Goal: Task Accomplishment & Management: Complete application form

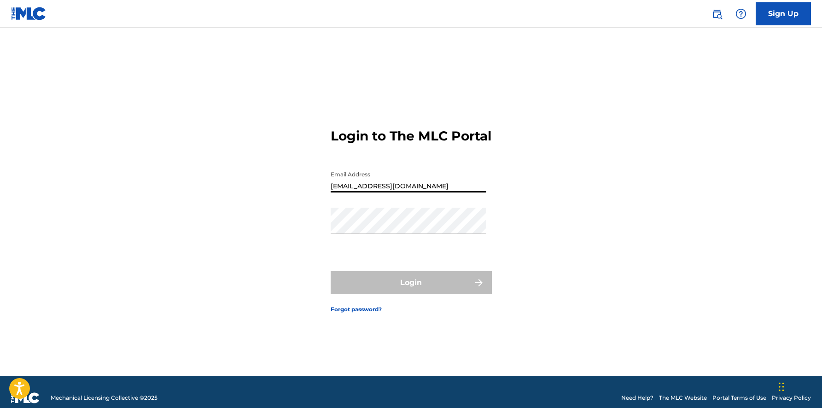
type input "[EMAIL_ADDRESS][DOMAIN_NAME]"
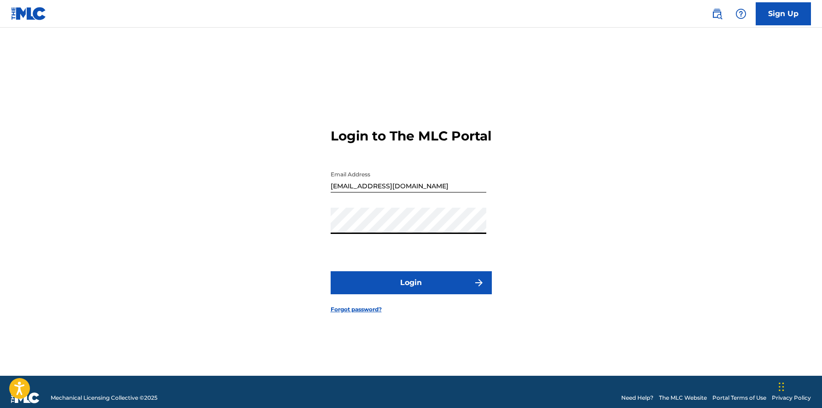
click at [370, 284] on button "Login" at bounding box center [410, 282] width 161 height 23
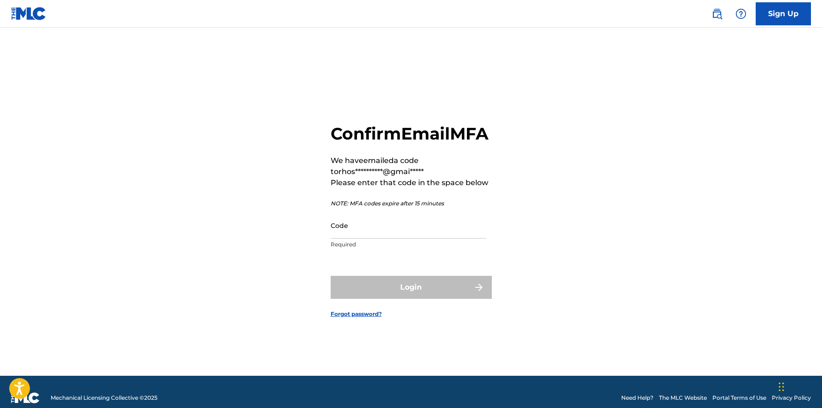
click at [371, 238] on input "Code" at bounding box center [408, 225] width 156 height 26
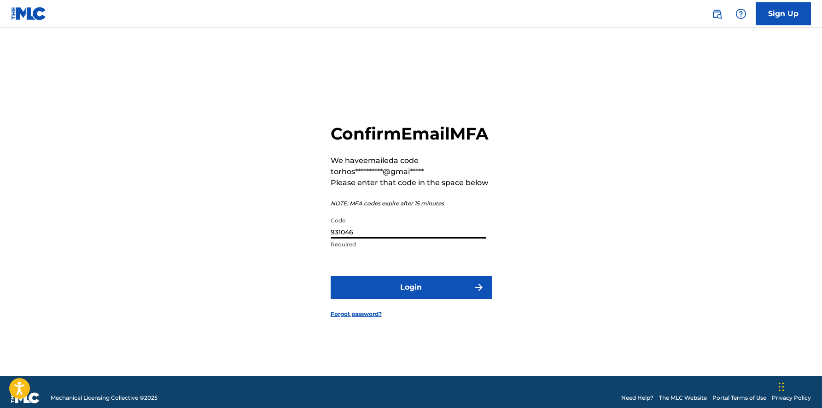
type input "931046"
click at [386, 296] on button "Login" at bounding box center [410, 287] width 161 height 23
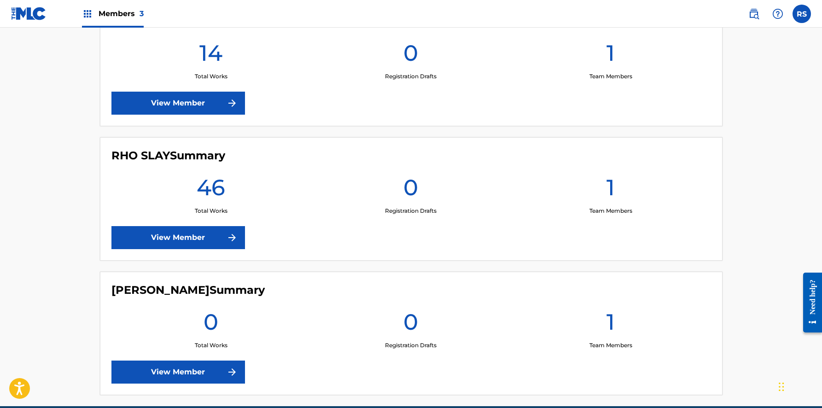
scroll to position [291, 0]
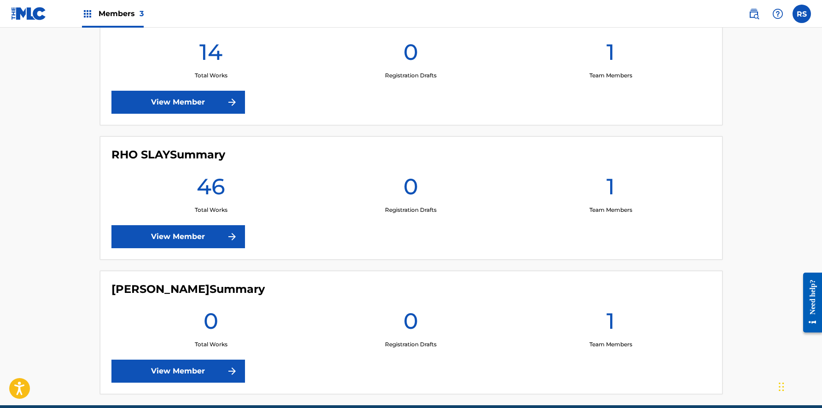
click at [186, 237] on link "View Member" at bounding box center [177, 236] width 133 height 23
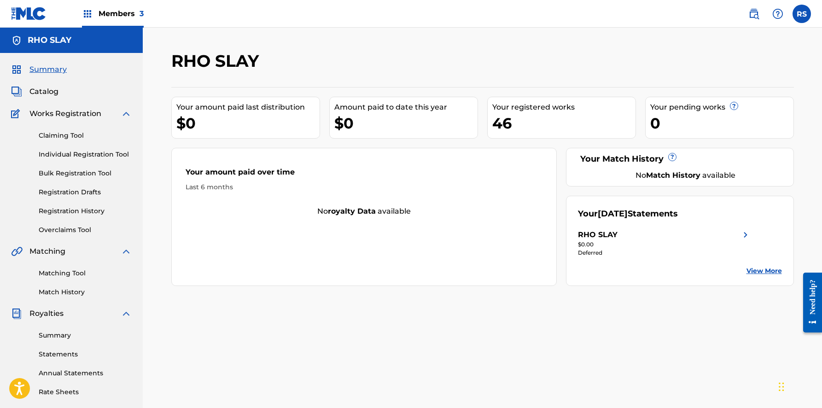
click at [79, 155] on link "Individual Registration Tool" at bounding box center [85, 155] width 93 height 10
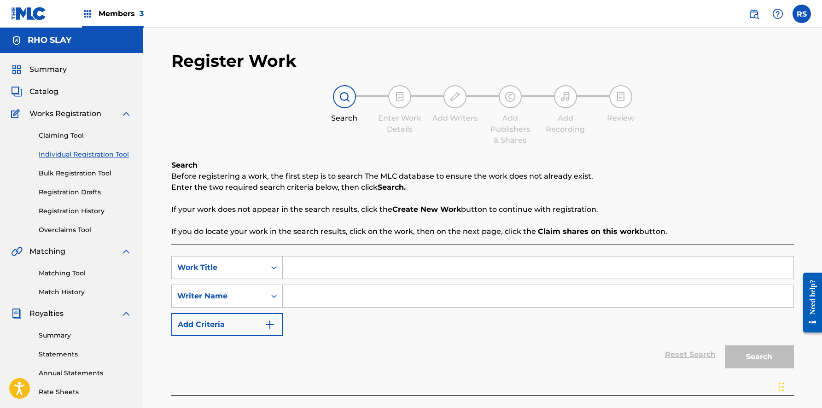
click at [349, 271] on input "Search Form" at bounding box center [538, 267] width 510 height 22
type input "On It"
click at [378, 296] on input "Search Form" at bounding box center [538, 296] width 510 height 22
type input "[PERSON_NAME]"
click at [759, 357] on button "Search" at bounding box center [759, 356] width 69 height 23
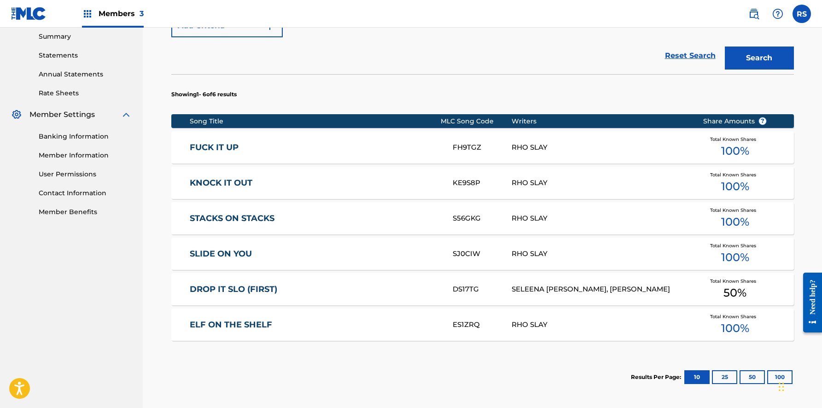
scroll to position [299, 0]
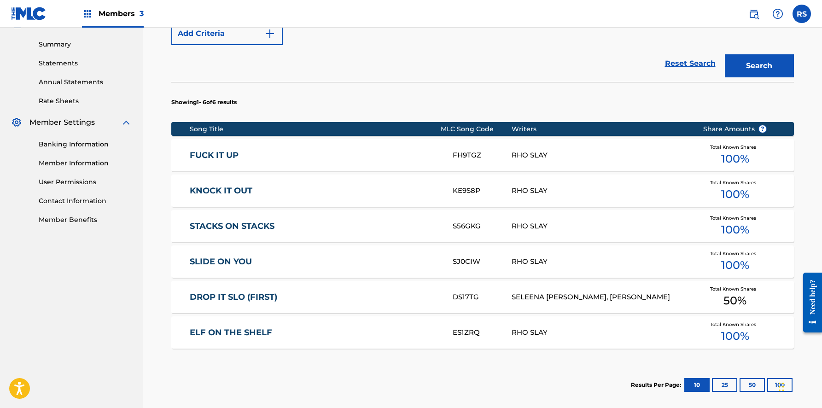
click at [728, 381] on button "25" at bounding box center [724, 385] width 25 height 14
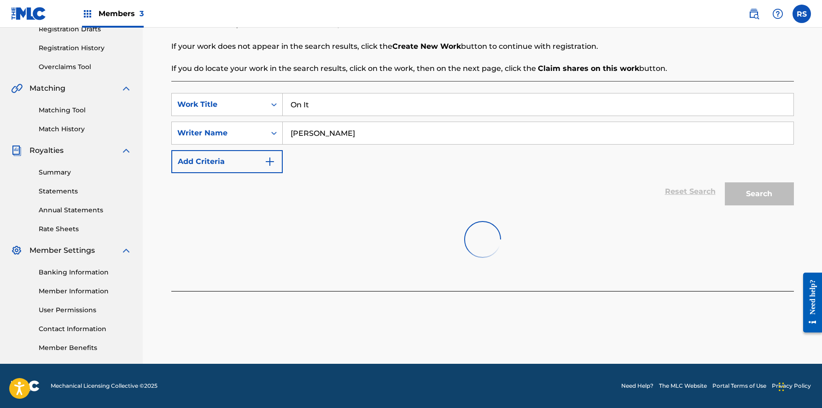
scroll to position [163, 0]
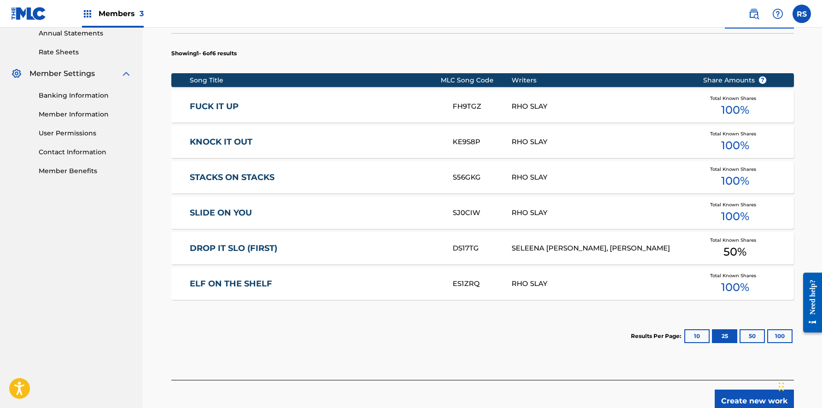
click at [754, 333] on button "50" at bounding box center [751, 336] width 25 height 14
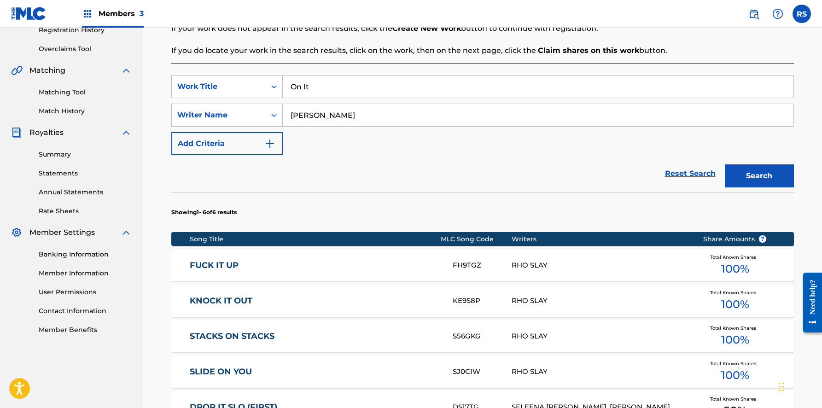
scroll to position [173, 0]
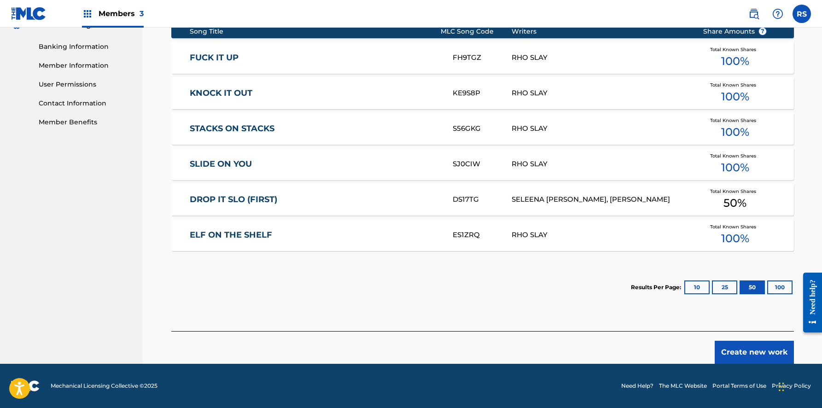
click at [739, 356] on button "Create new work" at bounding box center [753, 352] width 79 height 23
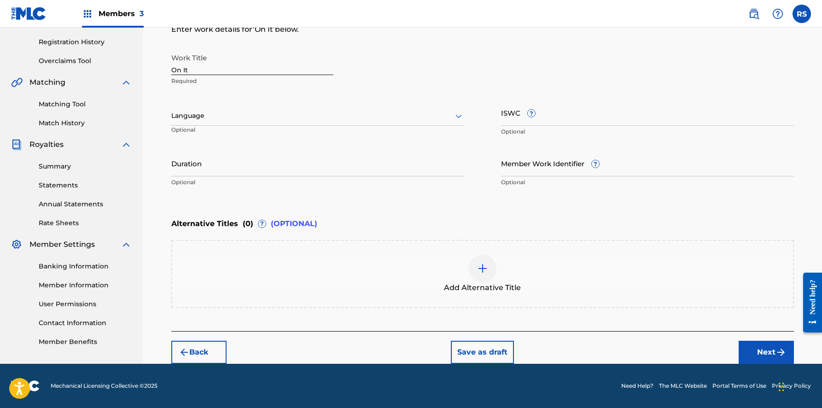
scroll to position [169, 0]
click at [763, 352] on button "Next" at bounding box center [765, 352] width 55 height 23
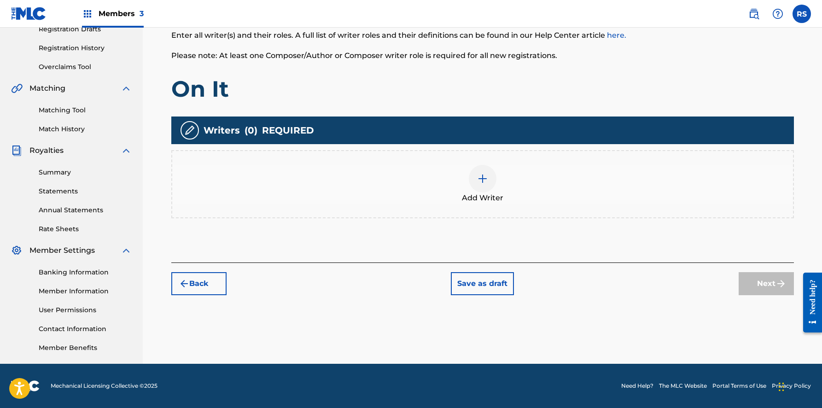
scroll to position [163, 0]
click at [481, 181] on img at bounding box center [482, 178] width 11 height 11
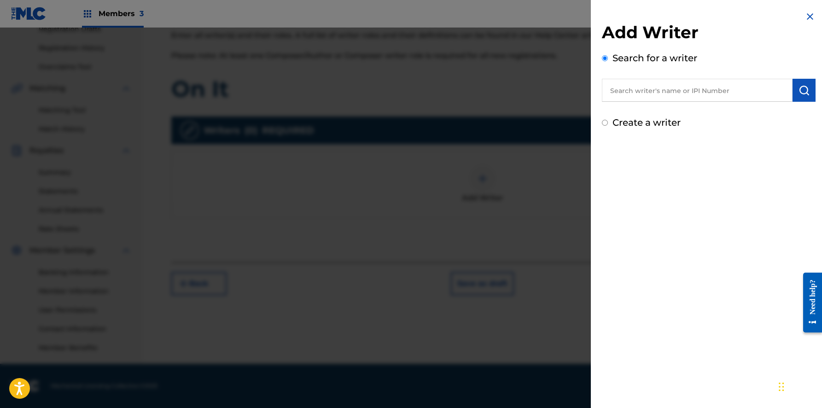
click at [644, 95] on input "text" at bounding box center [697, 90] width 191 height 23
type input "rho slay"
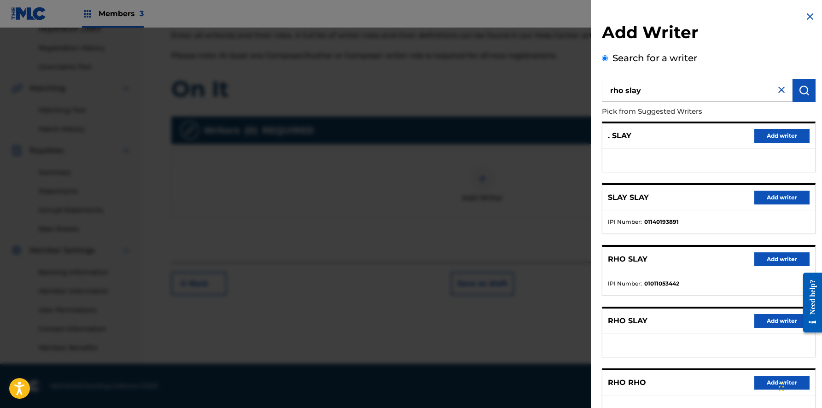
click at [777, 261] on button "Add writer" at bounding box center [781, 259] width 55 height 14
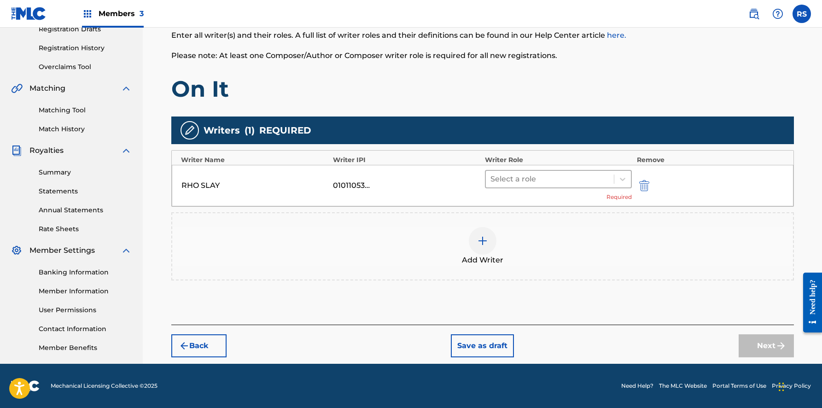
click at [590, 183] on div at bounding box center [549, 179] width 119 height 13
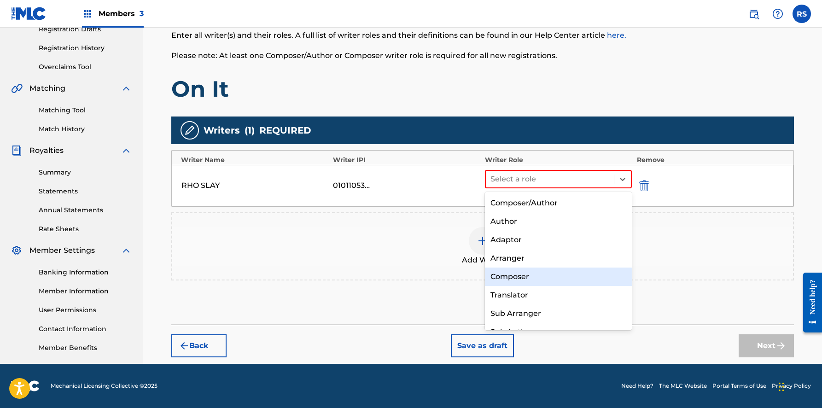
click at [542, 271] on div "Composer" at bounding box center [558, 276] width 147 height 18
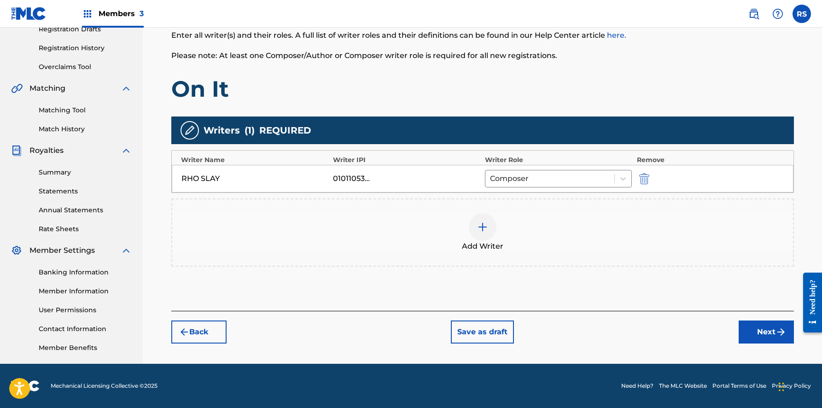
click at [758, 332] on button "Next" at bounding box center [765, 331] width 55 height 23
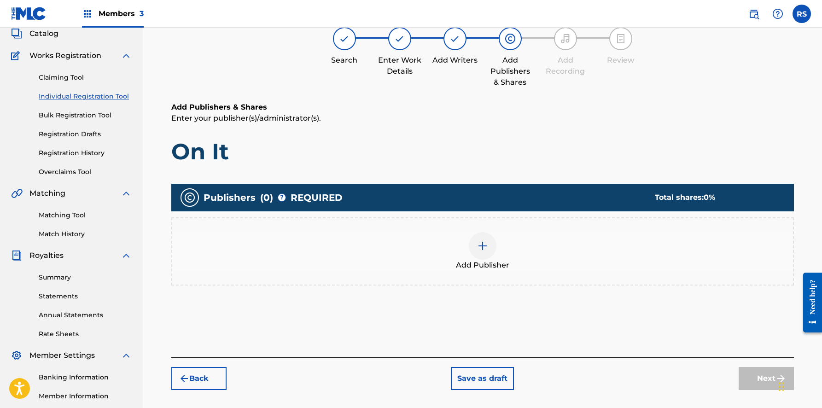
scroll to position [41, 0]
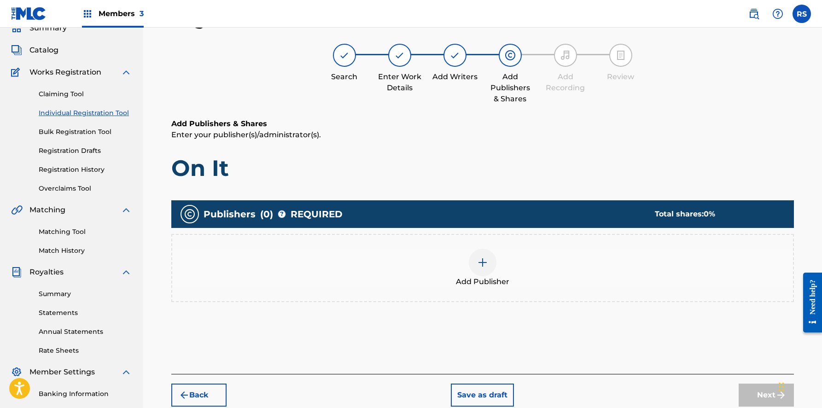
click at [480, 261] on img at bounding box center [482, 262] width 11 height 11
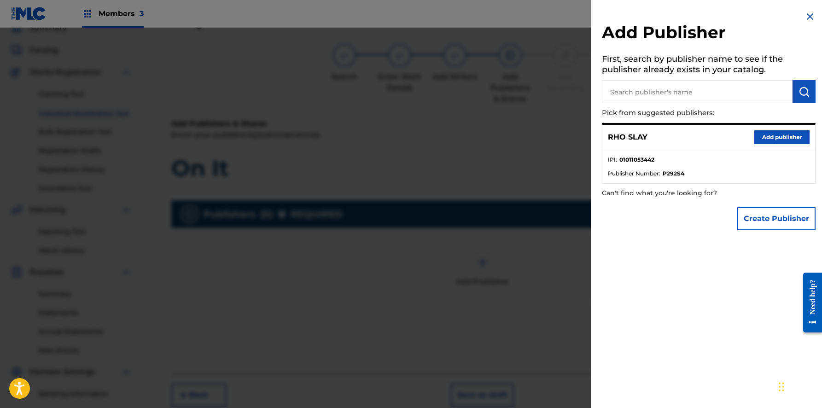
click at [793, 134] on button "Add publisher" at bounding box center [781, 137] width 55 height 14
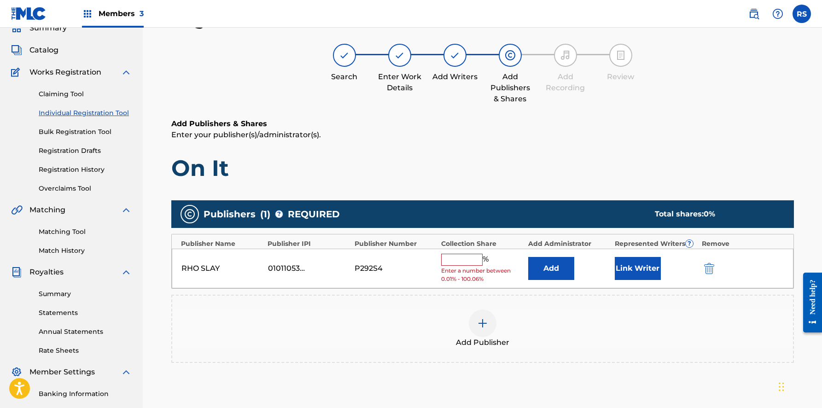
click at [474, 257] on input "text" at bounding box center [461, 260] width 41 height 12
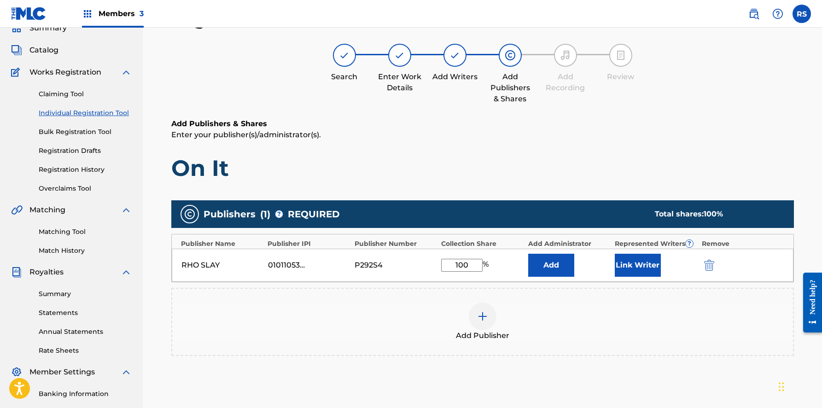
type input "100"
click at [622, 290] on div "Add Publisher" at bounding box center [482, 322] width 622 height 68
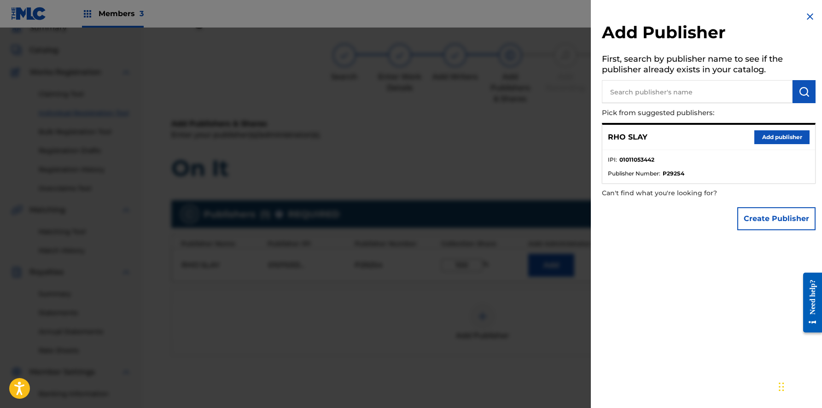
click at [778, 133] on button "Add publisher" at bounding box center [781, 137] width 55 height 14
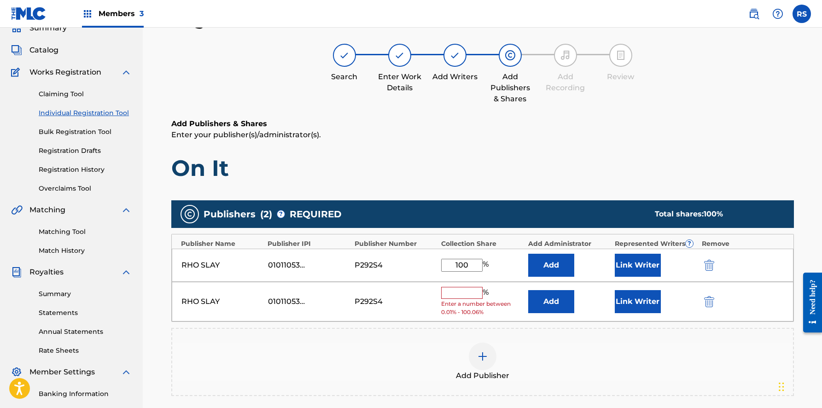
click at [707, 301] on img "submit" at bounding box center [709, 301] width 10 height 11
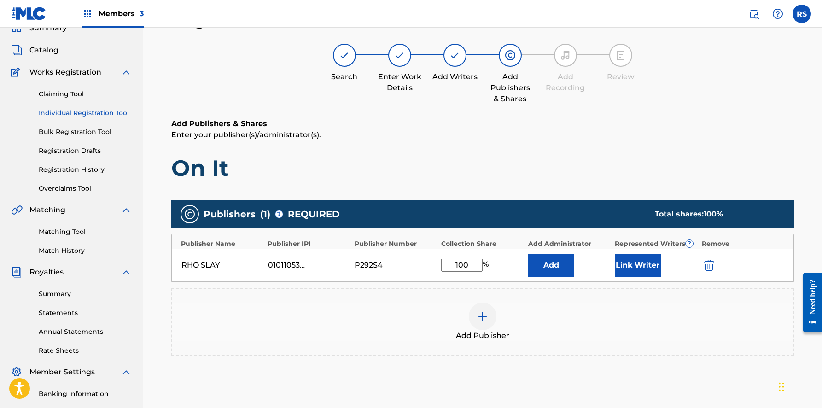
click at [646, 260] on button "Link Writer" at bounding box center [637, 265] width 46 height 23
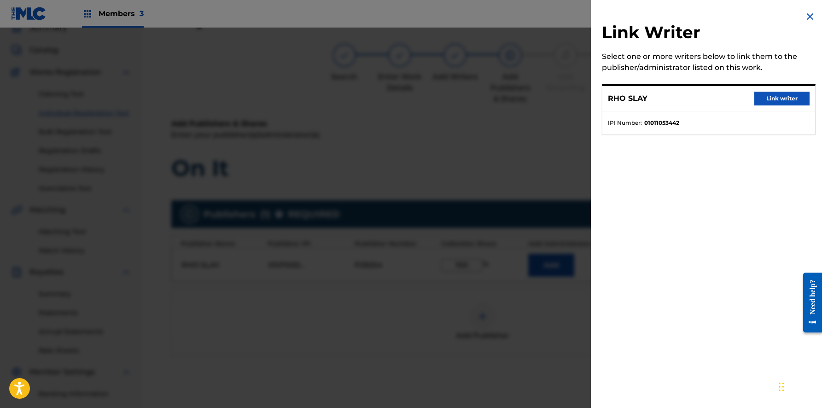
click at [775, 98] on button "Link writer" at bounding box center [781, 99] width 55 height 14
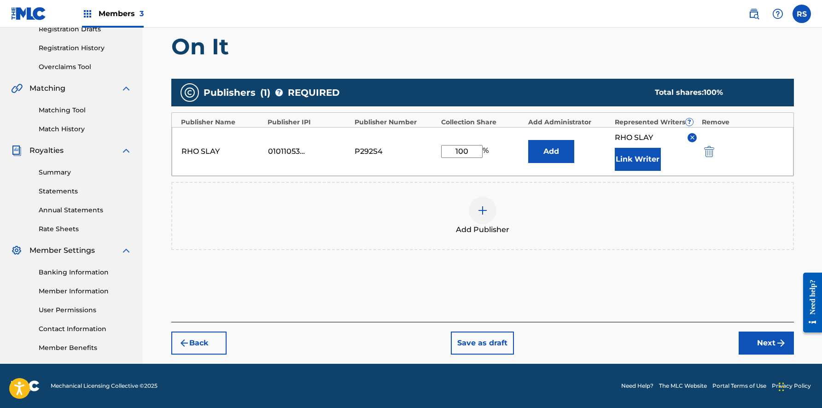
click at [777, 345] on img "submit" at bounding box center [780, 342] width 11 height 11
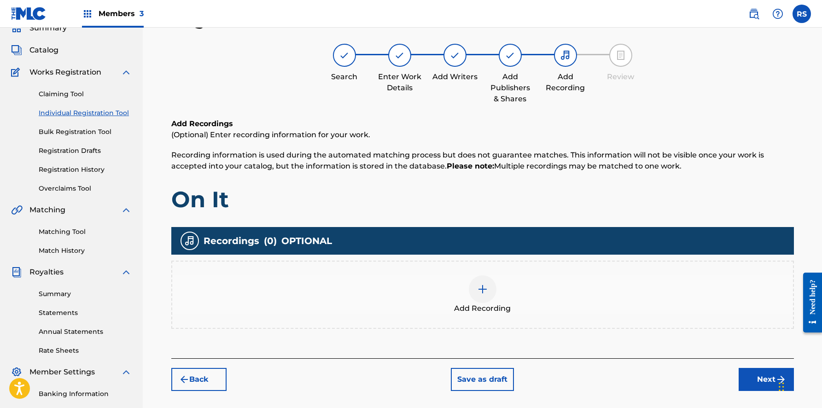
click at [761, 377] on button "Next" at bounding box center [765, 379] width 55 height 23
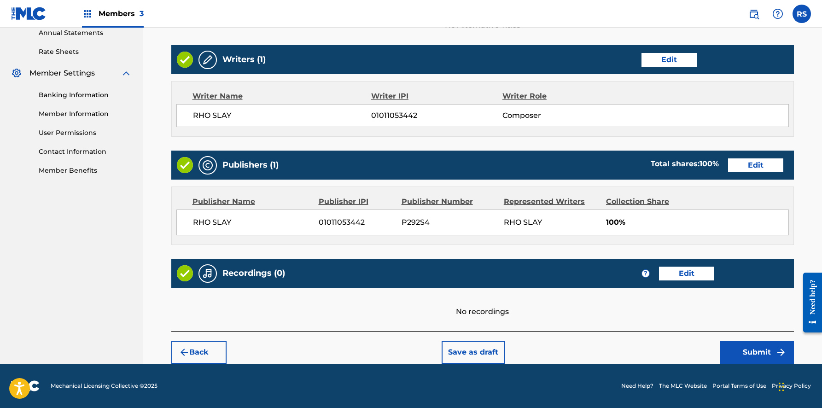
scroll to position [340, 0]
click at [754, 352] on button "Submit" at bounding box center [757, 352] width 74 height 23
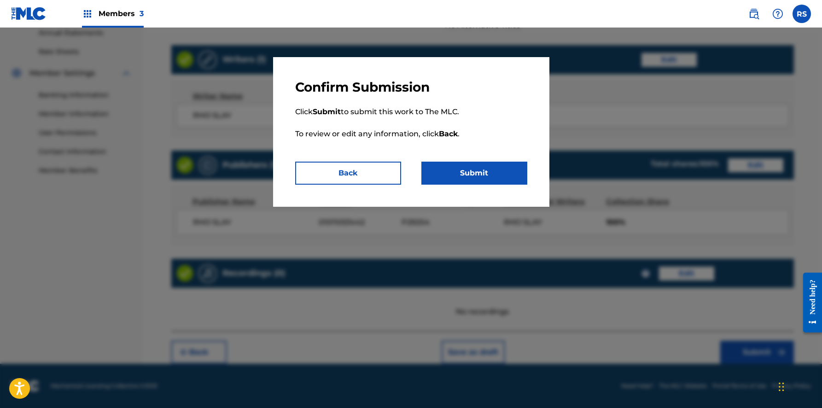
click at [480, 171] on button "Submit" at bounding box center [474, 173] width 106 height 23
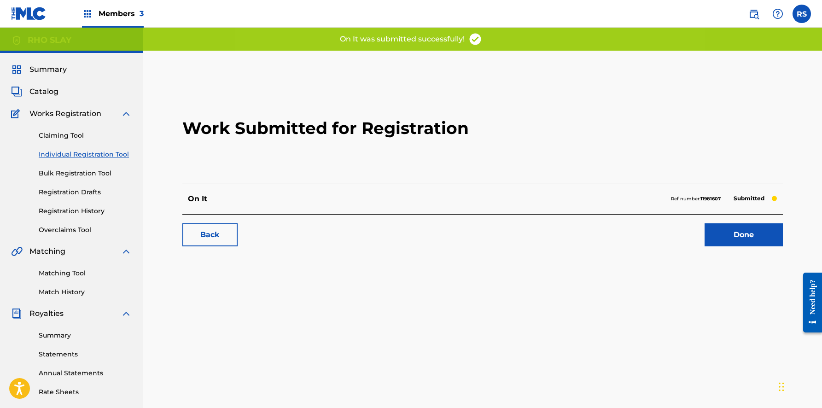
click at [730, 234] on link "Done" at bounding box center [743, 234] width 78 height 23
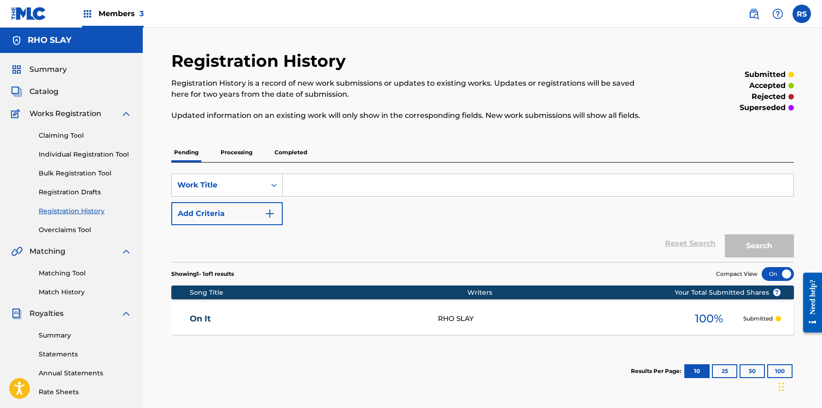
click at [69, 152] on link "Individual Registration Tool" at bounding box center [85, 155] width 93 height 10
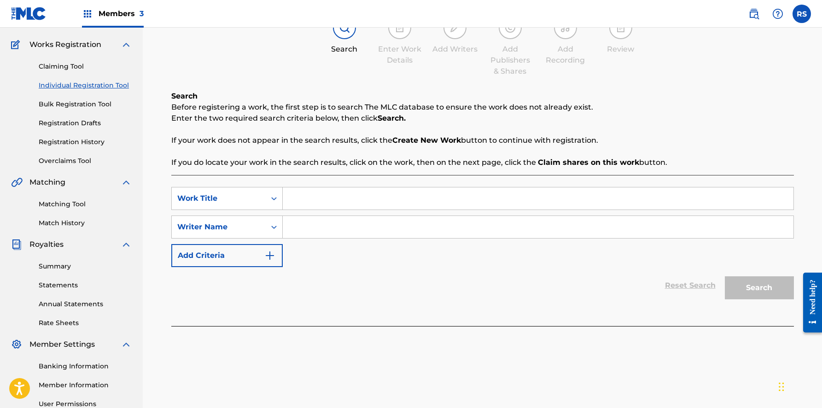
scroll to position [134, 0]
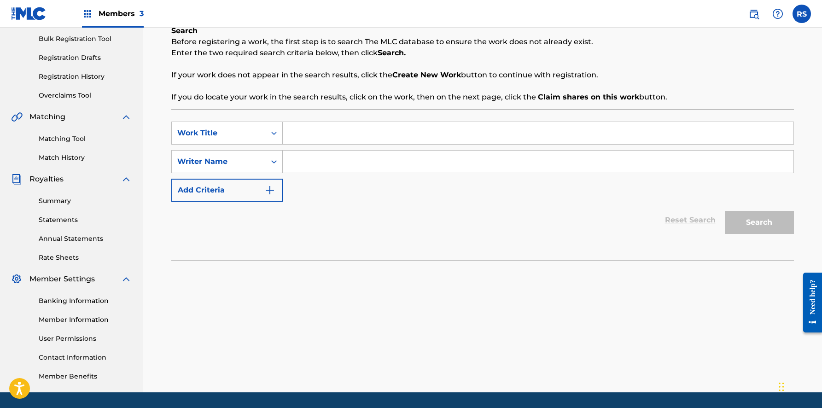
click at [325, 139] on input "Search Form" at bounding box center [538, 133] width 510 height 22
click at [375, 129] on input "Search Form" at bounding box center [538, 133] width 510 height 22
type input "funny"
click at [395, 166] on input "Search Form" at bounding box center [538, 162] width 510 height 22
type input "rho slay"
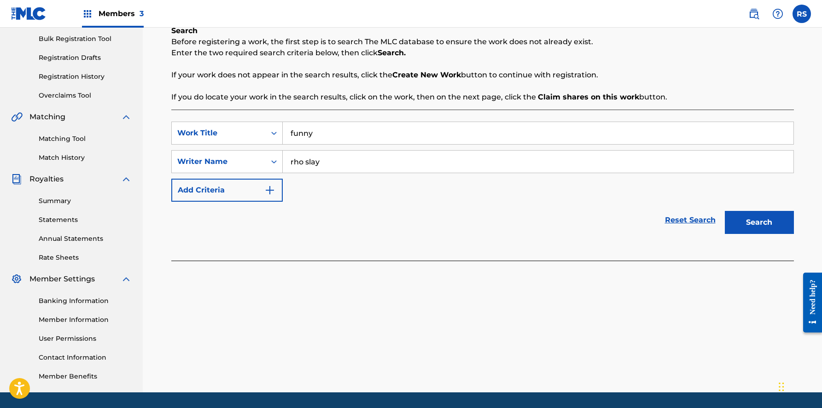
click at [759, 222] on button "Search" at bounding box center [759, 222] width 69 height 23
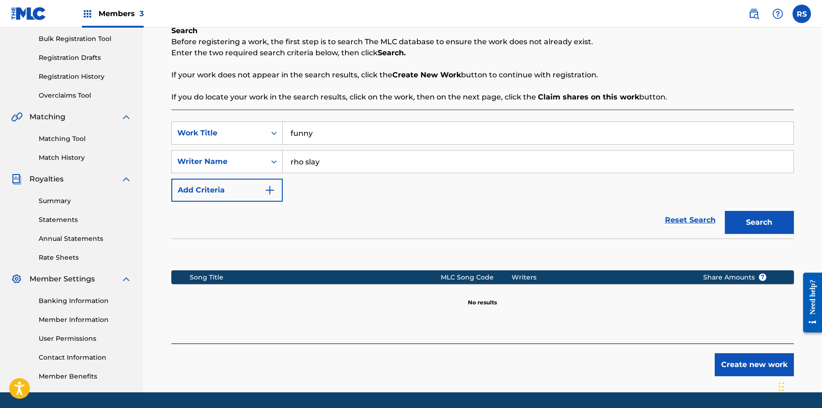
click at [773, 372] on button "Create new work" at bounding box center [753, 364] width 79 height 23
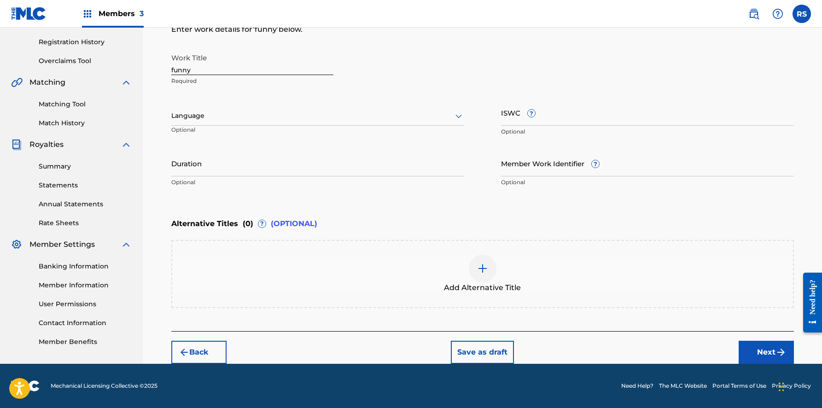
click at [752, 342] on button "Next" at bounding box center [765, 352] width 55 height 23
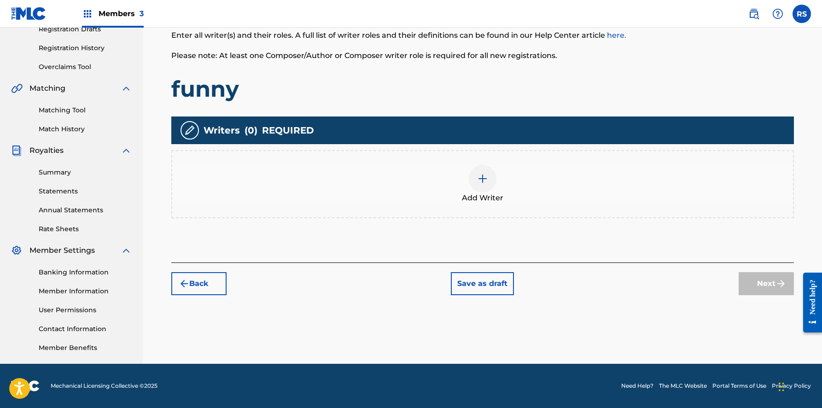
scroll to position [163, 0]
click at [483, 178] on img at bounding box center [482, 178] width 11 height 11
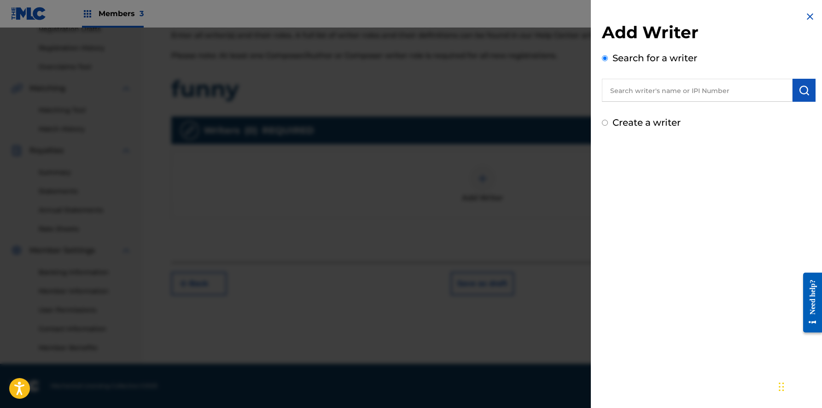
click at [701, 84] on input "text" at bounding box center [697, 90] width 191 height 23
type input "rho slay"
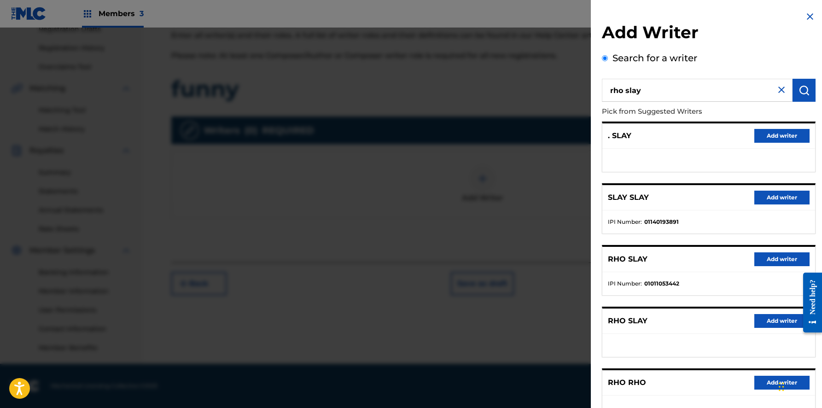
click at [774, 261] on button "Add writer" at bounding box center [781, 259] width 55 height 14
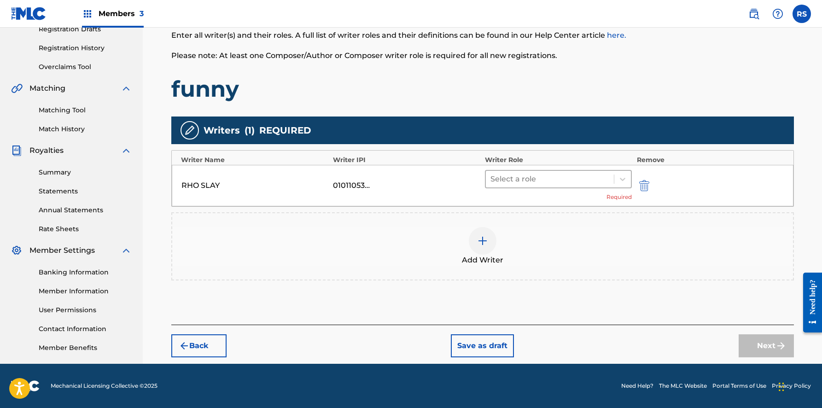
click at [556, 179] on div at bounding box center [549, 179] width 119 height 13
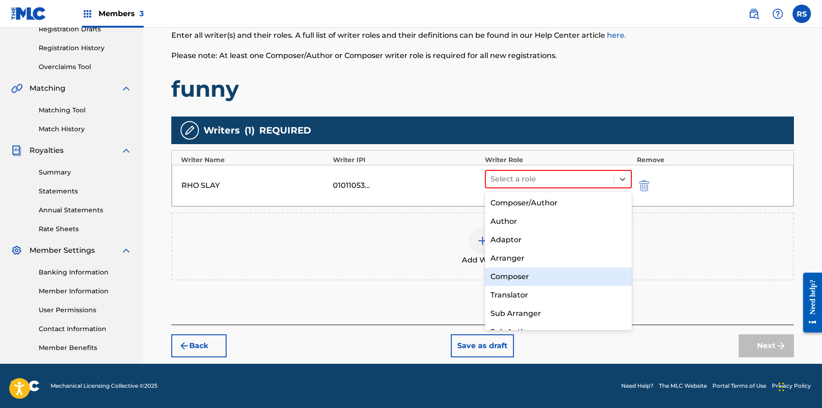
click at [530, 272] on div "Composer" at bounding box center [558, 276] width 147 height 18
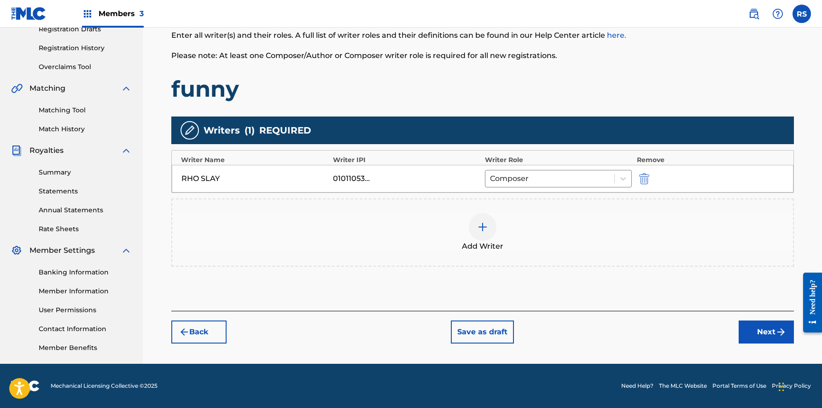
click at [763, 334] on button "Next" at bounding box center [765, 331] width 55 height 23
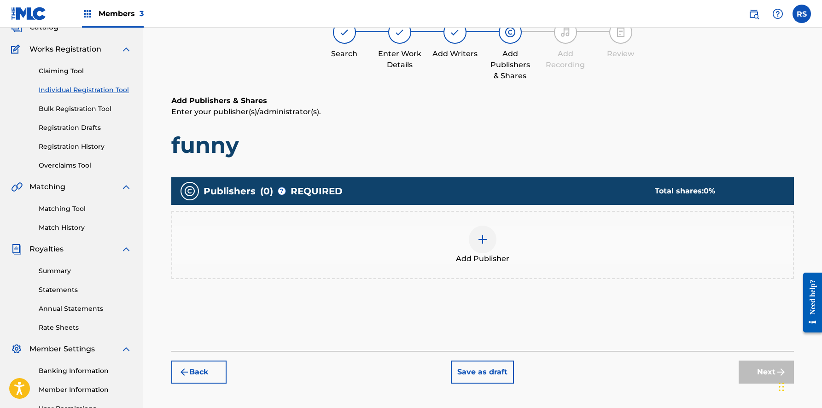
scroll to position [41, 0]
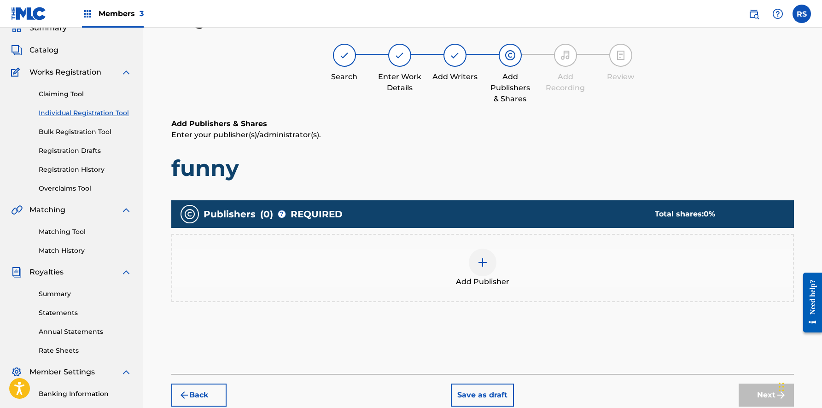
click at [488, 262] on div at bounding box center [483, 263] width 28 height 28
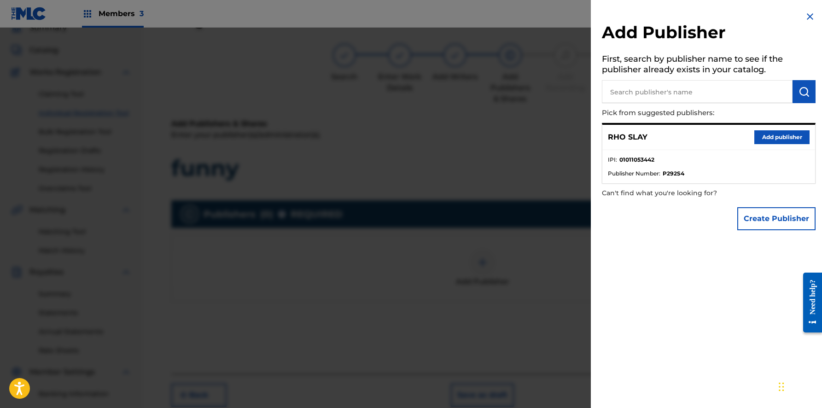
click at [780, 138] on button "Add publisher" at bounding box center [781, 137] width 55 height 14
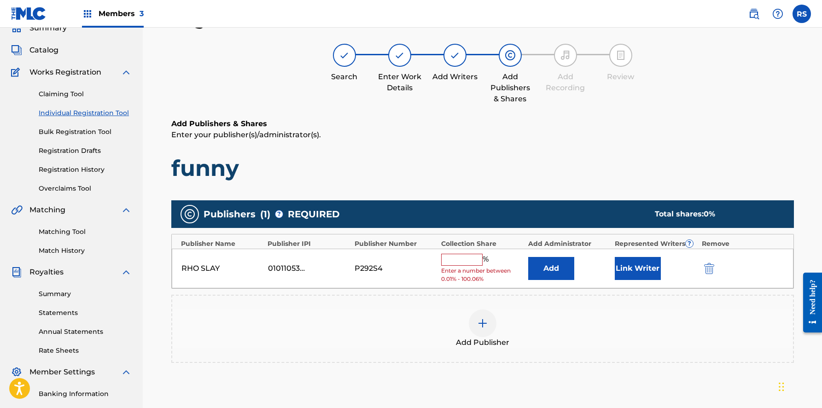
click at [449, 258] on input "text" at bounding box center [461, 260] width 41 height 12
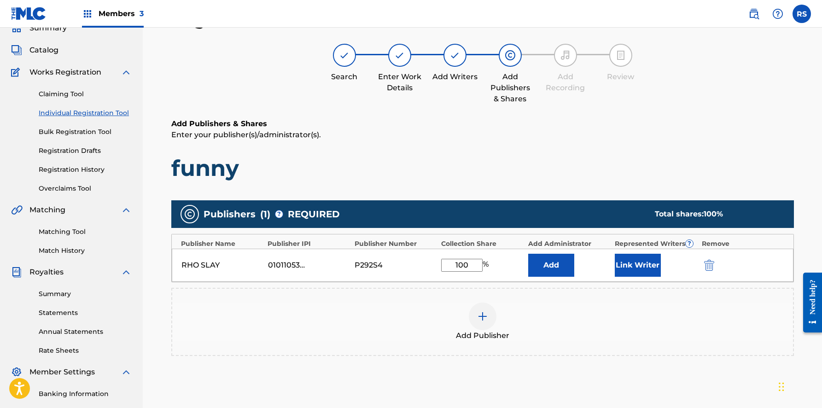
type input "100"
click at [625, 307] on div "Add Publisher" at bounding box center [482, 321] width 620 height 39
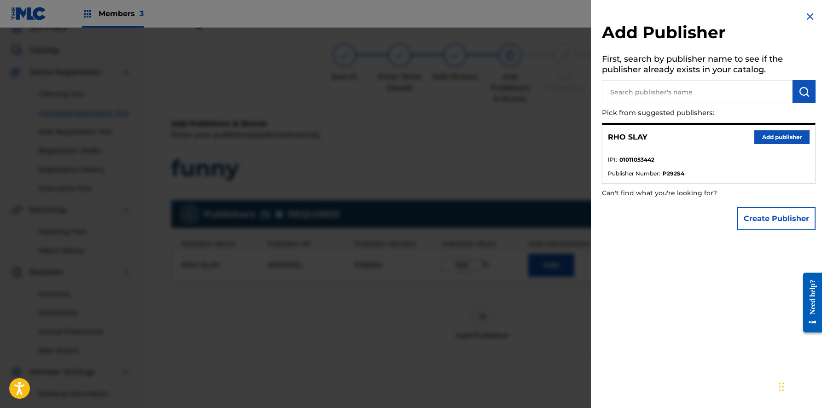
click at [808, 20] on img at bounding box center [809, 16] width 11 height 11
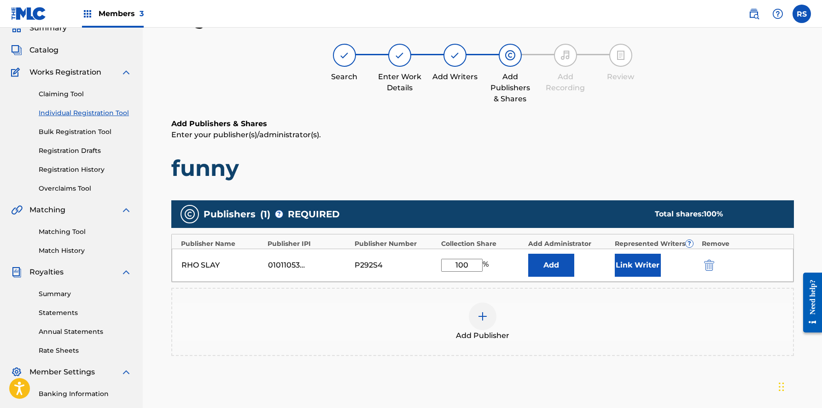
click at [646, 260] on button "Link Writer" at bounding box center [637, 265] width 46 height 23
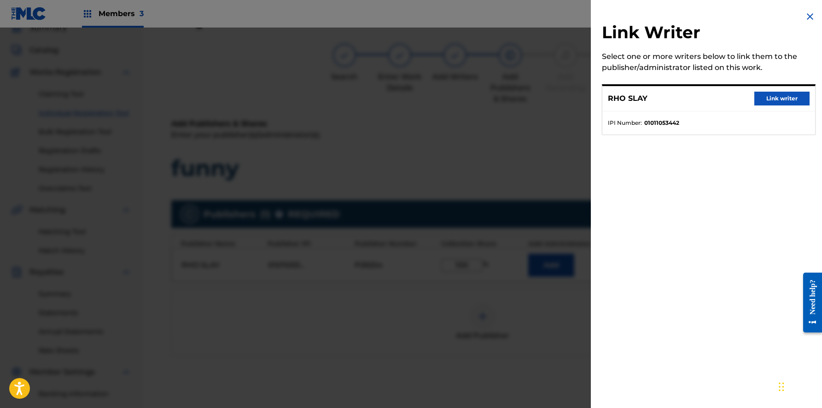
click at [776, 97] on button "Link writer" at bounding box center [781, 99] width 55 height 14
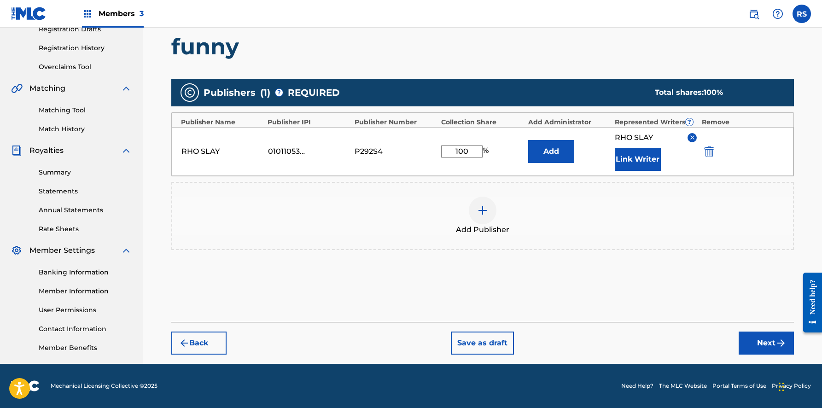
click at [765, 341] on button "Next" at bounding box center [765, 342] width 55 height 23
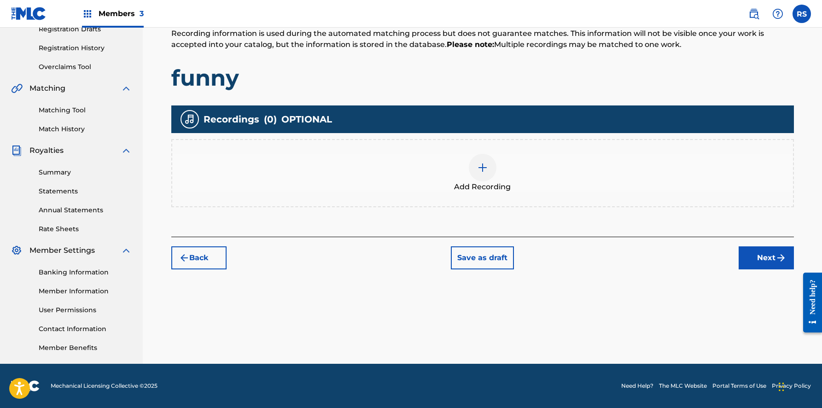
click at [764, 256] on button "Next" at bounding box center [765, 257] width 55 height 23
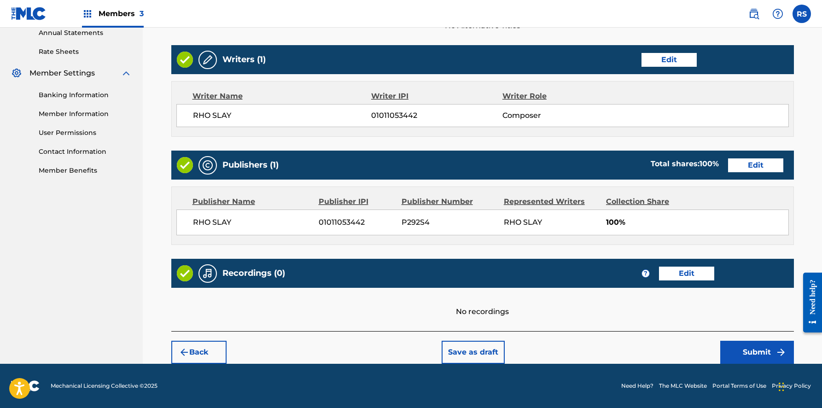
scroll to position [340, 0]
click at [762, 354] on button "Submit" at bounding box center [757, 352] width 74 height 23
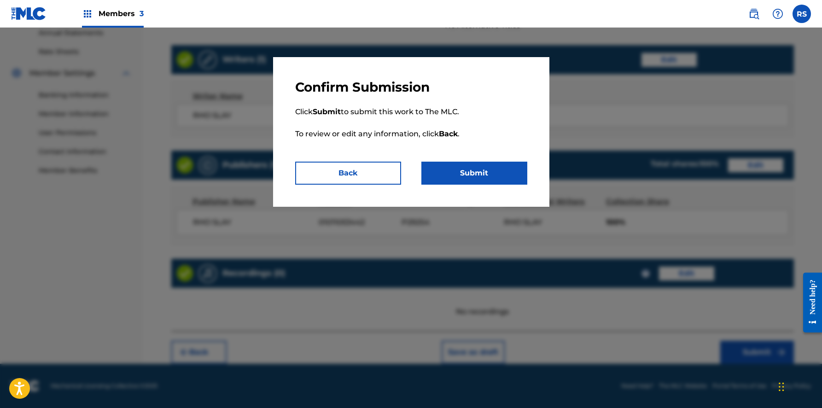
click at [508, 174] on button "Submit" at bounding box center [474, 173] width 106 height 23
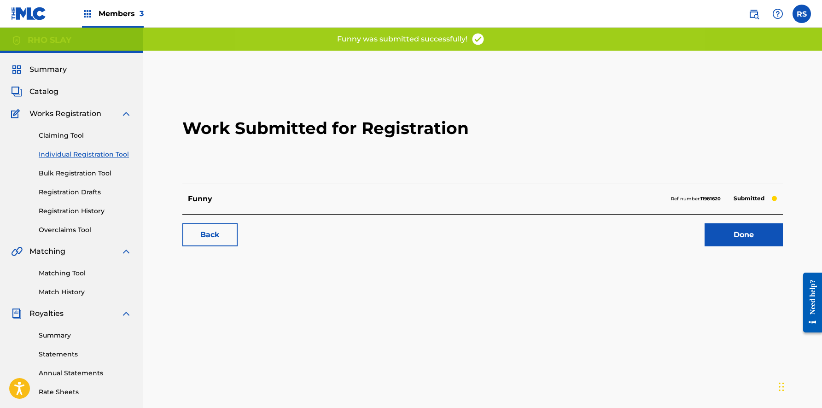
click at [741, 243] on link "Done" at bounding box center [743, 234] width 78 height 23
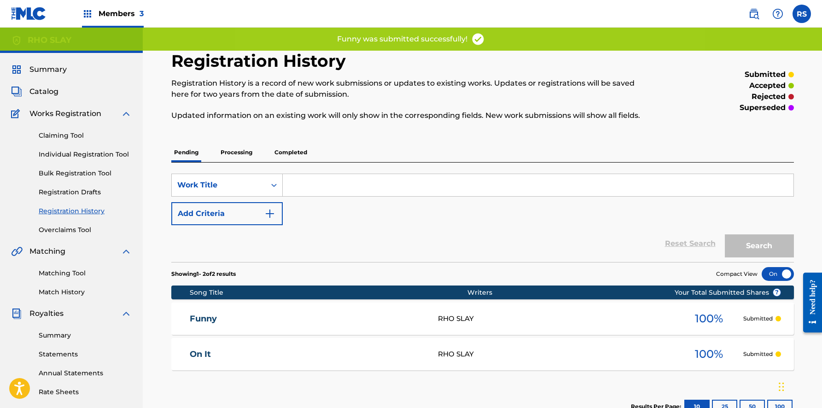
click at [447, 188] on input "Search Form" at bounding box center [538, 185] width 510 height 22
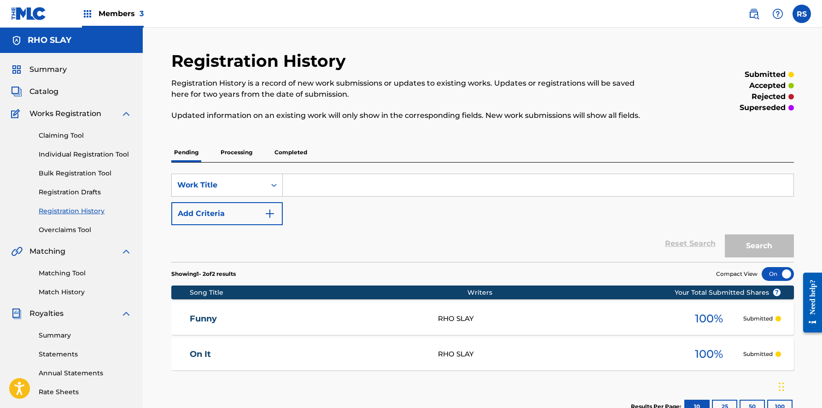
click at [88, 150] on link "Individual Registration Tool" at bounding box center [85, 155] width 93 height 10
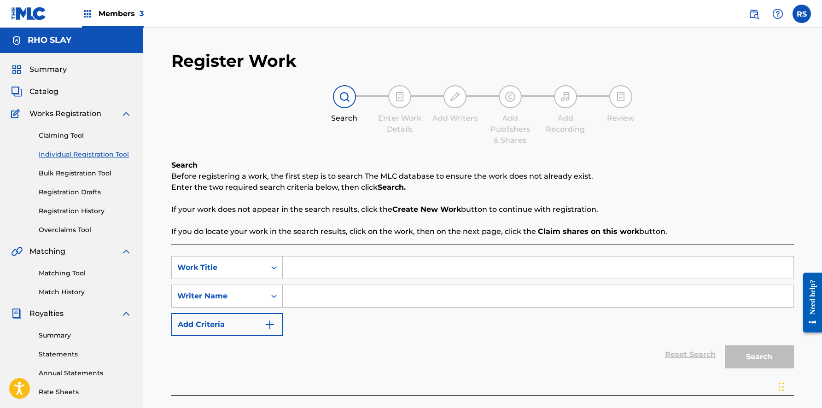
click at [342, 277] on input "Search Form" at bounding box center [538, 267] width 510 height 22
type input "superman"
click at [354, 296] on input "Search Form" at bounding box center [538, 296] width 510 height 22
type input "rho slay"
click at [759, 357] on button "Search" at bounding box center [759, 356] width 69 height 23
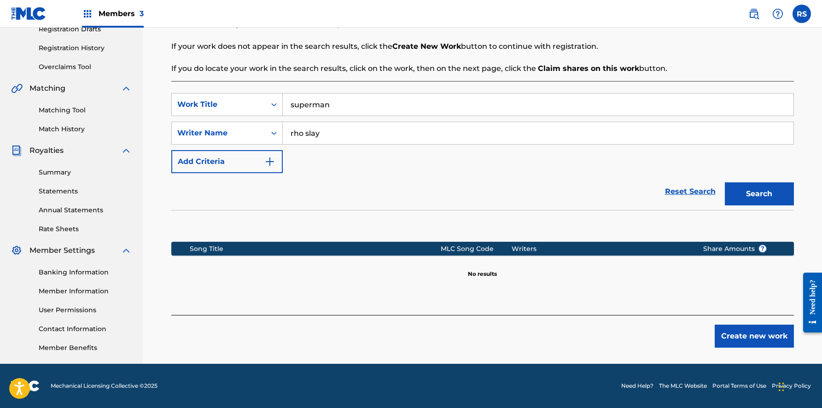
scroll to position [163, 0]
click at [765, 334] on button "Create new work" at bounding box center [753, 336] width 79 height 23
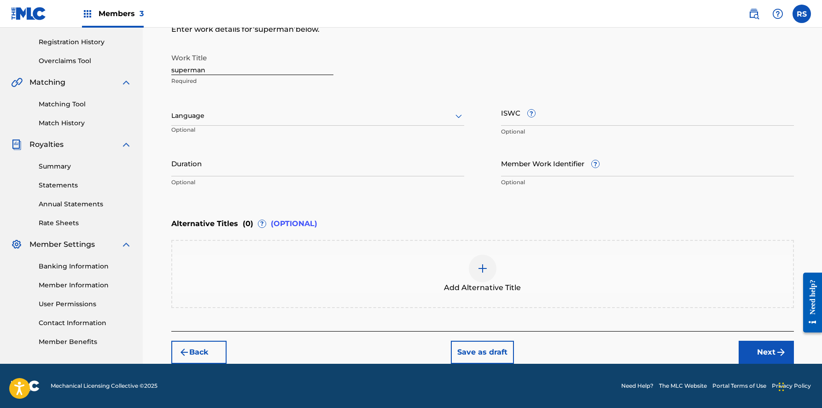
click at [763, 352] on button "Next" at bounding box center [765, 352] width 55 height 23
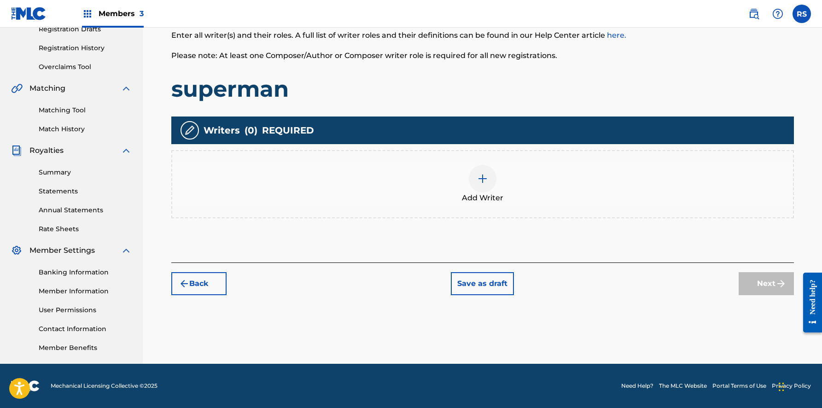
click at [482, 182] on img at bounding box center [482, 178] width 11 height 11
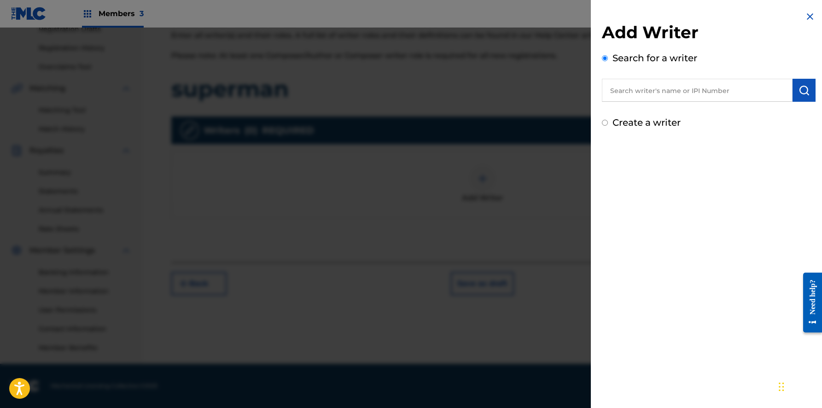
click at [656, 99] on input "text" at bounding box center [697, 90] width 191 height 23
type input "rho slay"
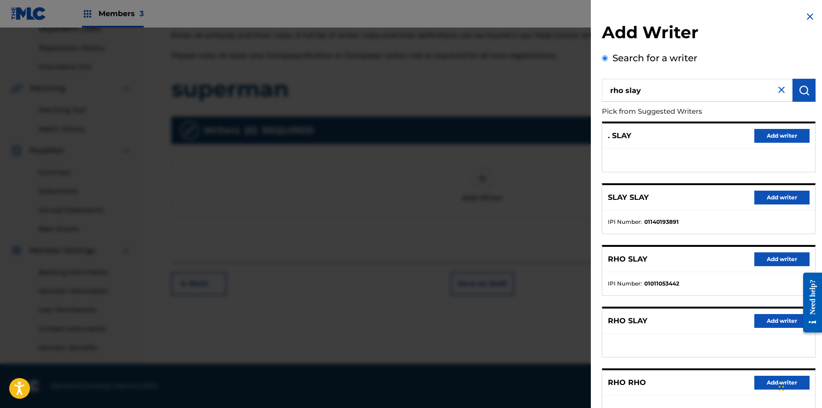
click at [771, 256] on button "Add writer" at bounding box center [781, 259] width 55 height 14
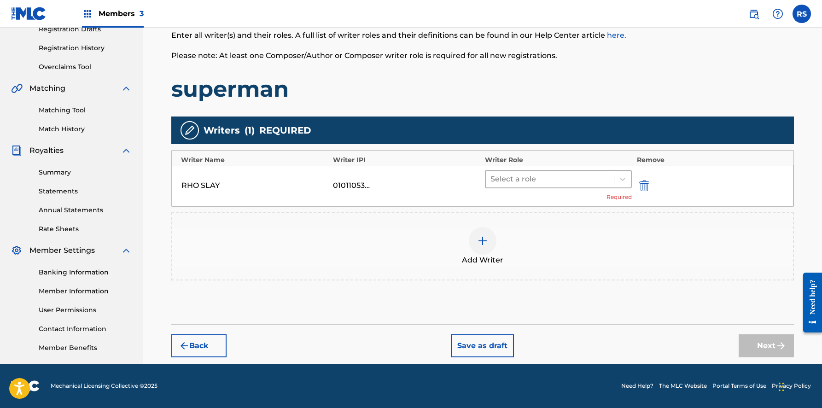
click at [591, 177] on div at bounding box center [549, 179] width 119 height 13
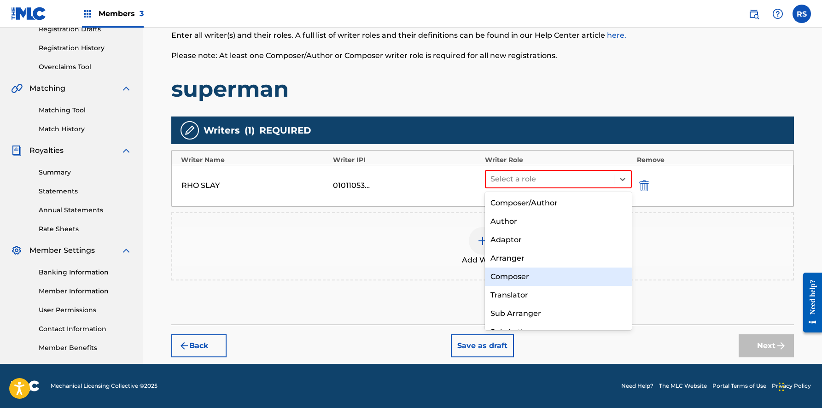
click at [541, 270] on div "Composer" at bounding box center [558, 276] width 147 height 18
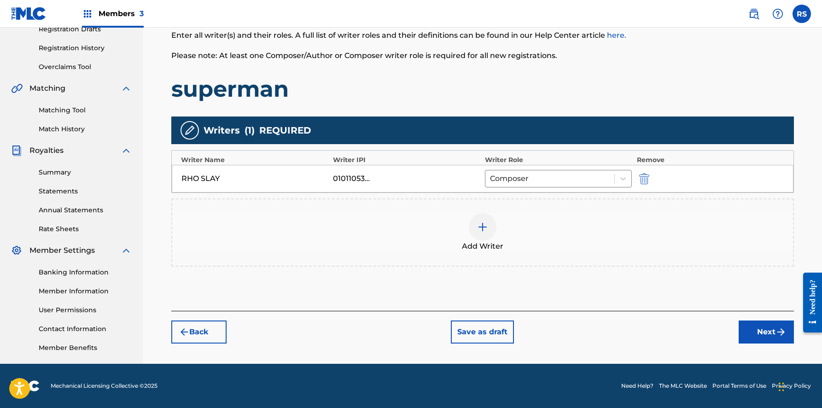
click at [762, 330] on button "Next" at bounding box center [765, 331] width 55 height 23
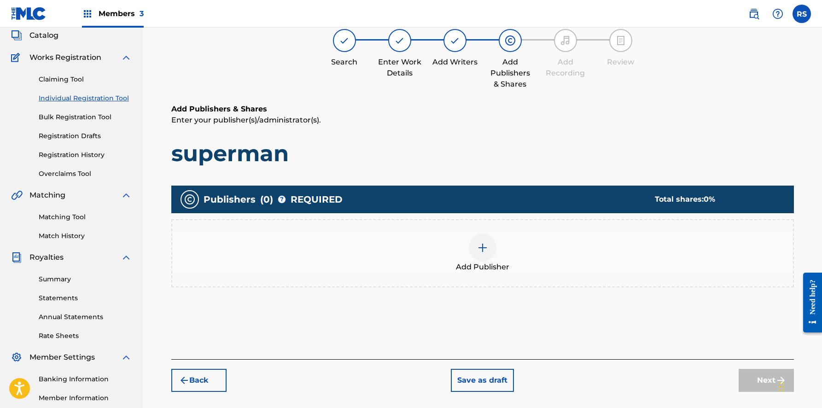
scroll to position [41, 0]
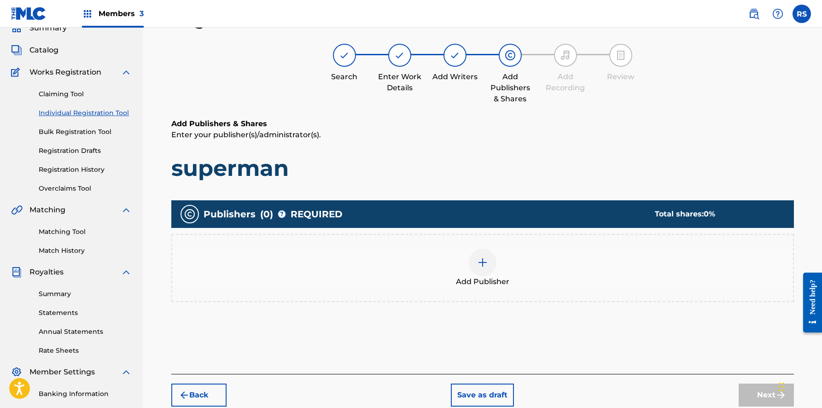
click at [489, 262] on div at bounding box center [483, 263] width 28 height 28
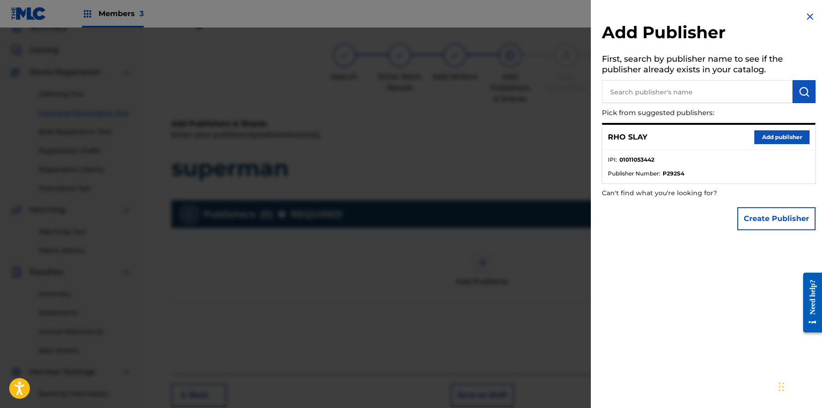
click at [789, 137] on button "Add publisher" at bounding box center [781, 137] width 55 height 14
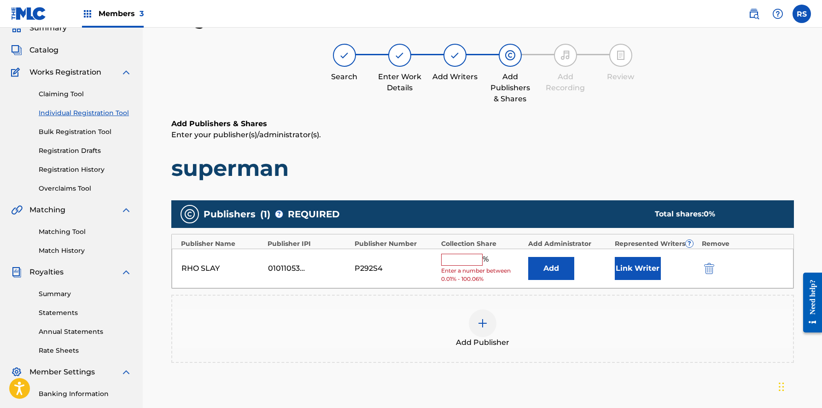
click at [454, 264] on div "%" at bounding box center [466, 260] width 50 height 12
click at [455, 261] on input "text" at bounding box center [461, 260] width 41 height 12
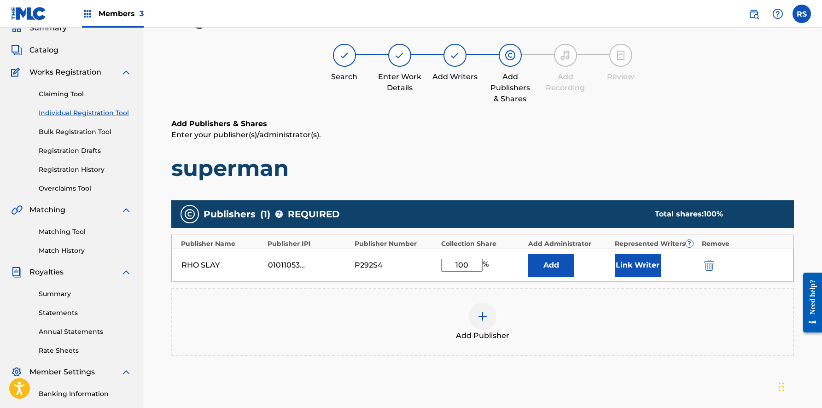
type input "100"
click at [608, 296] on div "Add Publisher" at bounding box center [482, 322] width 622 height 68
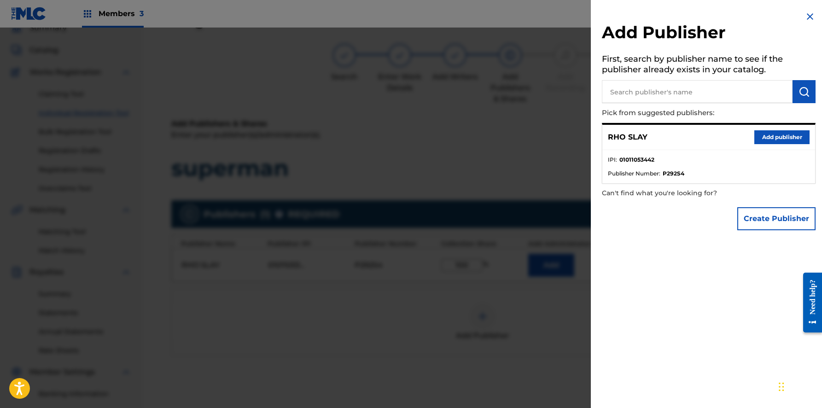
click at [538, 209] on div at bounding box center [411, 232] width 822 height 408
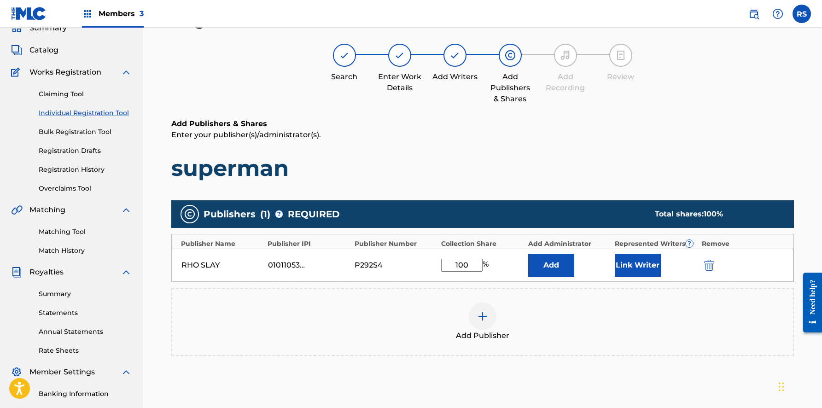
click at [651, 272] on button "Link Writer" at bounding box center [637, 265] width 46 height 23
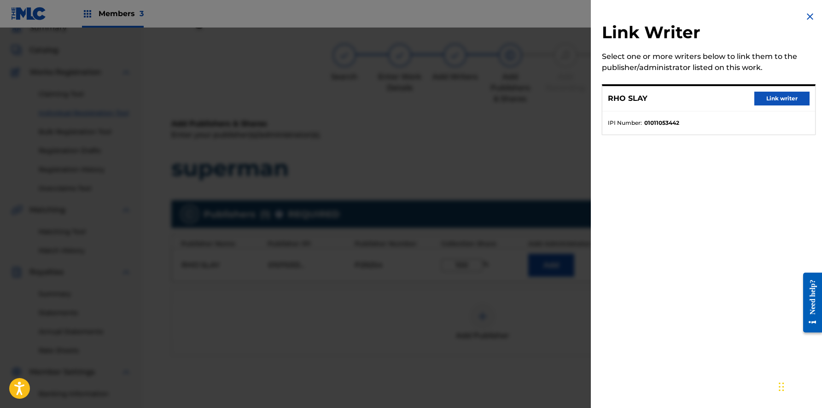
click at [760, 89] on div "RHO SLAY Link writer" at bounding box center [708, 98] width 213 height 25
click at [760, 93] on button "Link writer" at bounding box center [781, 99] width 55 height 14
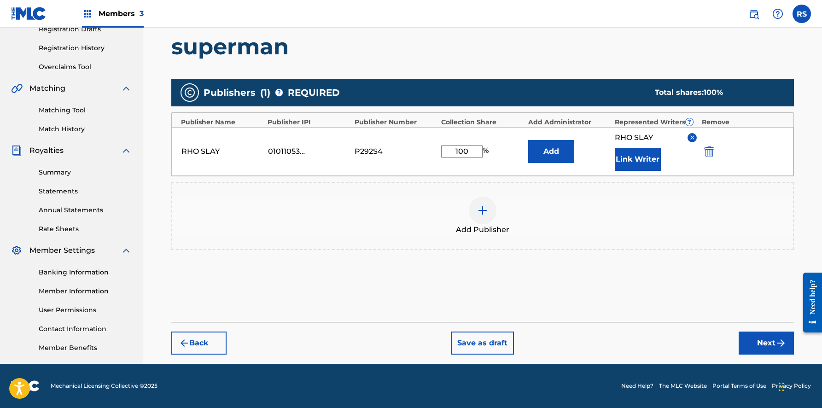
click at [775, 356] on div "Register Work Search Enter Work Details Add Writers Add Publishers & Shares Add…" at bounding box center [482, 126] width 644 height 476
click at [772, 348] on button "Next" at bounding box center [765, 342] width 55 height 23
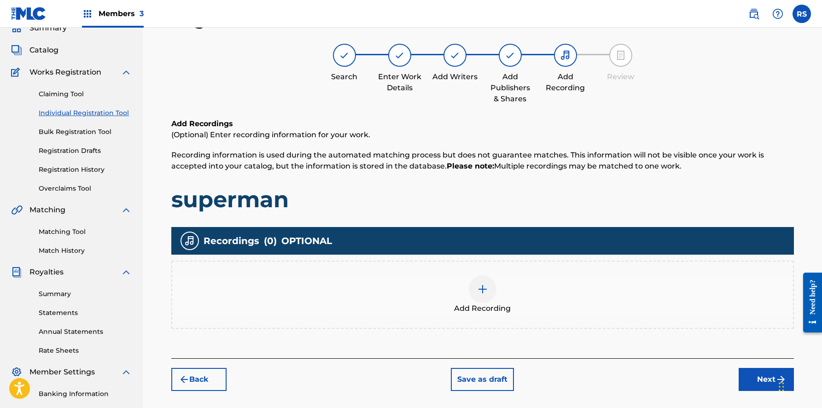
click at [762, 380] on button "Next" at bounding box center [765, 379] width 55 height 23
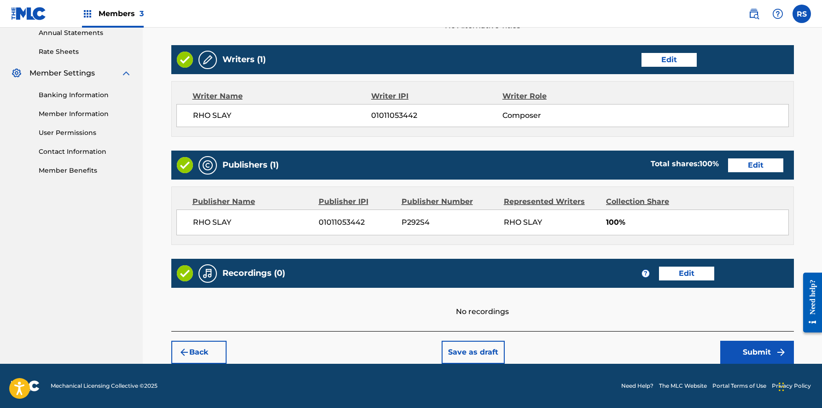
scroll to position [340, 0]
click at [753, 349] on button "Submit" at bounding box center [757, 352] width 74 height 23
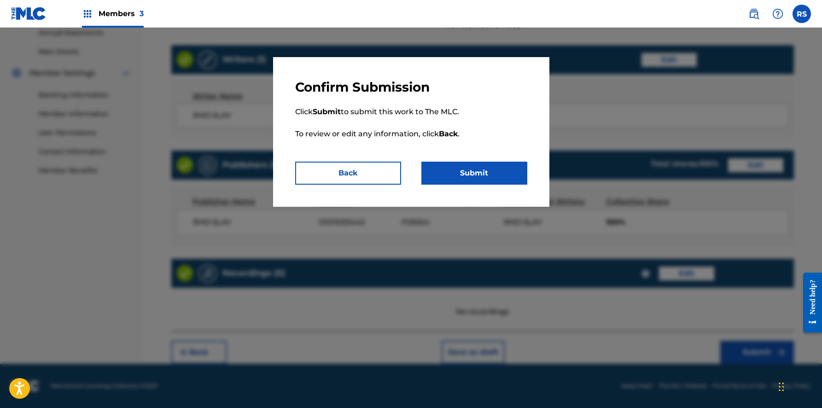
click at [512, 166] on button "Submit" at bounding box center [474, 173] width 106 height 23
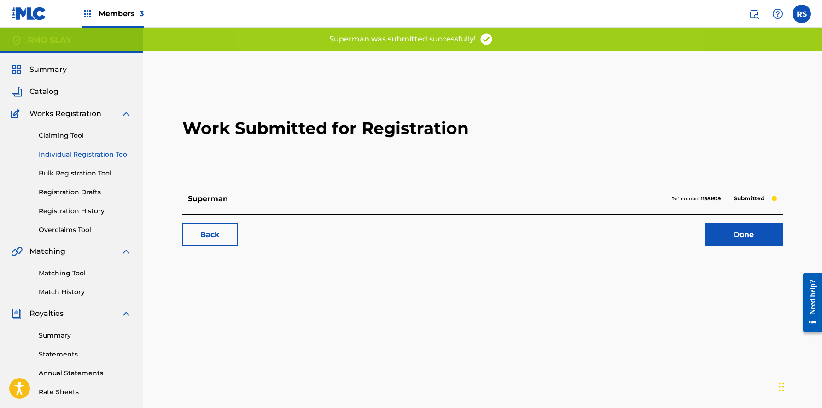
click at [747, 233] on link "Done" at bounding box center [743, 234] width 78 height 23
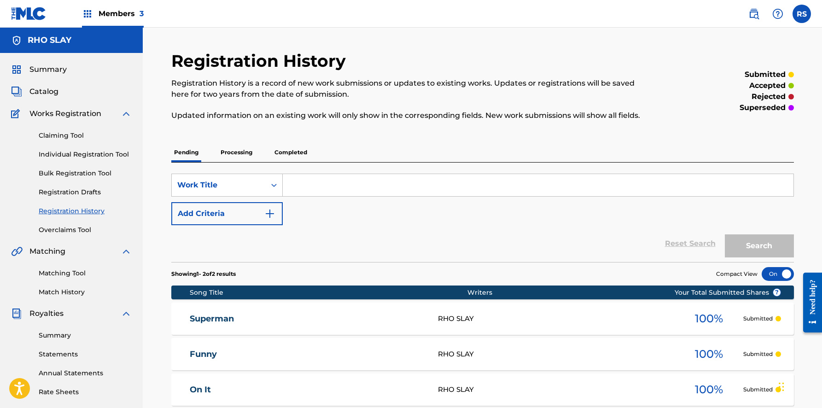
click at [90, 153] on link "Individual Registration Tool" at bounding box center [85, 155] width 93 height 10
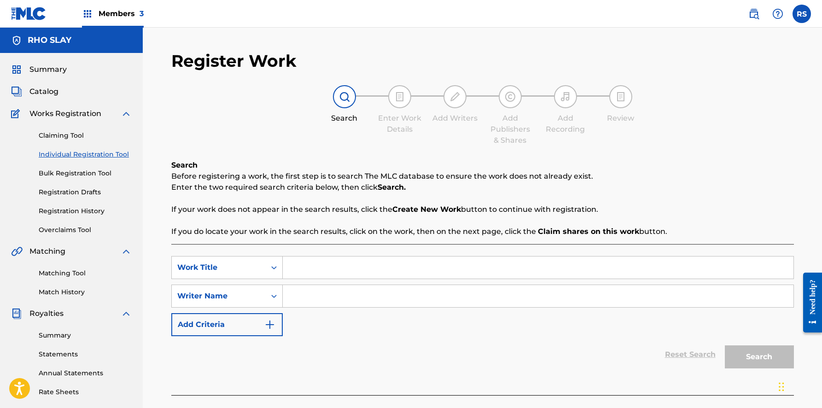
click at [325, 267] on input "Search Form" at bounding box center [538, 267] width 510 height 22
type input "the difference"
click at [323, 289] on input "Search Form" at bounding box center [538, 296] width 510 height 22
type input "rho slay"
click at [759, 357] on button "Search" at bounding box center [759, 356] width 69 height 23
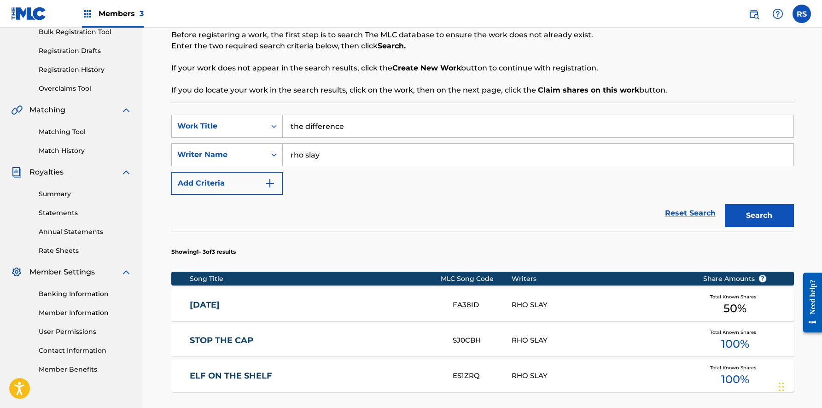
scroll to position [216, 0]
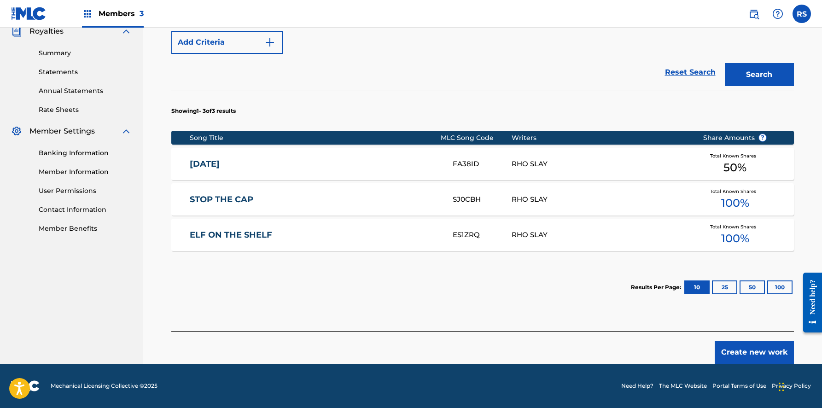
click at [747, 359] on button "Create new work" at bounding box center [753, 352] width 79 height 23
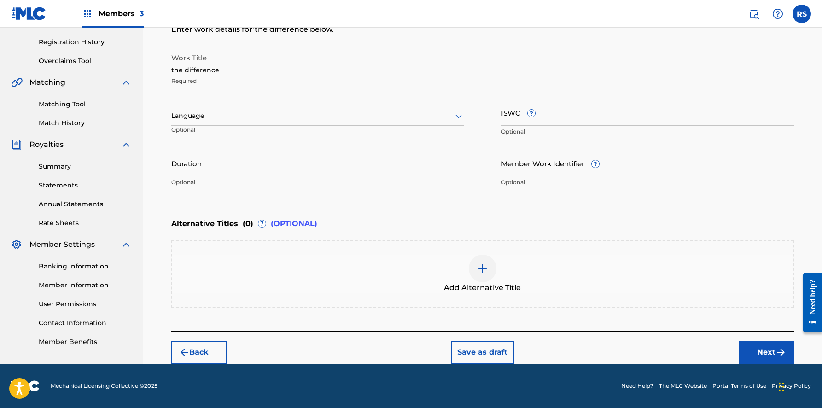
click at [760, 352] on button "Next" at bounding box center [765, 352] width 55 height 23
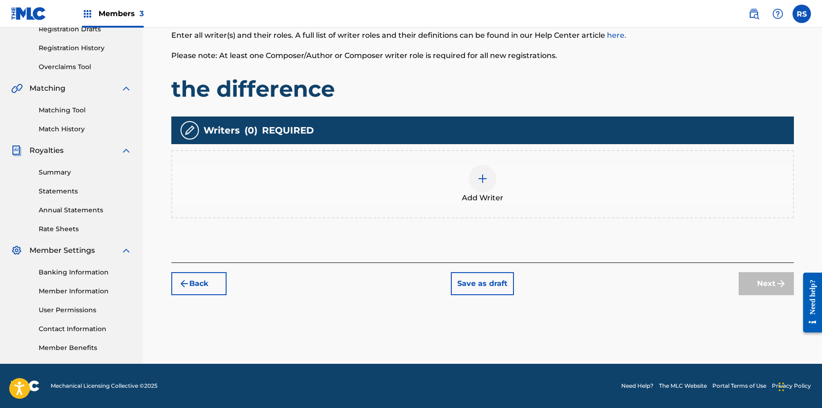
scroll to position [163, 0]
click at [491, 185] on div at bounding box center [483, 179] width 28 height 28
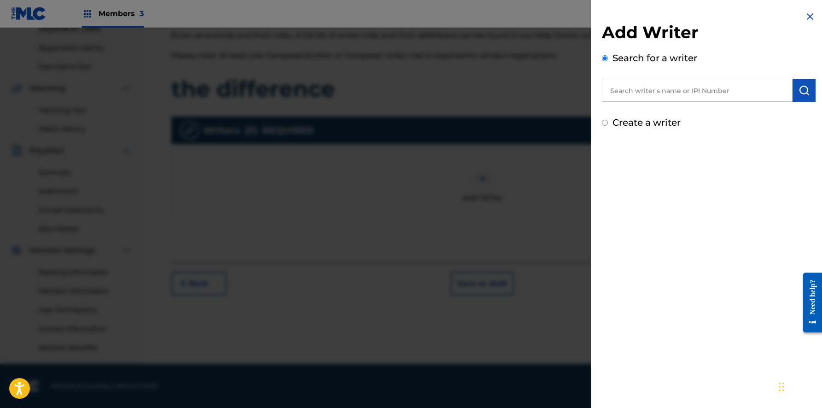
click at [729, 91] on input "text" at bounding box center [697, 90] width 191 height 23
type input "rho slay"
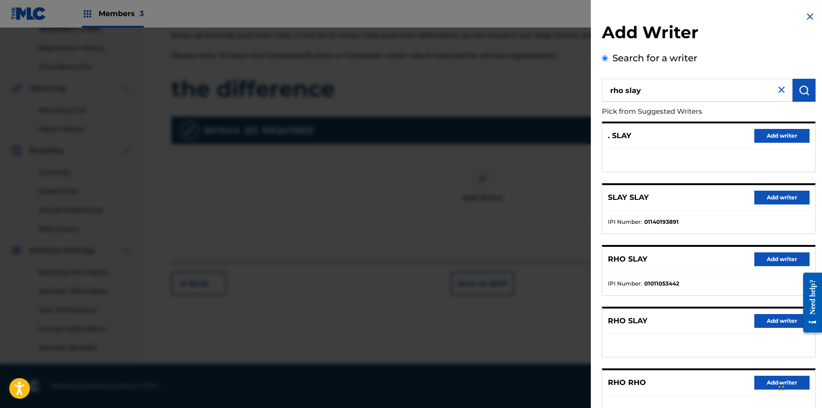
click at [764, 259] on button "Add writer" at bounding box center [781, 259] width 55 height 14
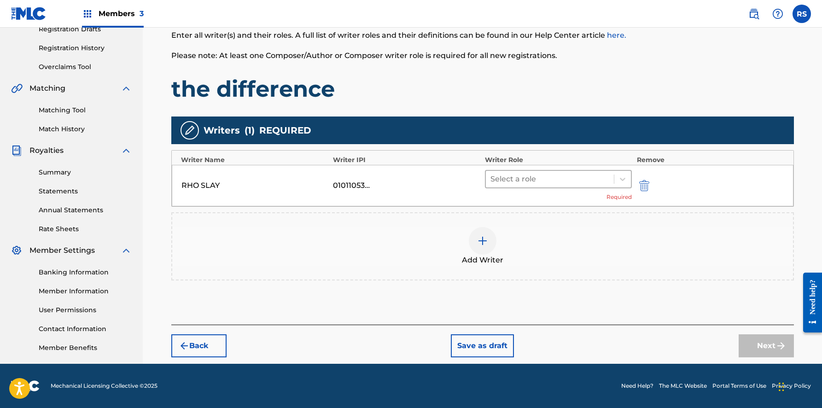
click at [559, 176] on div at bounding box center [549, 179] width 119 height 13
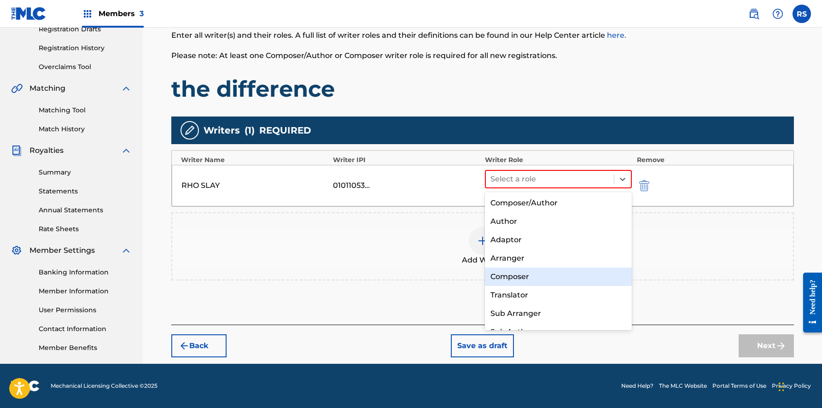
click at [534, 275] on div "Composer" at bounding box center [558, 276] width 147 height 18
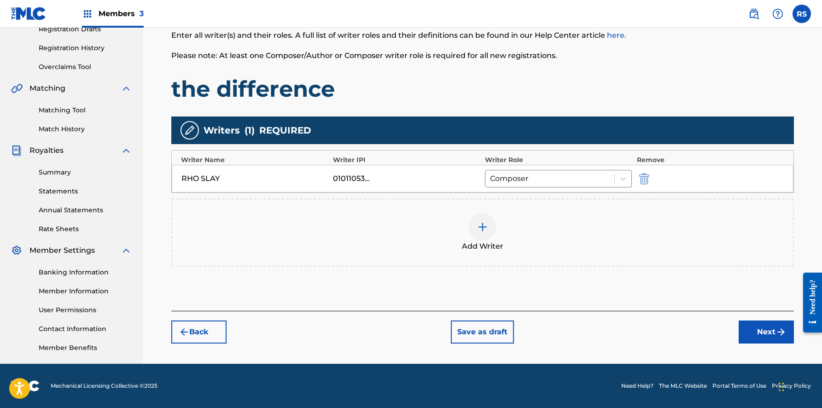
click at [779, 332] on img "submit" at bounding box center [780, 331] width 11 height 11
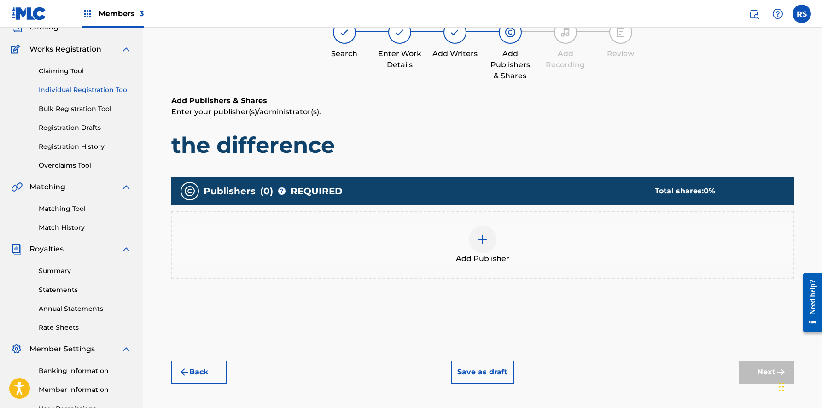
scroll to position [67, 0]
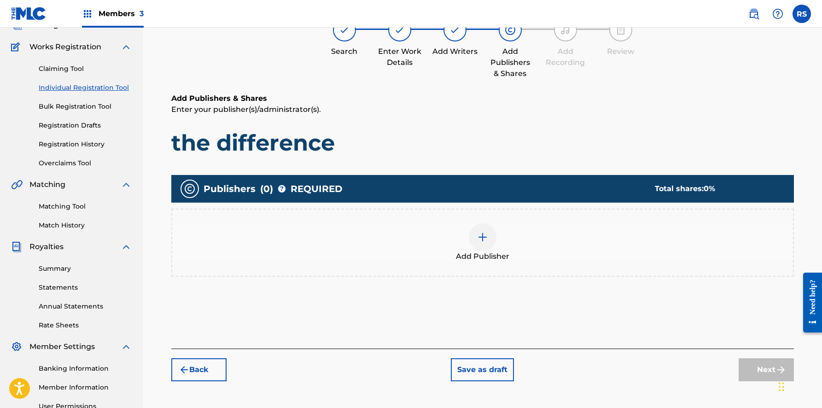
click at [482, 236] on img at bounding box center [482, 237] width 11 height 11
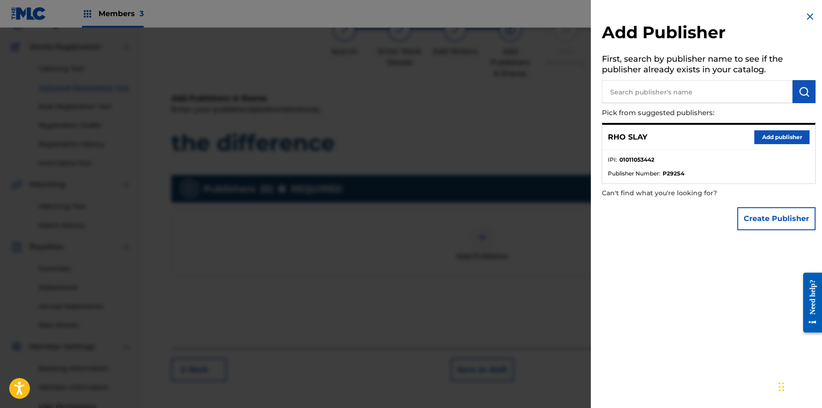
click at [770, 128] on div "RHO SLAY Add publisher" at bounding box center [708, 137] width 213 height 25
click at [766, 133] on button "Add publisher" at bounding box center [781, 137] width 55 height 14
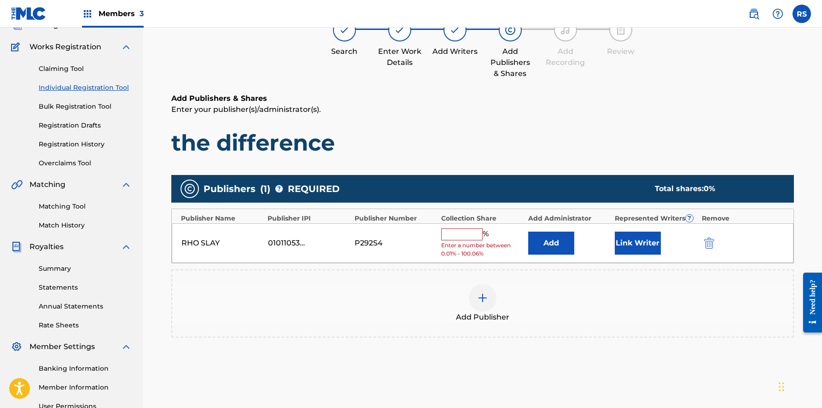
click at [463, 233] on input "text" at bounding box center [461, 234] width 41 height 12
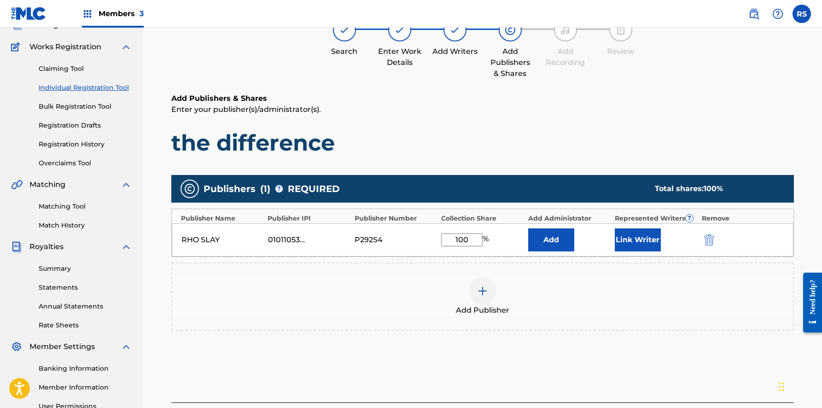
type input "100"
click at [643, 241] on button "Link Writer" at bounding box center [637, 239] width 46 height 23
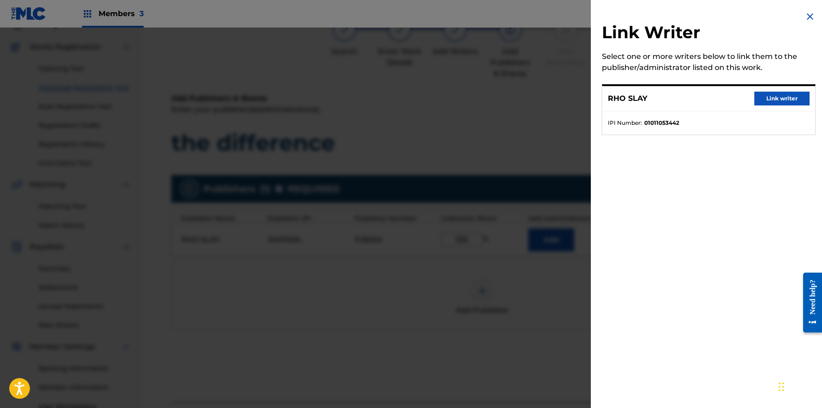
click at [790, 95] on button "Link writer" at bounding box center [781, 99] width 55 height 14
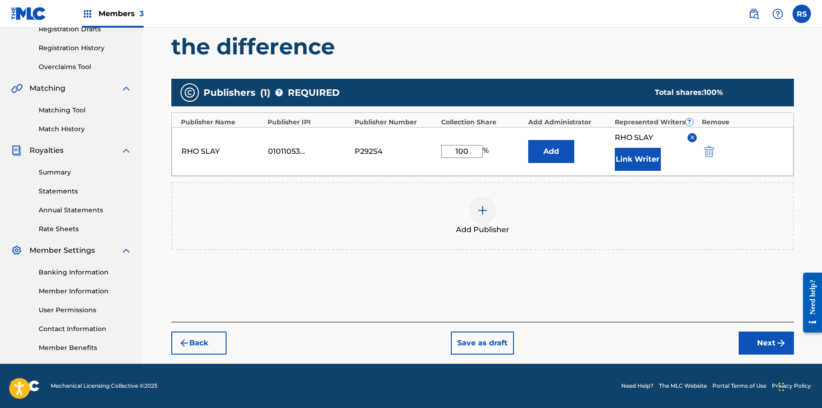
click at [765, 345] on button "Next" at bounding box center [765, 342] width 55 height 23
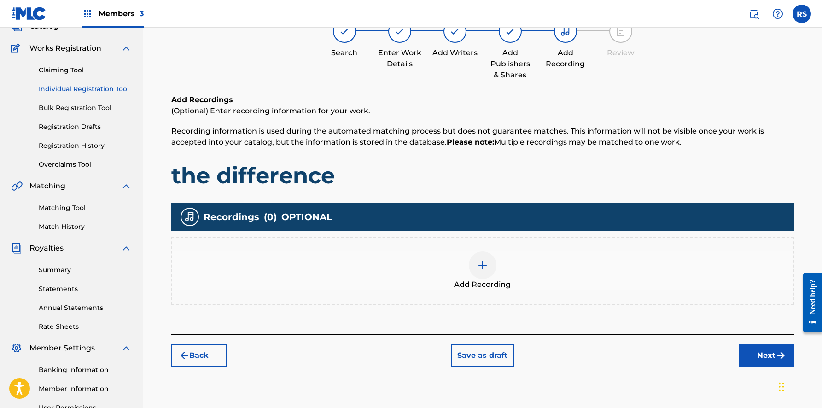
scroll to position [41, 0]
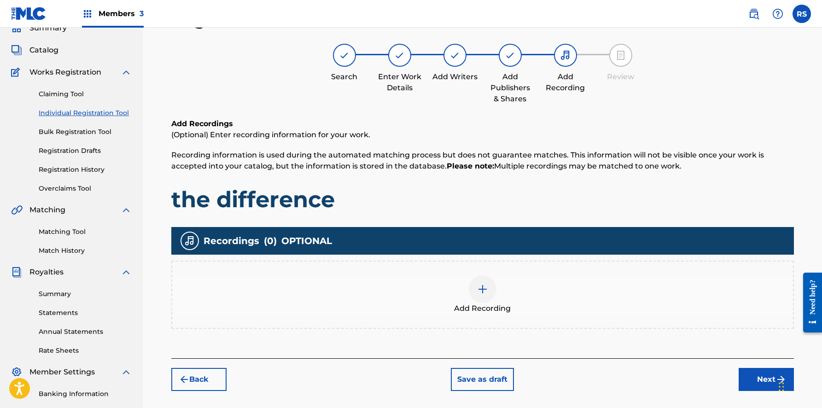
click at [741, 373] on button "Next" at bounding box center [765, 379] width 55 height 23
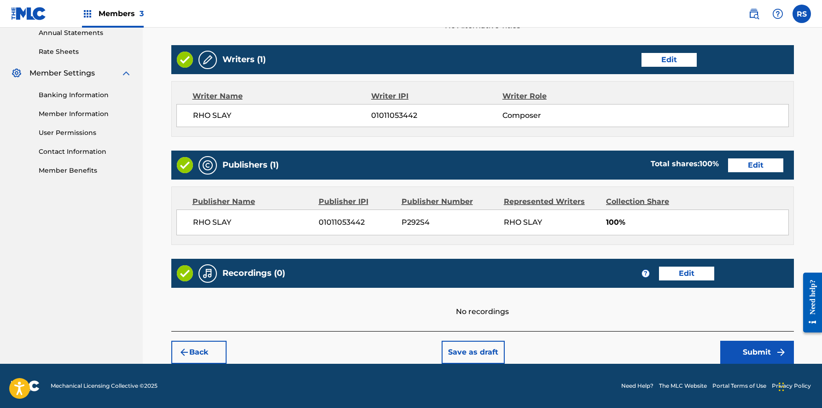
scroll to position [340, 0]
click at [759, 349] on button "Submit" at bounding box center [757, 352] width 74 height 23
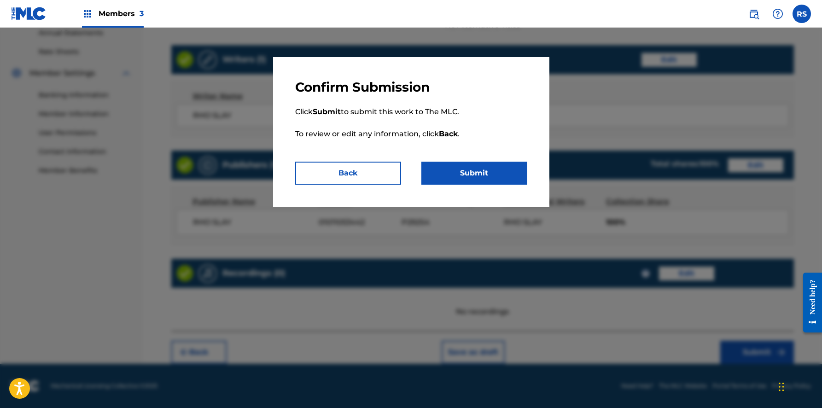
click at [498, 179] on button "Submit" at bounding box center [474, 173] width 106 height 23
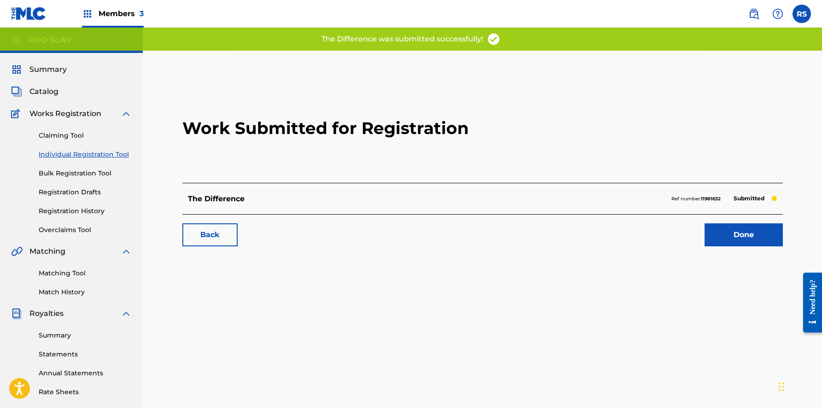
click at [753, 248] on div "Work Submitted for Registration The Difference Ref number: 11981632 Submitted B…" at bounding box center [482, 165] width 622 height 182
click at [753, 235] on link "Done" at bounding box center [743, 234] width 78 height 23
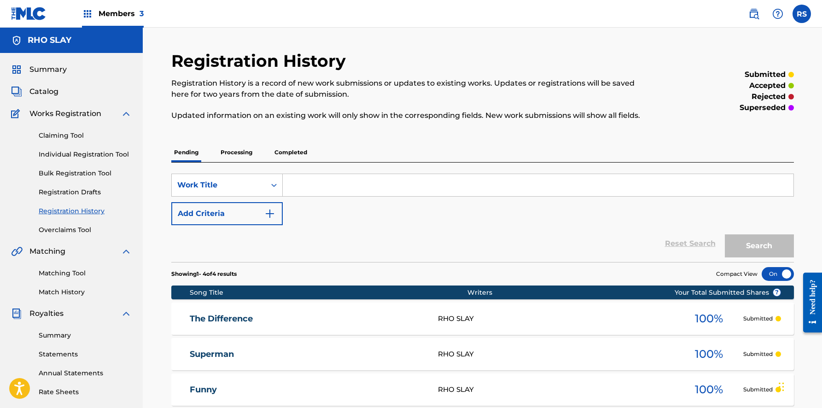
click at [85, 151] on link "Individual Registration Tool" at bounding box center [85, 155] width 93 height 10
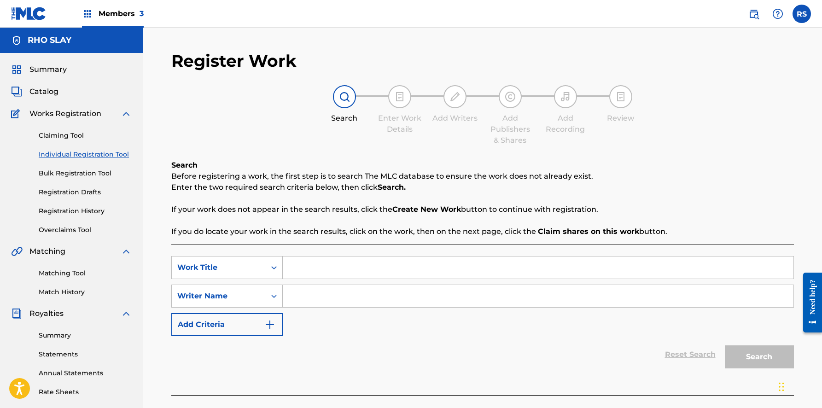
click at [340, 267] on input "Search Form" at bounding box center [538, 267] width 510 height 22
type input "trophy"
click at [345, 306] on input "Search Form" at bounding box center [538, 296] width 510 height 22
type input "rho slay"
click at [775, 348] on button "Search" at bounding box center [759, 356] width 69 height 23
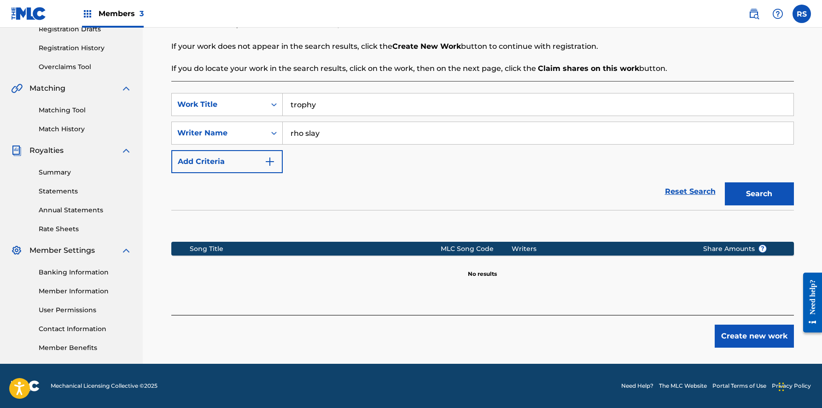
scroll to position [163, 0]
click at [754, 336] on button "Create new work" at bounding box center [753, 336] width 79 height 23
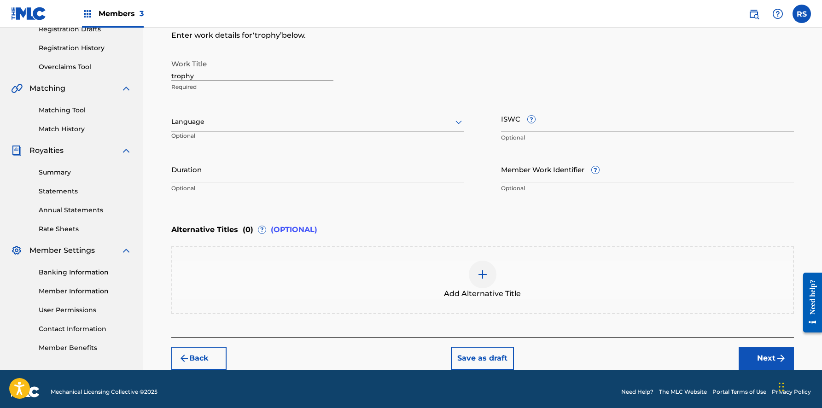
click at [754, 352] on button "Next" at bounding box center [765, 358] width 55 height 23
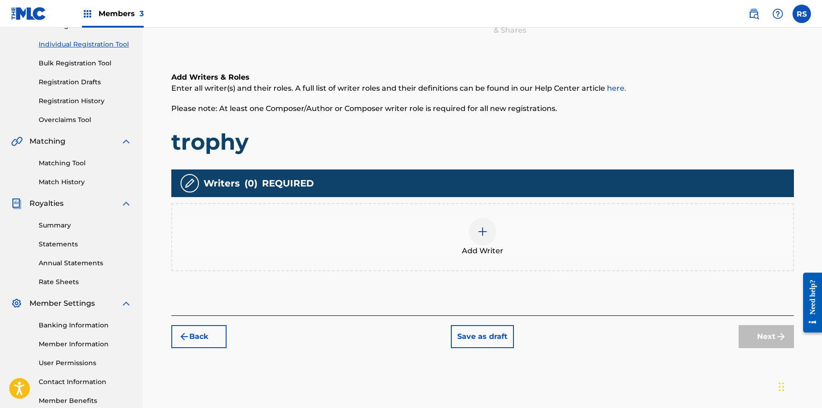
scroll to position [115, 0]
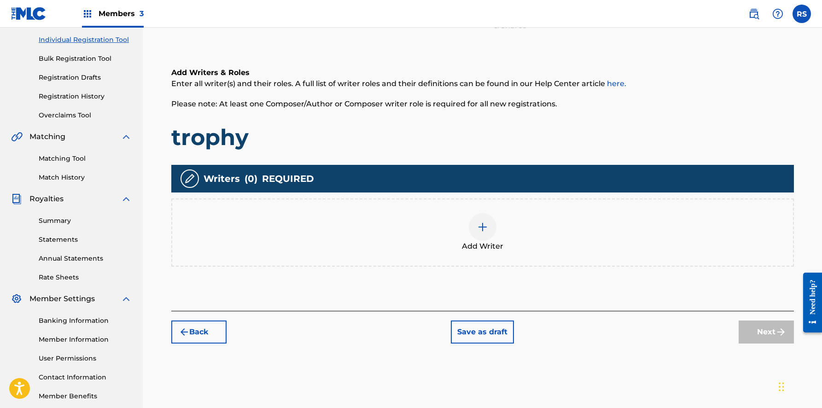
click at [488, 225] on div at bounding box center [483, 227] width 28 height 28
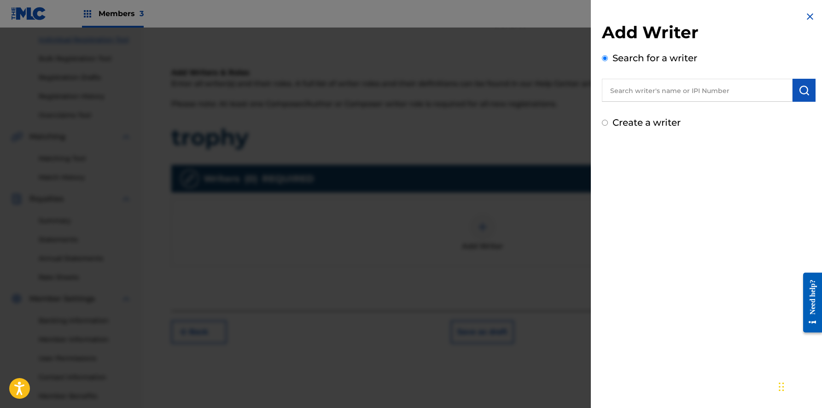
click at [656, 99] on input "text" at bounding box center [697, 90] width 191 height 23
type input "rho slay"
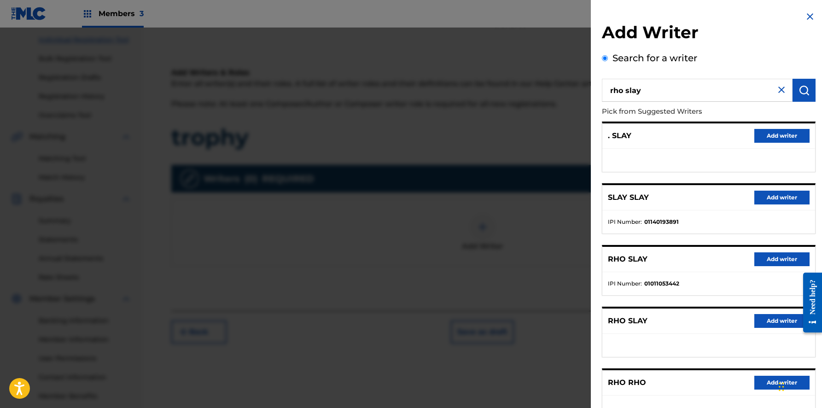
click at [756, 253] on button "Add writer" at bounding box center [781, 259] width 55 height 14
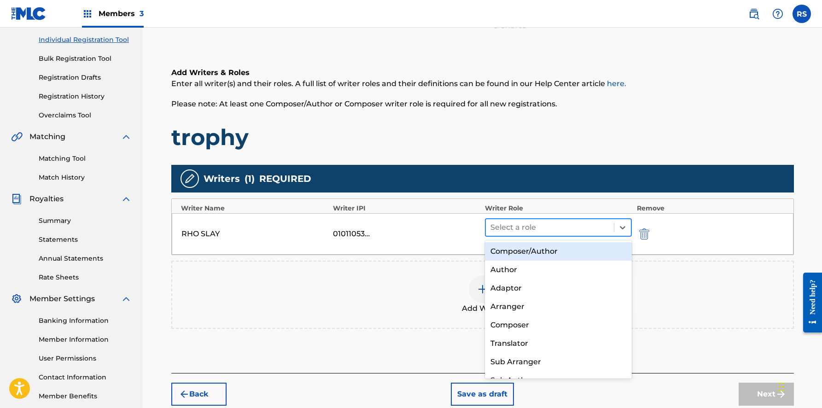
click at [591, 224] on div at bounding box center [549, 227] width 119 height 13
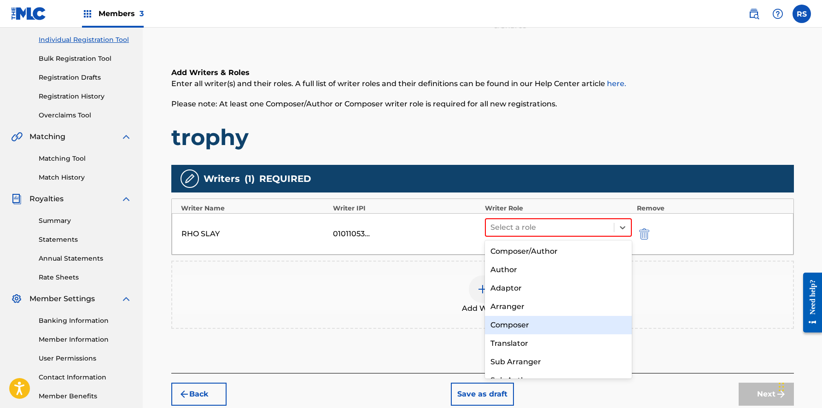
click at [528, 323] on div "Composer" at bounding box center [558, 325] width 147 height 18
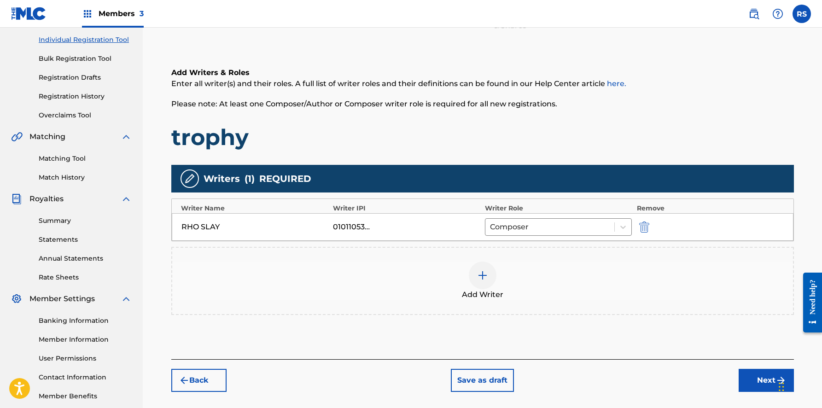
click at [757, 381] on button "Next" at bounding box center [765, 380] width 55 height 23
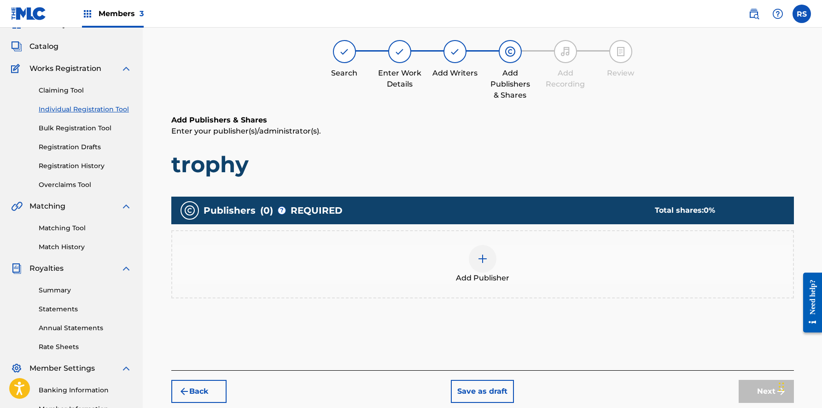
scroll to position [41, 0]
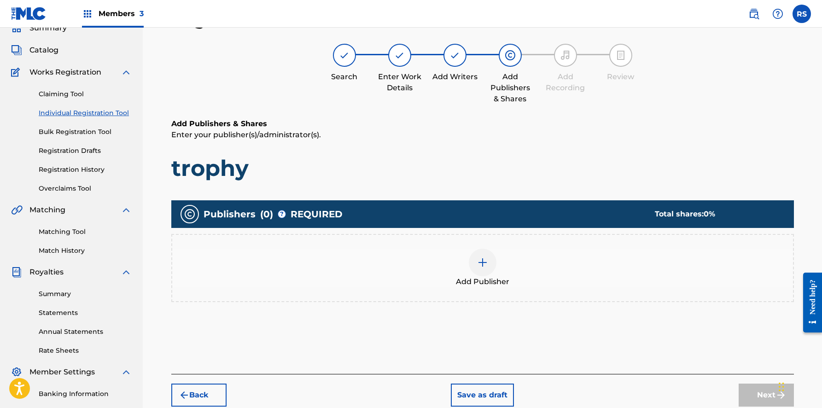
click at [489, 265] on div at bounding box center [483, 263] width 28 height 28
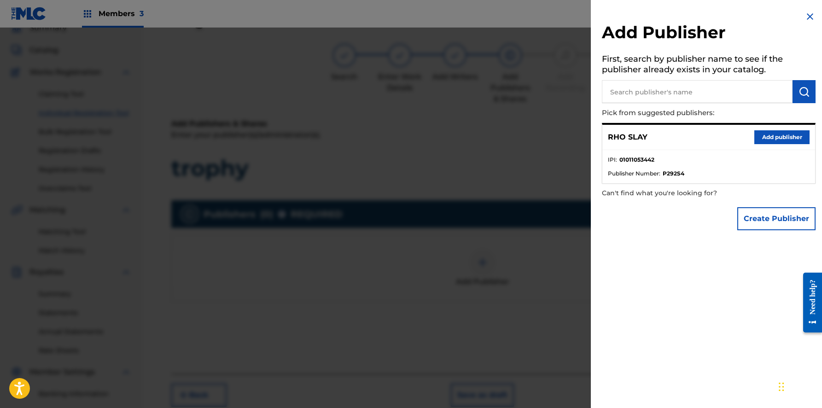
click at [765, 133] on button "Add publisher" at bounding box center [781, 137] width 55 height 14
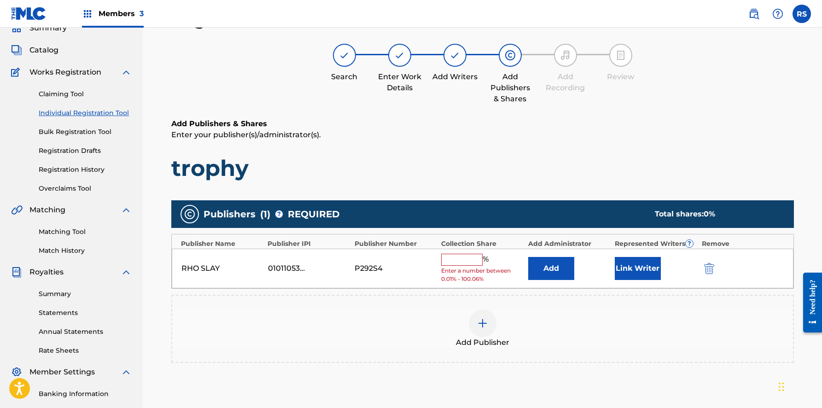
click at [472, 255] on input "text" at bounding box center [461, 260] width 41 height 12
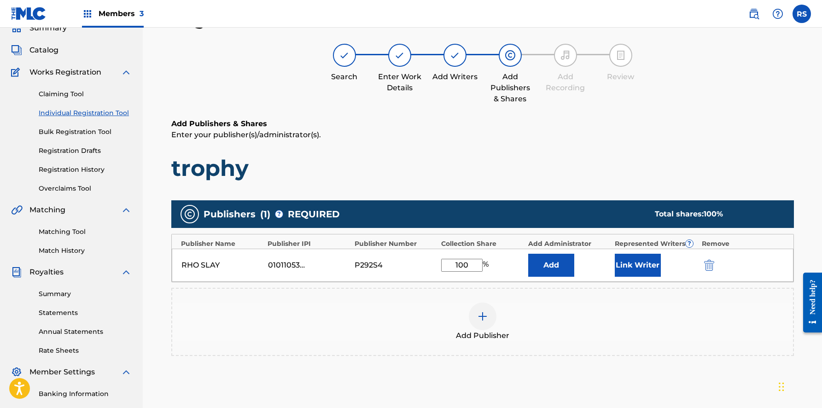
type input "100"
click at [642, 257] on button "Link Writer" at bounding box center [637, 265] width 46 height 23
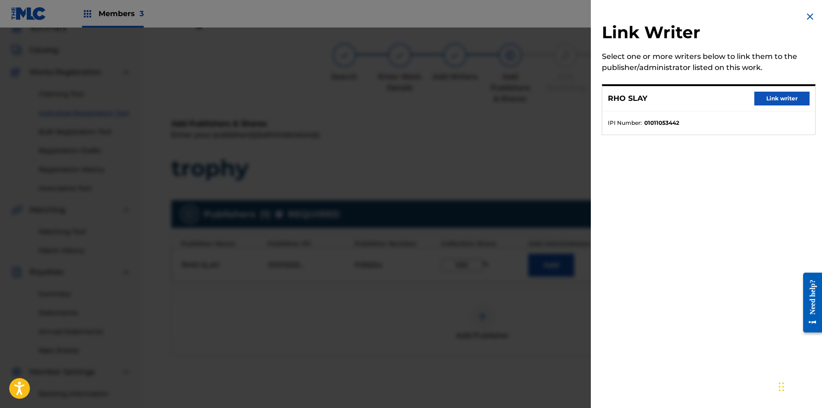
click at [776, 100] on button "Link writer" at bounding box center [781, 99] width 55 height 14
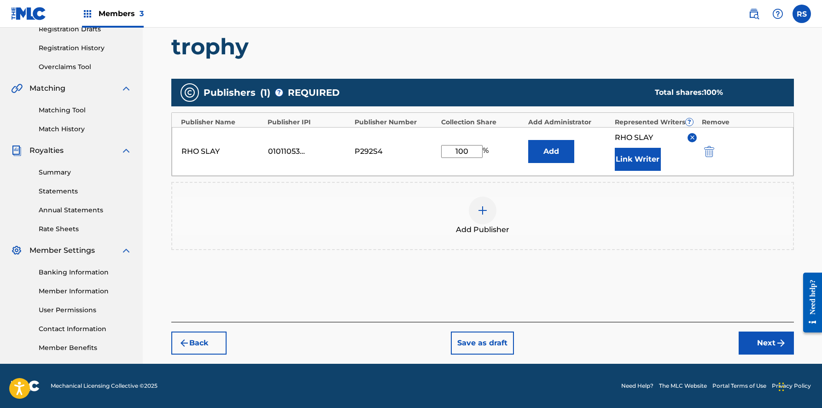
click at [751, 342] on button "Next" at bounding box center [765, 342] width 55 height 23
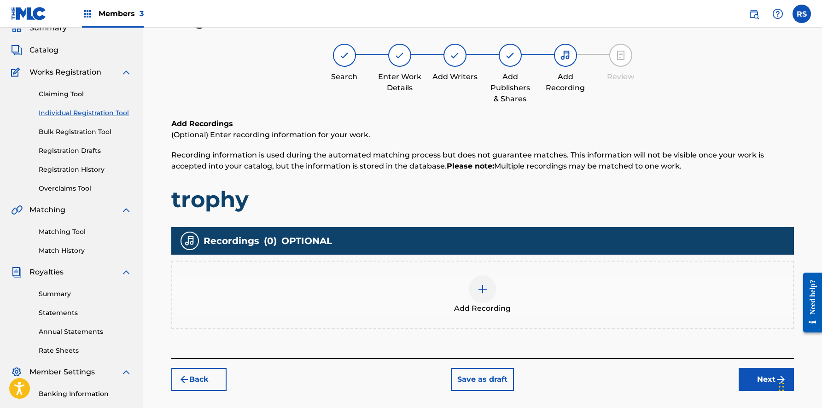
click at [755, 383] on button "Next" at bounding box center [765, 379] width 55 height 23
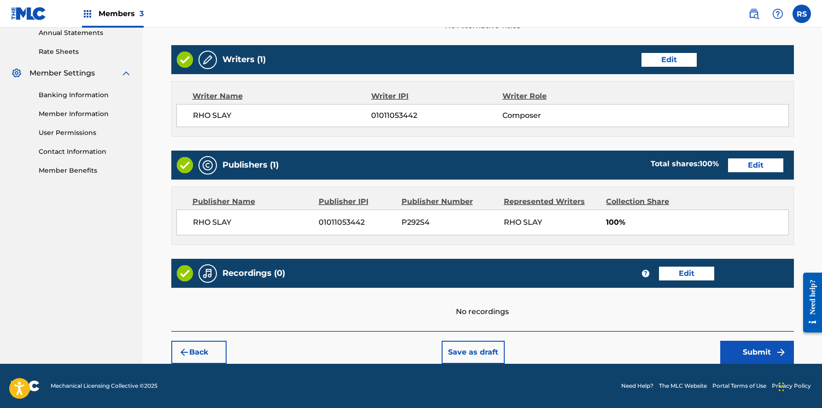
scroll to position [340, 0]
click at [756, 352] on button "Submit" at bounding box center [757, 352] width 74 height 23
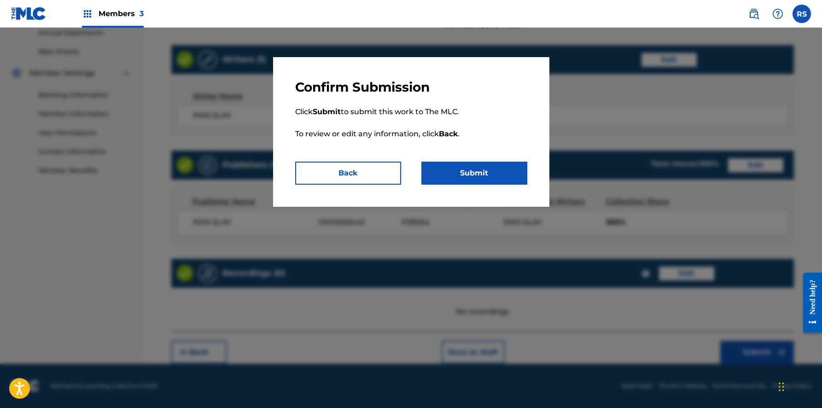
click at [458, 176] on button "Submit" at bounding box center [474, 173] width 106 height 23
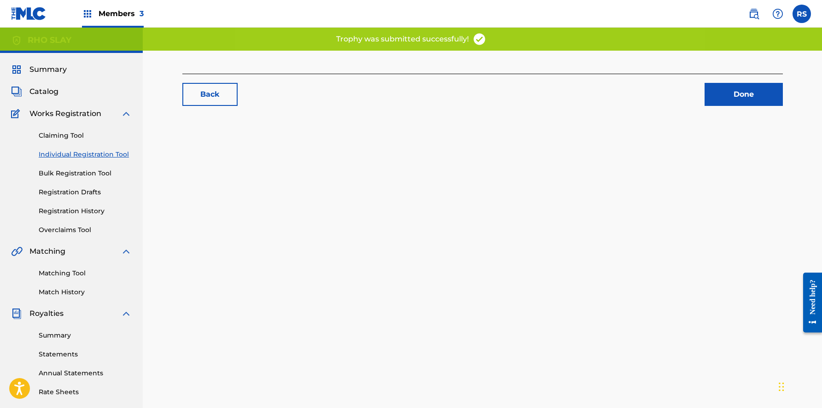
click at [735, 99] on link "Done" at bounding box center [743, 94] width 78 height 23
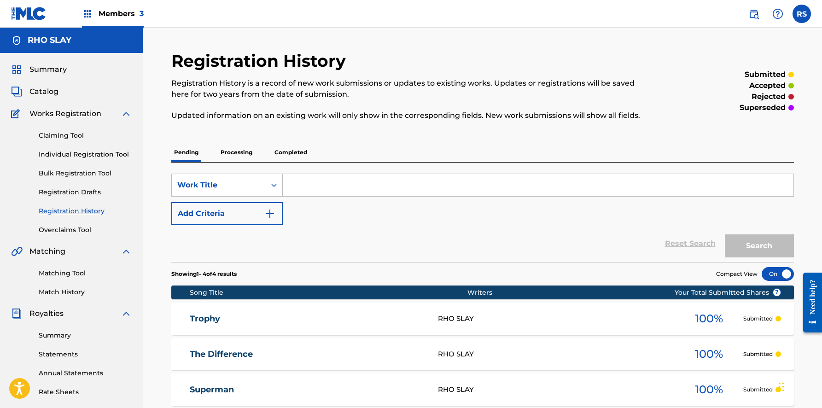
click at [68, 155] on link "Individual Registration Tool" at bounding box center [85, 155] width 93 height 10
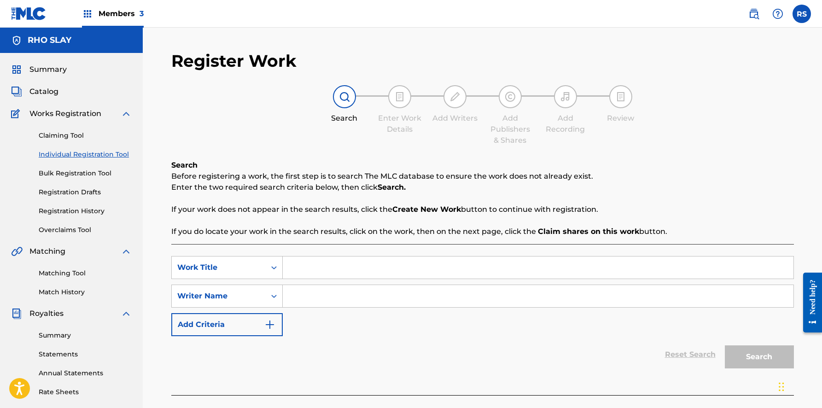
click at [348, 280] on div "SearchWithCriteria552ce919-90e1-427f-a854-68760e2f3994 Work Title SearchWithCri…" at bounding box center [482, 296] width 622 height 80
click at [345, 272] on input "Search Form" at bounding box center [538, 267] width 510 height 22
type input "Click [PERSON_NAME]"
click at [360, 304] on input "Search Form" at bounding box center [538, 296] width 510 height 22
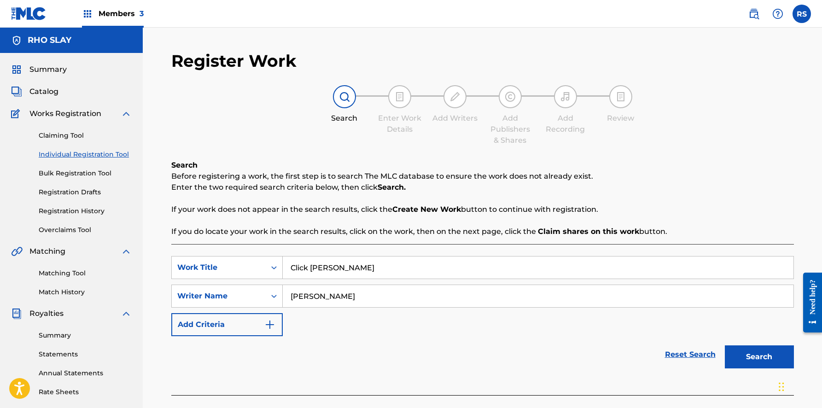
type input "[PERSON_NAME]"
click at [759, 357] on button "Search" at bounding box center [759, 356] width 69 height 23
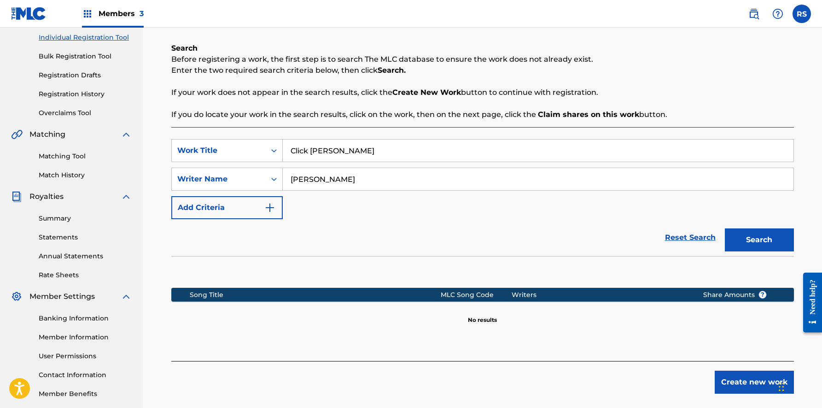
scroll to position [138, 0]
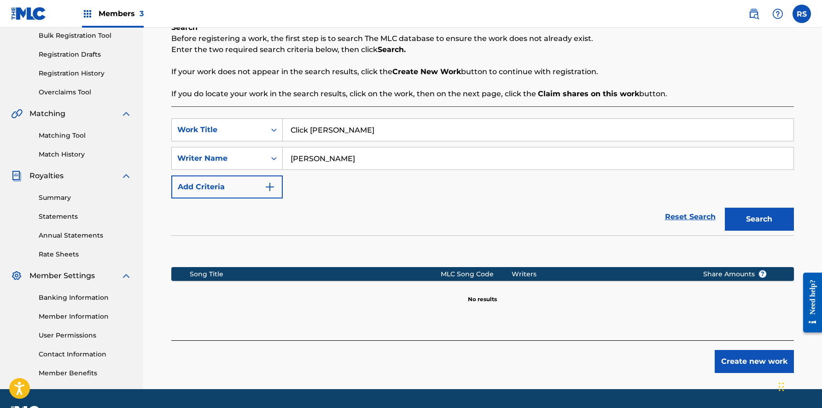
click at [741, 363] on button "Create new work" at bounding box center [753, 361] width 79 height 23
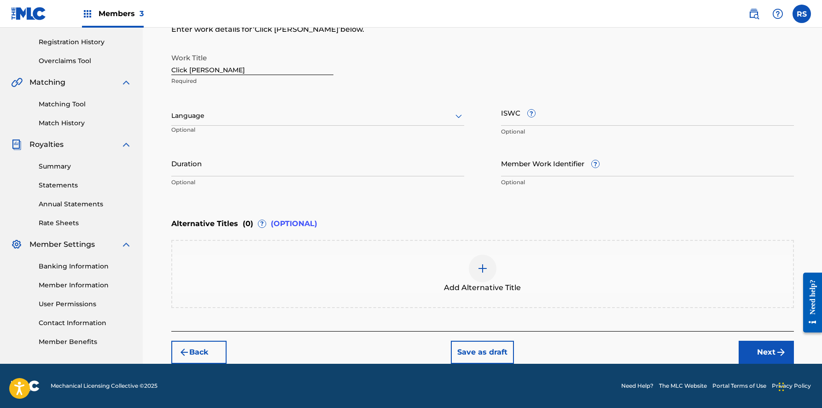
scroll to position [169, 0]
click at [776, 353] on img "submit" at bounding box center [780, 352] width 11 height 11
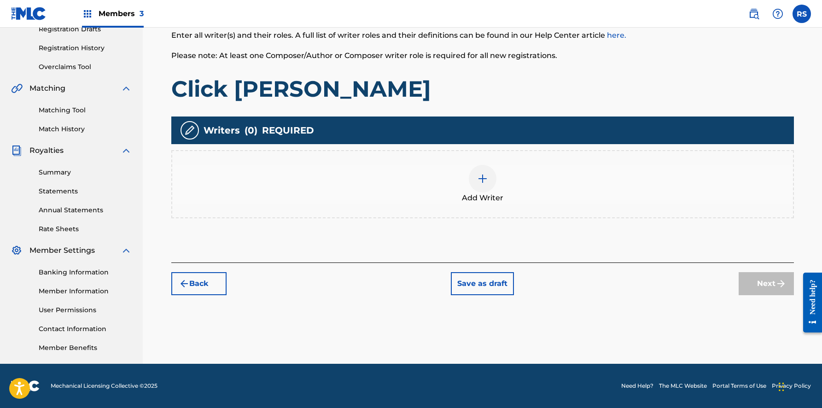
scroll to position [163, 0]
click at [489, 177] on div at bounding box center [483, 179] width 28 height 28
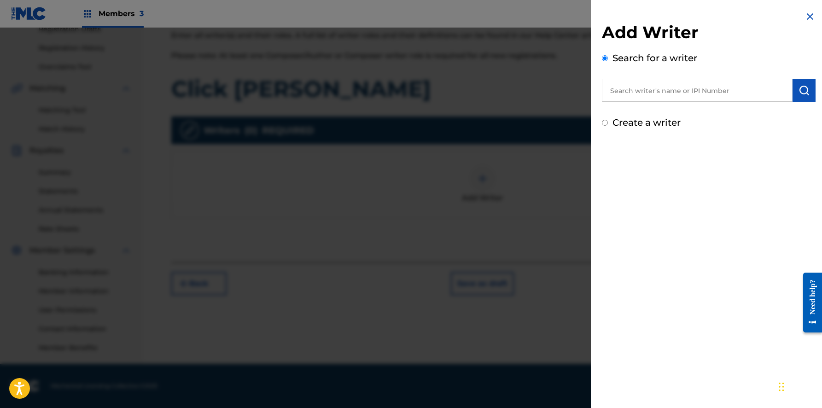
click at [672, 91] on input "text" at bounding box center [697, 90] width 191 height 23
type input "rho slay"
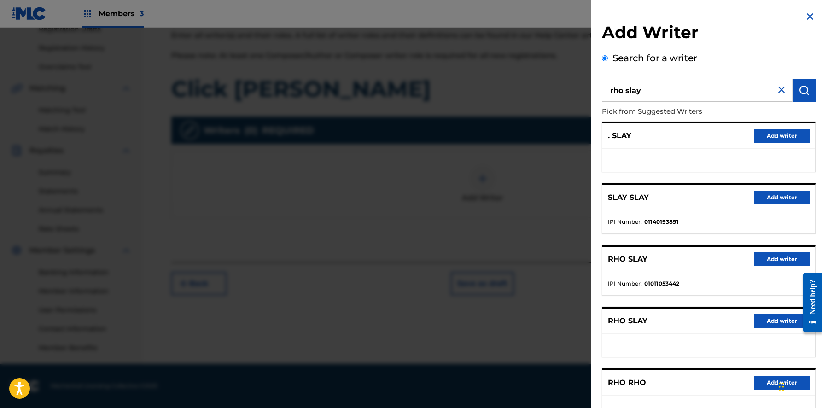
click at [759, 260] on button "Add writer" at bounding box center [781, 259] width 55 height 14
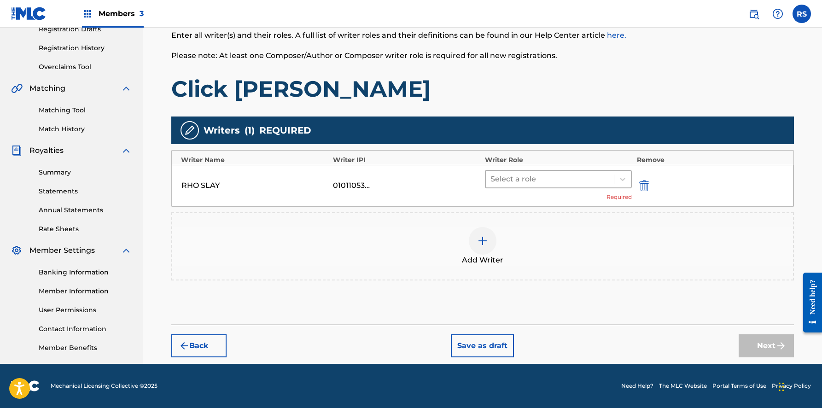
click at [561, 177] on div at bounding box center [549, 179] width 119 height 13
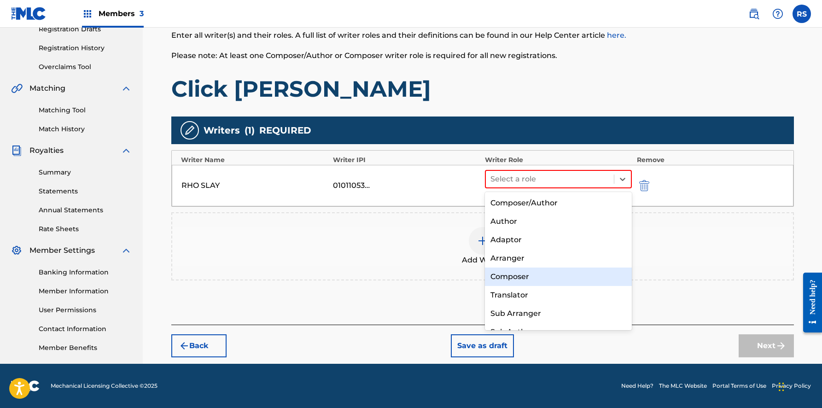
click at [524, 277] on div "Composer" at bounding box center [558, 276] width 147 height 18
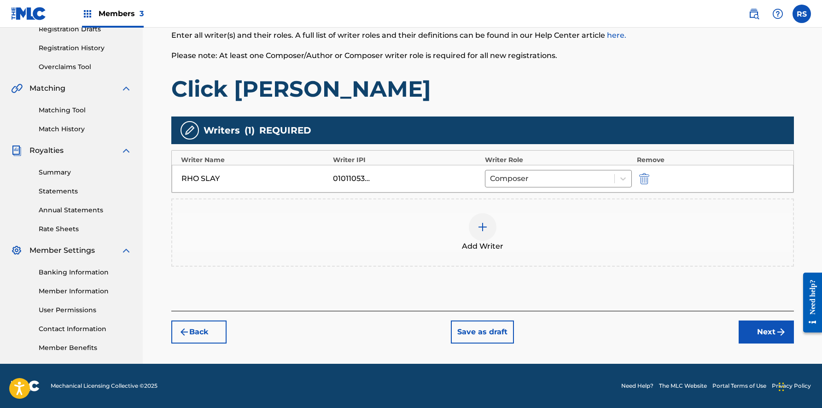
click at [748, 333] on button "Next" at bounding box center [765, 331] width 55 height 23
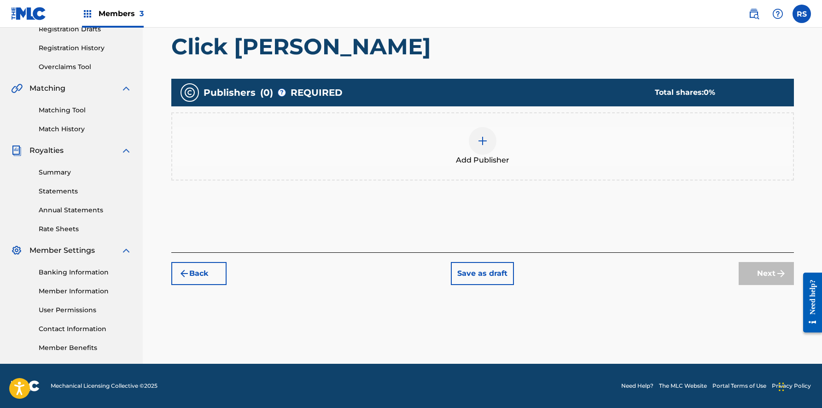
scroll to position [41, 0]
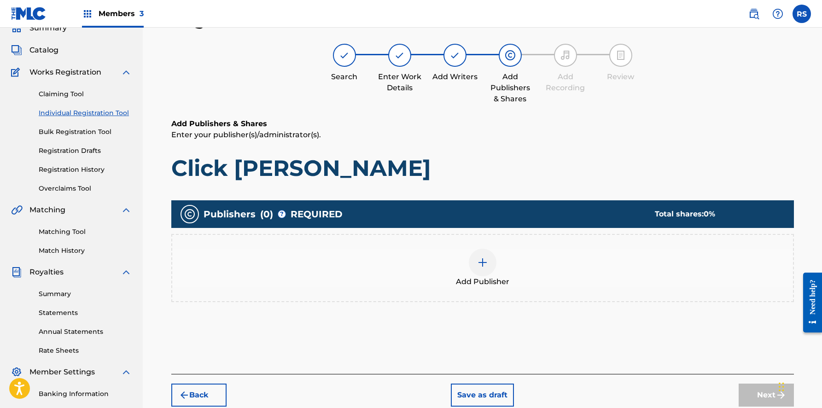
click at [481, 266] on img at bounding box center [482, 262] width 11 height 11
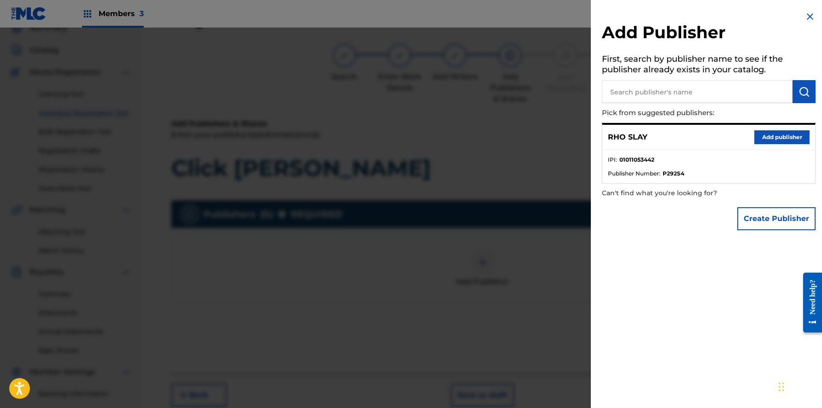
click at [767, 136] on button "Add publisher" at bounding box center [781, 137] width 55 height 14
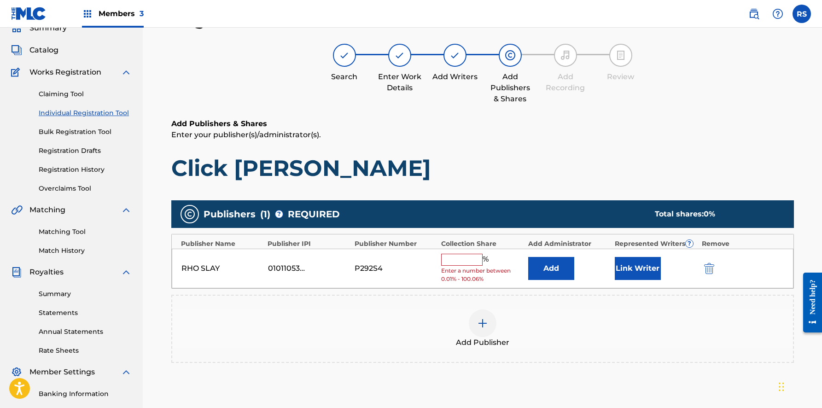
click at [453, 265] on div "% Enter a number between 0.01% - 100.06%" at bounding box center [482, 269] width 82 height 30
click at [455, 257] on input "text" at bounding box center [461, 260] width 41 height 12
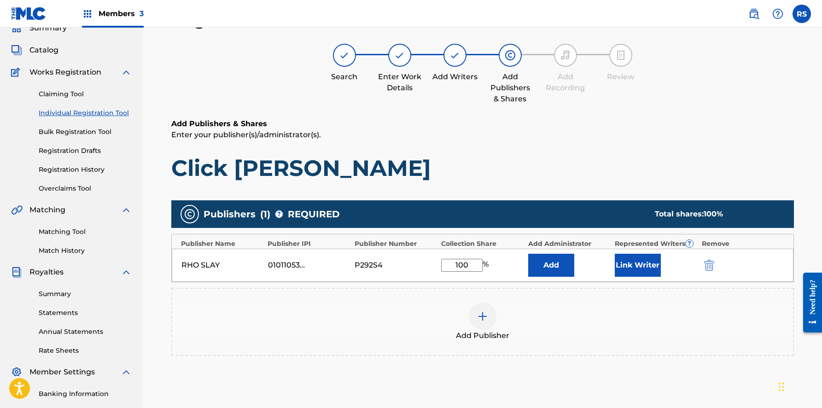
type input "100"
click at [632, 264] on button "Link Writer" at bounding box center [637, 265] width 46 height 23
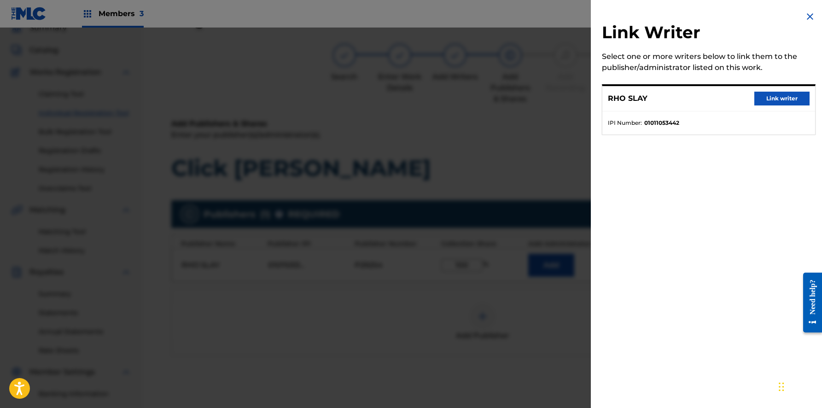
click at [780, 96] on button "Link writer" at bounding box center [781, 99] width 55 height 14
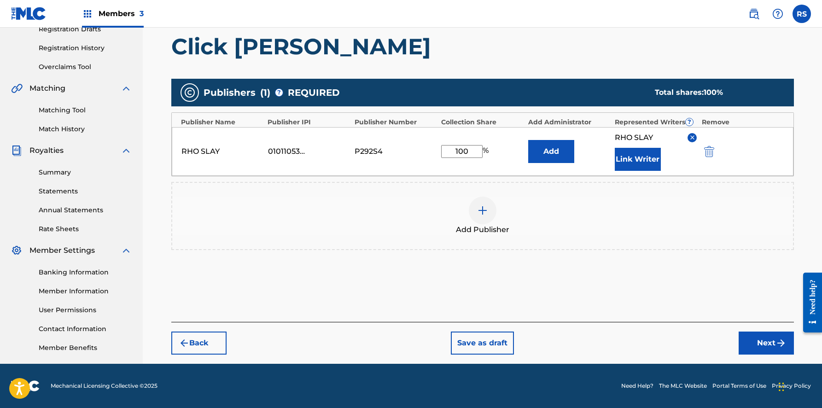
click at [770, 343] on button "Next" at bounding box center [765, 342] width 55 height 23
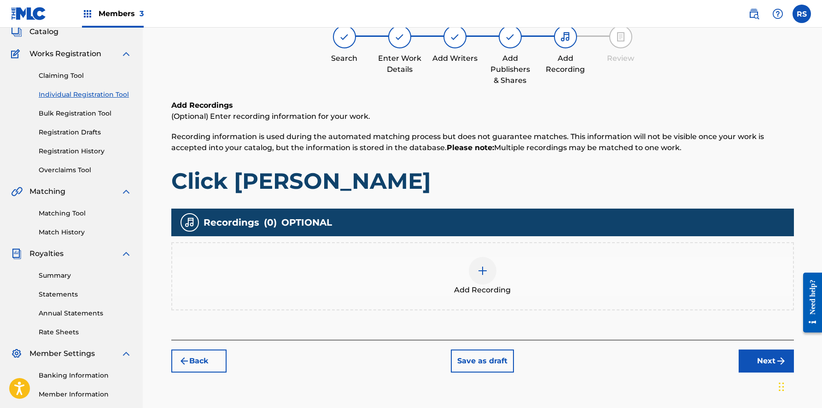
click at [775, 359] on img "submit" at bounding box center [780, 360] width 11 height 11
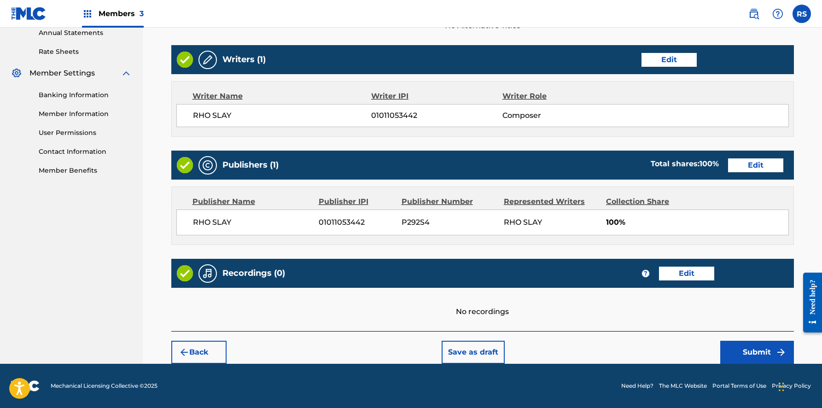
scroll to position [340, 0]
click at [754, 355] on button "Submit" at bounding box center [757, 352] width 74 height 23
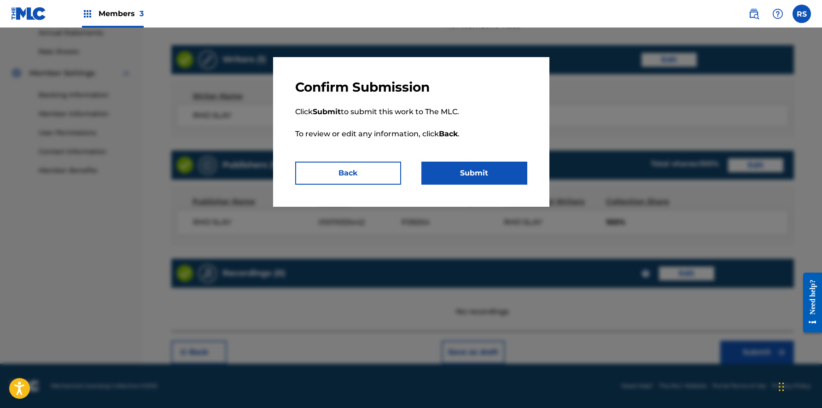
click at [512, 179] on button "Submit" at bounding box center [474, 173] width 106 height 23
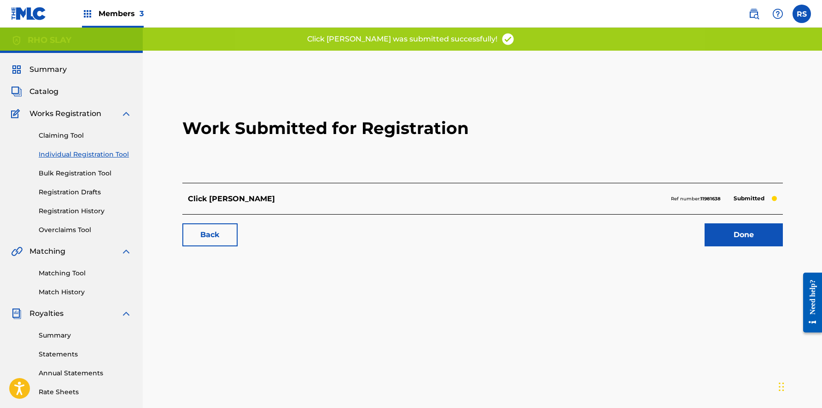
click at [736, 236] on link "Done" at bounding box center [743, 234] width 78 height 23
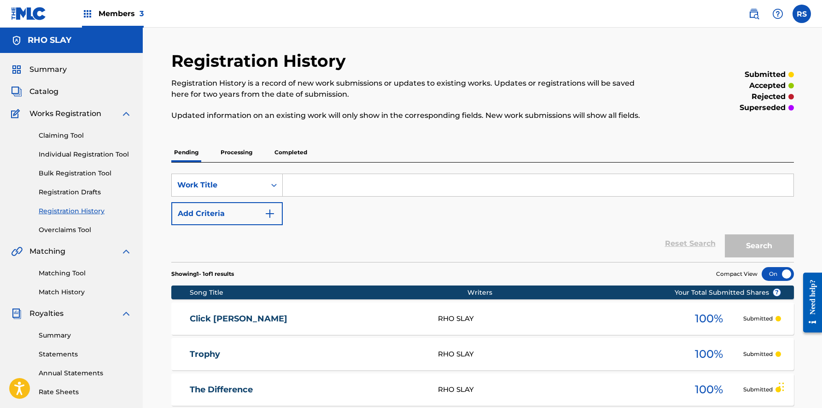
click at [100, 153] on link "Individual Registration Tool" at bounding box center [85, 155] width 93 height 10
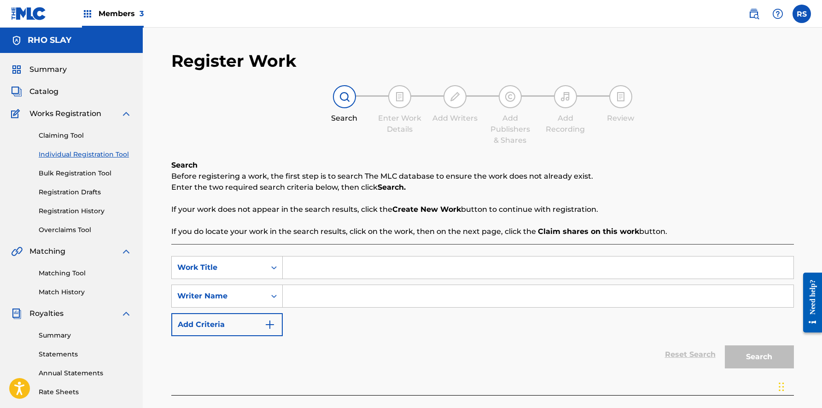
click at [337, 268] on input "Search Form" at bounding box center [538, 267] width 510 height 22
type input "BBL"
click at [349, 307] on div "Search Form" at bounding box center [538, 295] width 511 height 23
click at [348, 298] on input "Search Form" at bounding box center [538, 296] width 510 height 22
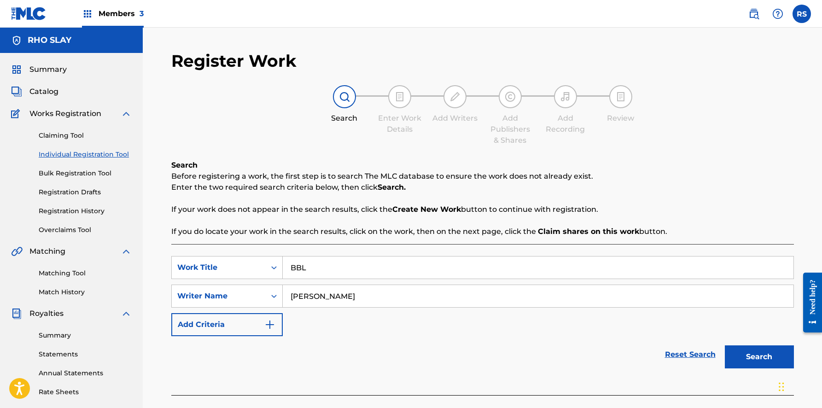
type input "[PERSON_NAME]"
click at [759, 357] on button "Search" at bounding box center [759, 356] width 69 height 23
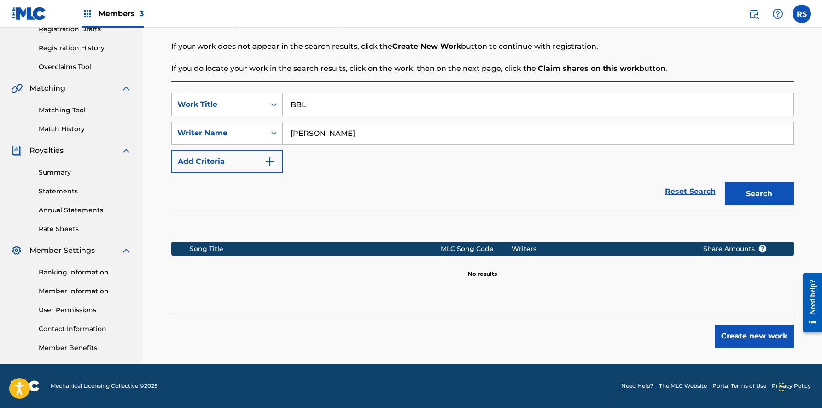
scroll to position [163, 0]
click at [728, 334] on button "Create new work" at bounding box center [753, 336] width 79 height 23
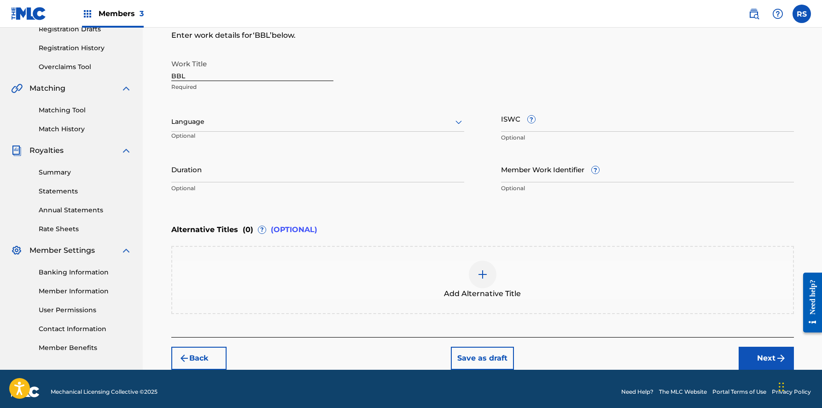
click at [765, 354] on button "Next" at bounding box center [765, 358] width 55 height 23
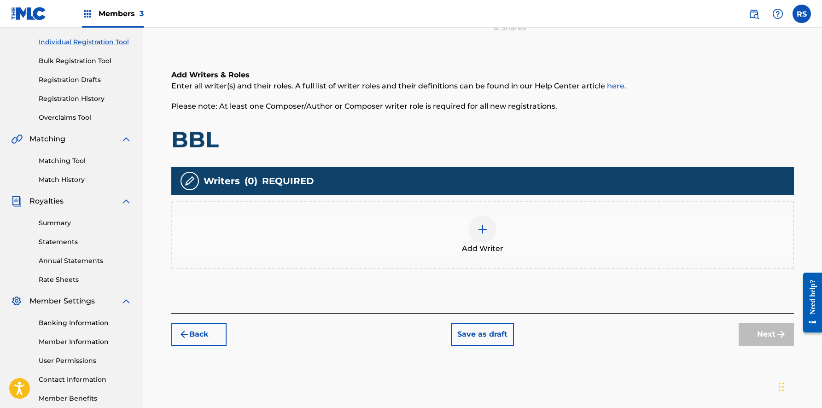
scroll to position [134, 0]
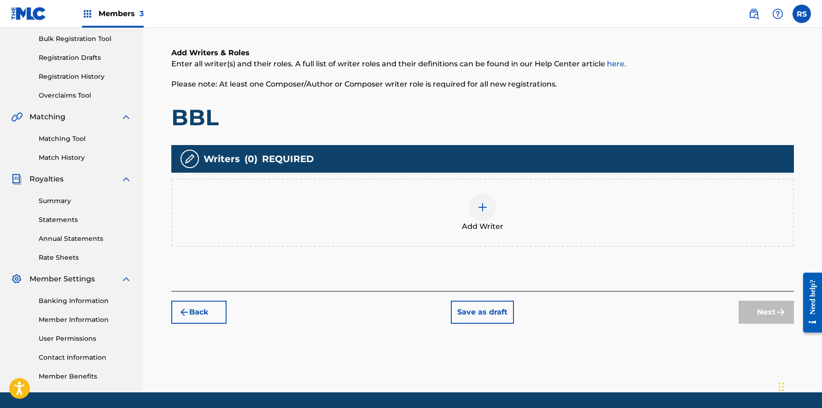
click at [483, 206] on img at bounding box center [482, 207] width 11 height 11
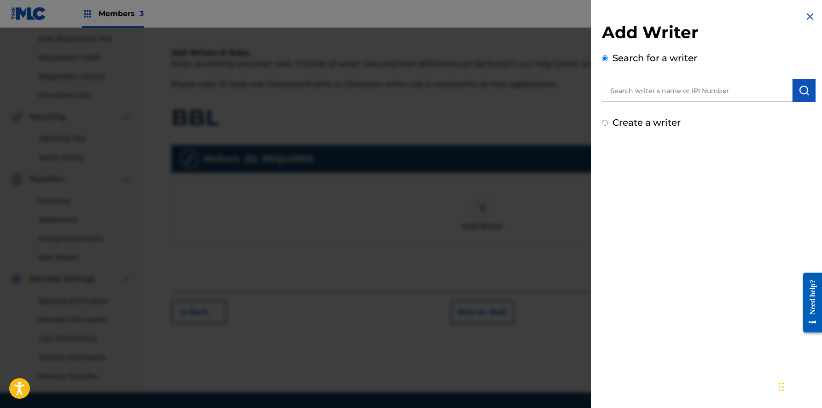
click at [701, 93] on input "text" at bounding box center [697, 90] width 191 height 23
type input "[PERSON_NAME]"
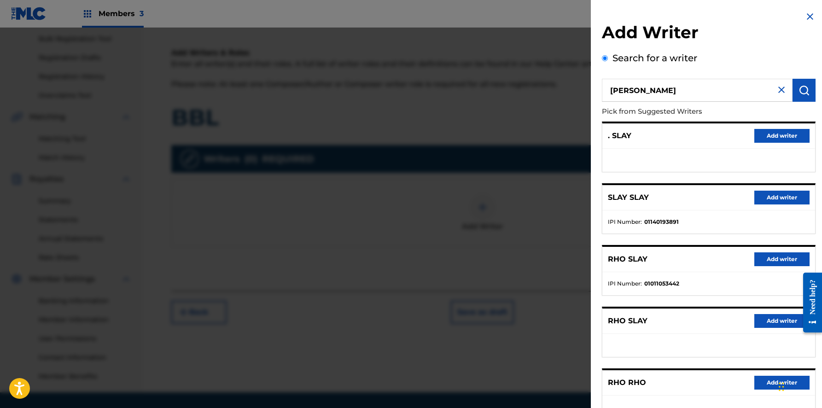
click at [769, 258] on button "Add writer" at bounding box center [781, 259] width 55 height 14
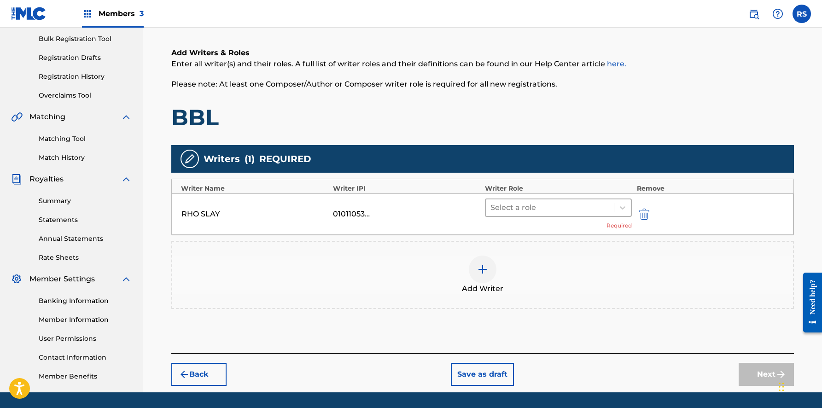
click at [553, 210] on div at bounding box center [549, 207] width 119 height 13
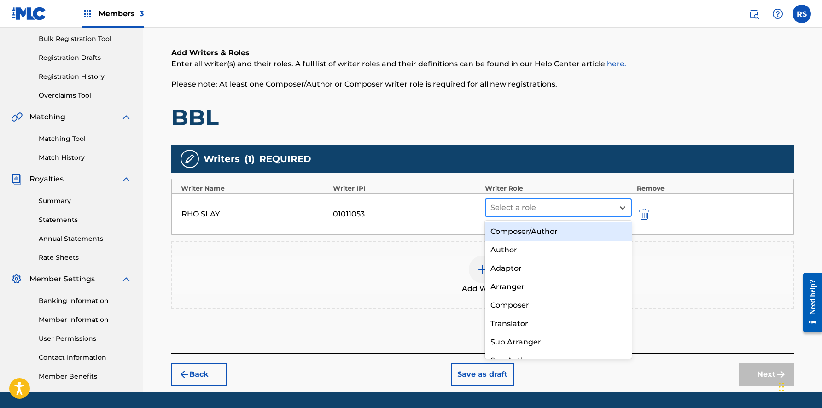
click at [553, 210] on div at bounding box center [549, 207] width 119 height 13
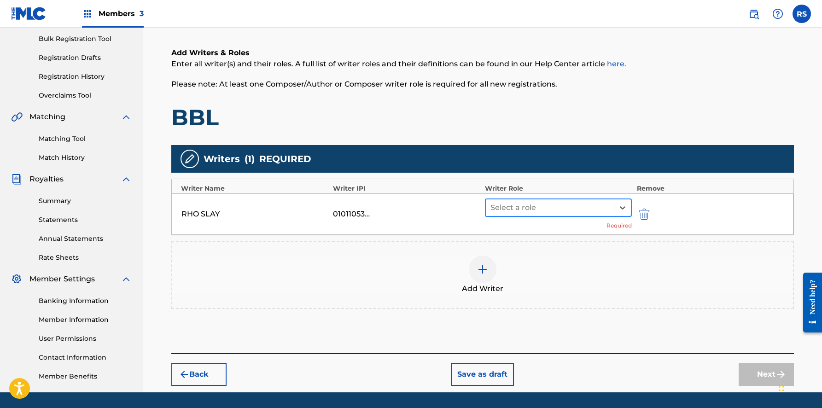
click at [553, 210] on div at bounding box center [549, 207] width 119 height 13
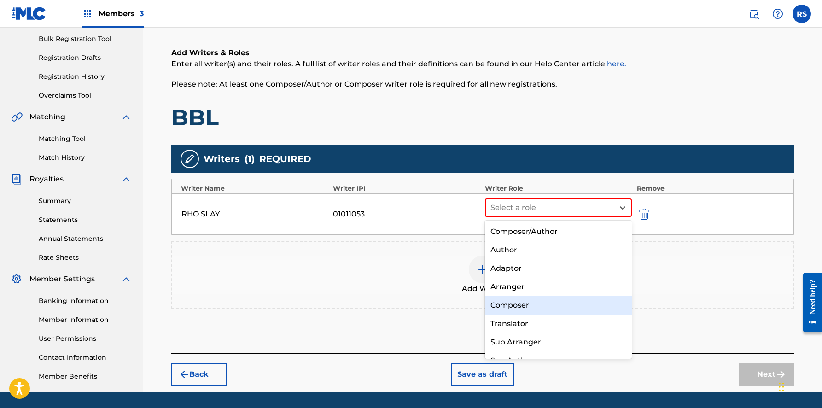
click at [535, 300] on div "Composer" at bounding box center [558, 305] width 147 height 18
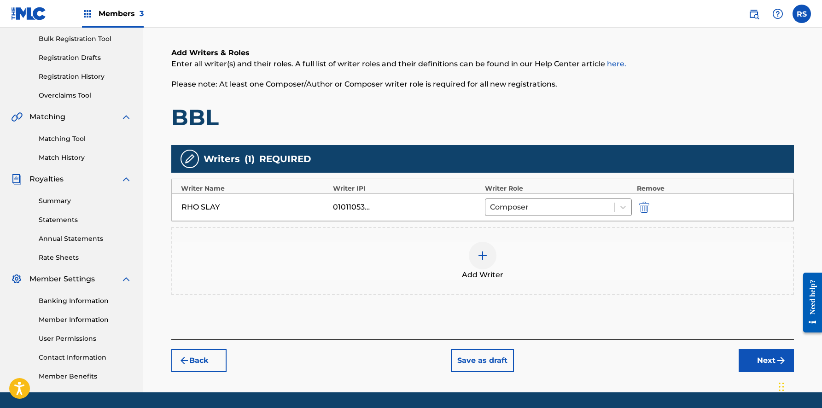
click at [755, 365] on button "Next" at bounding box center [765, 360] width 55 height 23
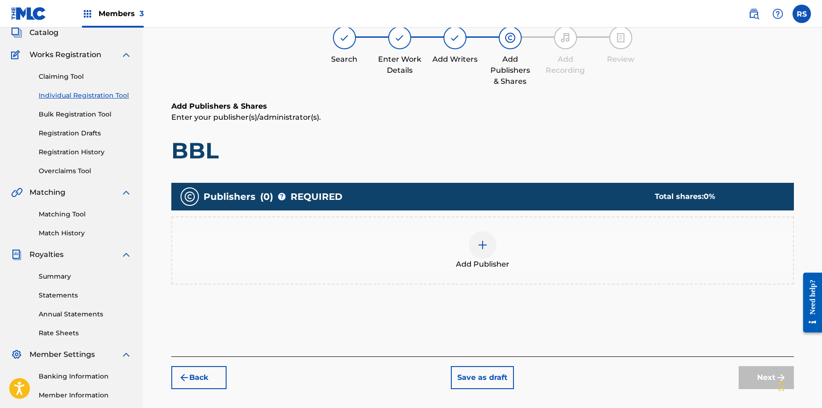
scroll to position [41, 0]
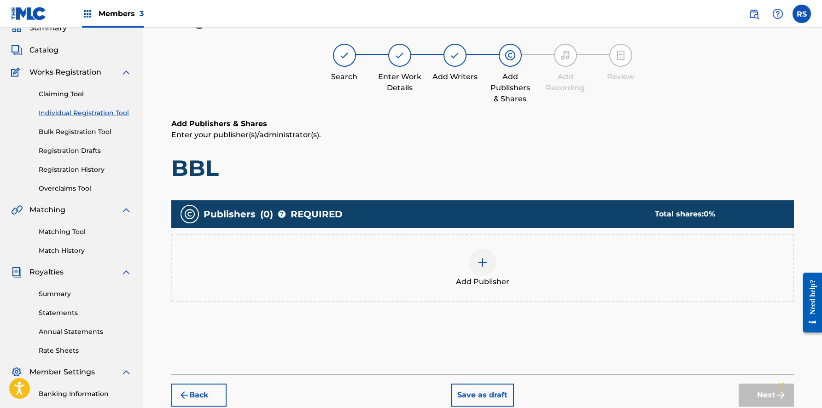
click at [488, 260] on div at bounding box center [483, 263] width 28 height 28
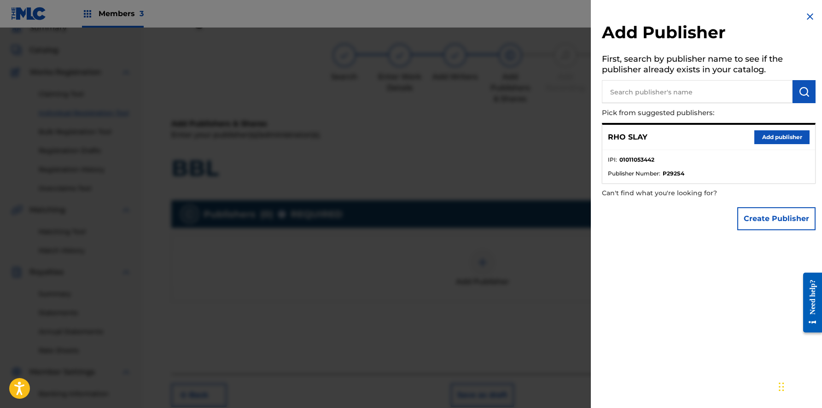
click at [778, 141] on button "Add publisher" at bounding box center [781, 137] width 55 height 14
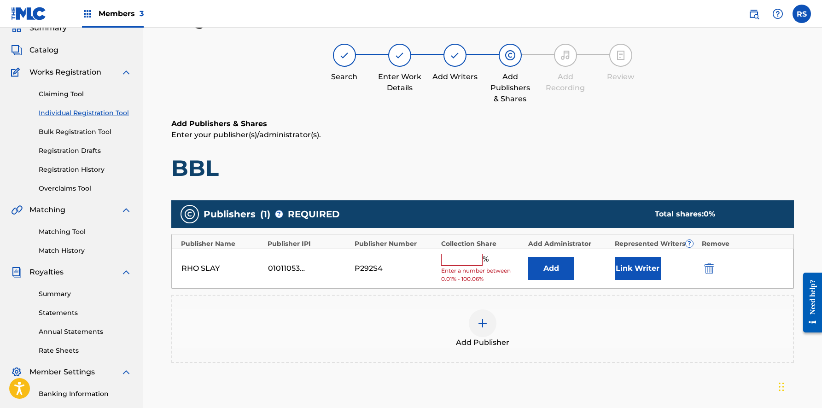
click at [457, 260] on input "text" at bounding box center [461, 260] width 41 height 12
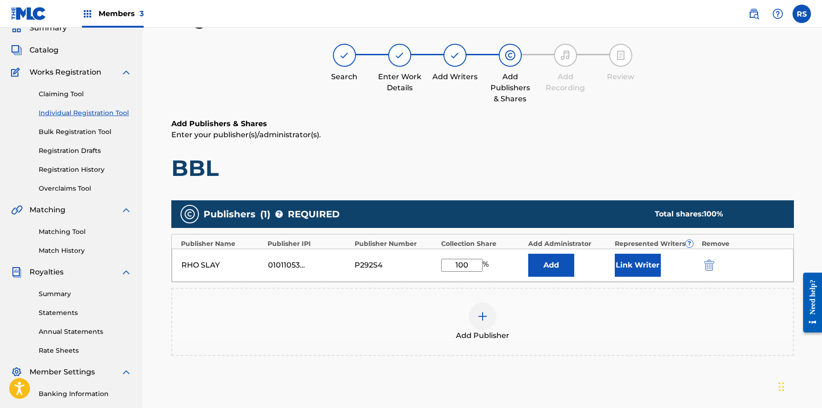
type input "100"
click at [644, 263] on button "Link Writer" at bounding box center [637, 265] width 46 height 23
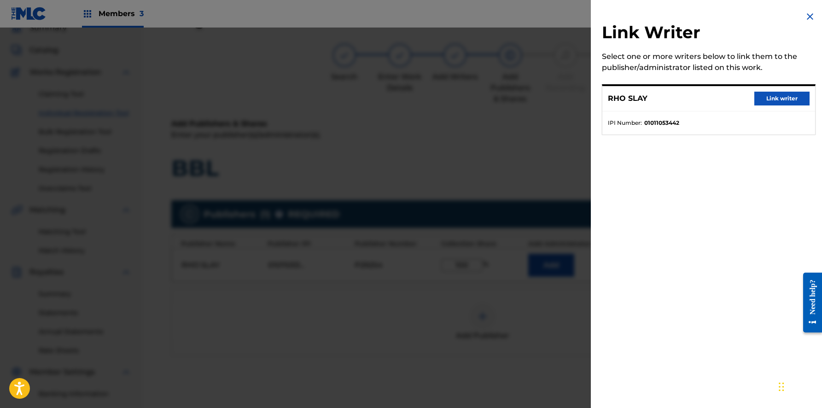
click at [778, 100] on button "Link writer" at bounding box center [781, 99] width 55 height 14
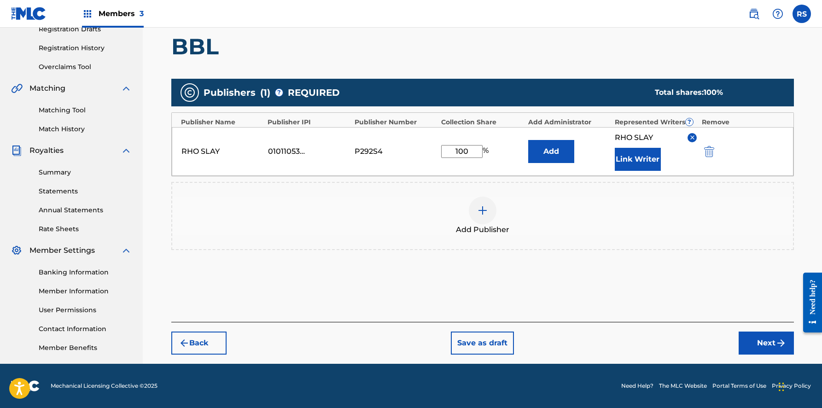
click at [759, 342] on button "Next" at bounding box center [765, 342] width 55 height 23
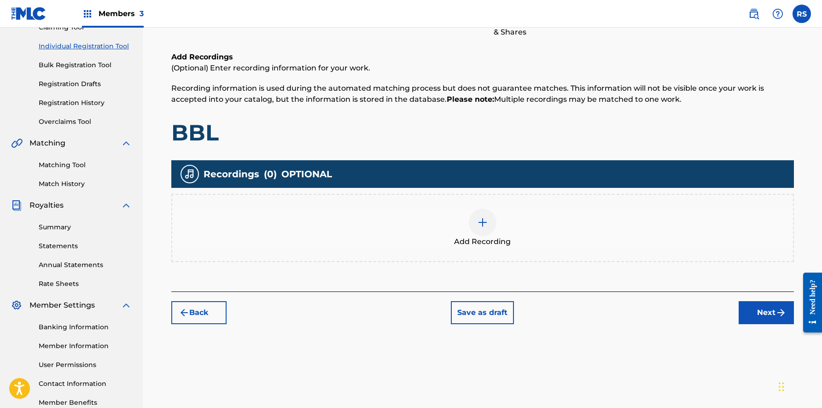
click at [761, 310] on button "Next" at bounding box center [765, 312] width 55 height 23
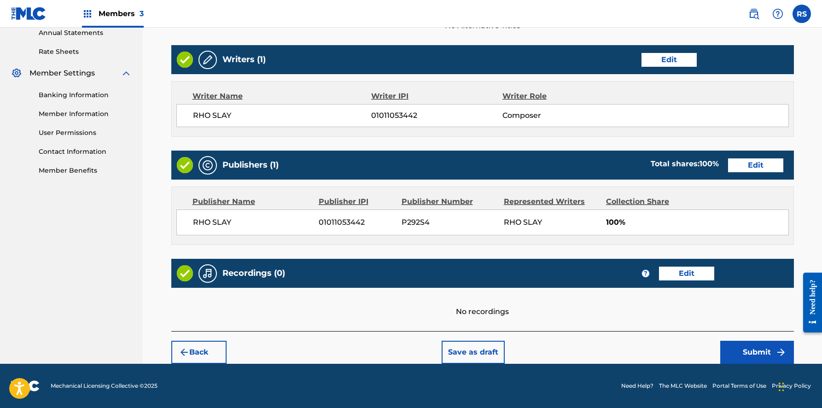
scroll to position [340, 0]
click at [747, 359] on button "Submit" at bounding box center [757, 352] width 74 height 23
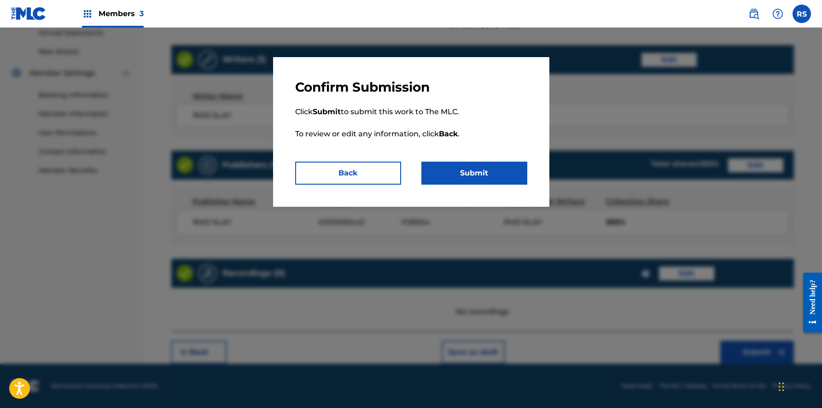
click at [492, 180] on button "Submit" at bounding box center [474, 173] width 106 height 23
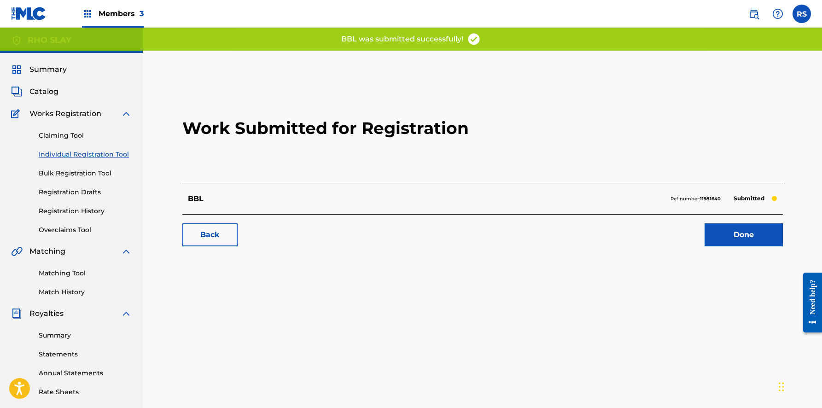
click at [743, 244] on link "Done" at bounding box center [743, 234] width 78 height 23
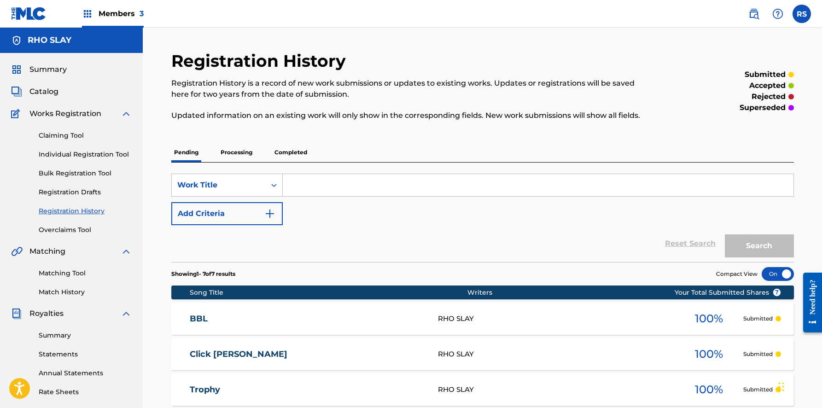
click at [83, 150] on link "Individual Registration Tool" at bounding box center [85, 155] width 93 height 10
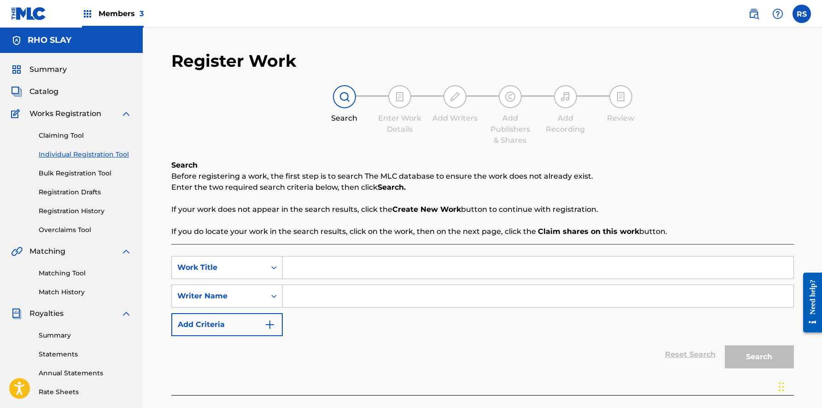
click at [360, 272] on input "Search Form" at bounding box center [538, 267] width 510 height 22
type input "colors"
click at [377, 291] on input "Search Form" at bounding box center [538, 296] width 510 height 22
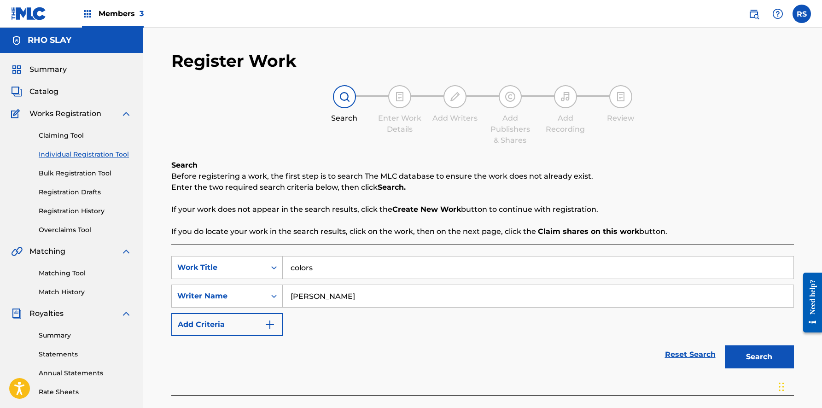
type input "[PERSON_NAME]"
click at [759, 357] on button "Search" at bounding box center [759, 356] width 69 height 23
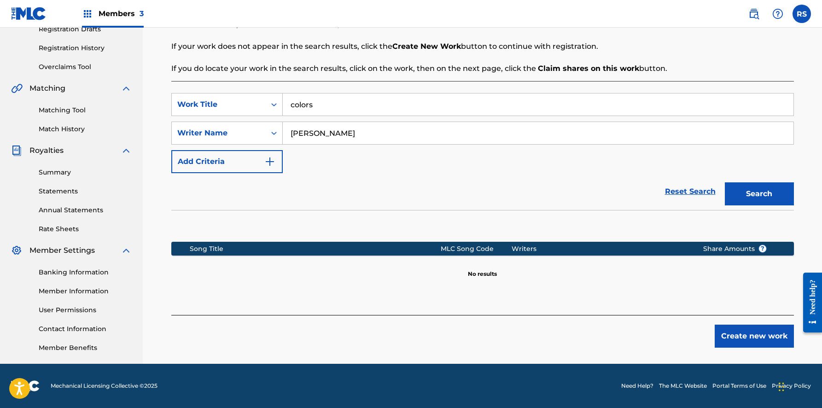
scroll to position [163, 0]
click at [728, 336] on button "Create new work" at bounding box center [753, 336] width 79 height 23
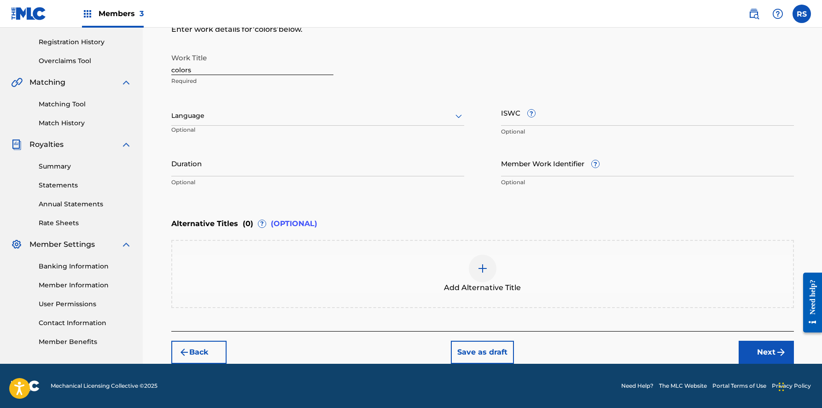
click at [778, 349] on img "submit" at bounding box center [780, 352] width 11 height 11
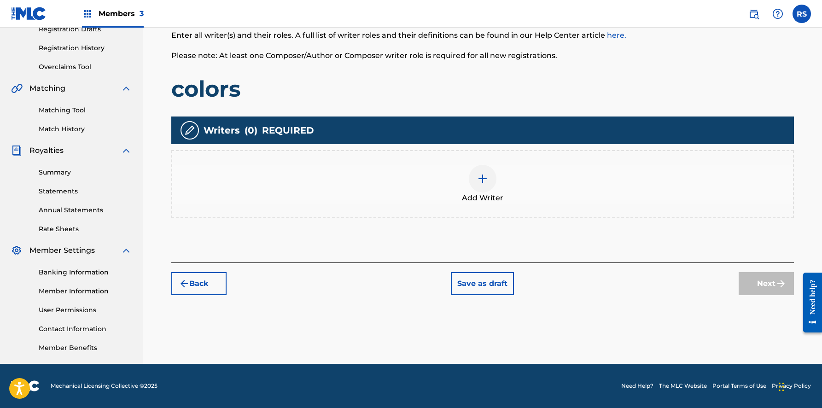
click at [487, 180] on img at bounding box center [482, 178] width 11 height 11
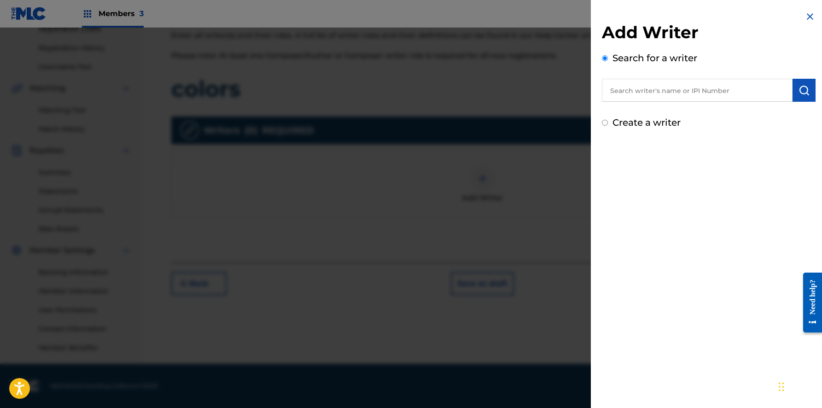
click at [702, 93] on input "text" at bounding box center [697, 90] width 191 height 23
type input "rho slay"
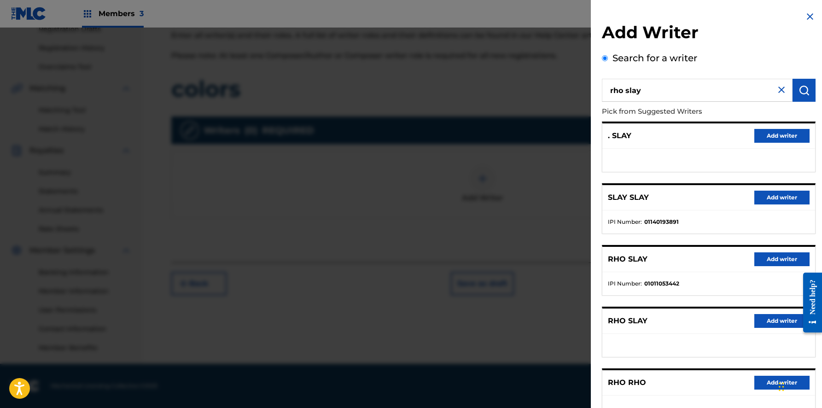
click at [768, 256] on button "Add writer" at bounding box center [781, 259] width 55 height 14
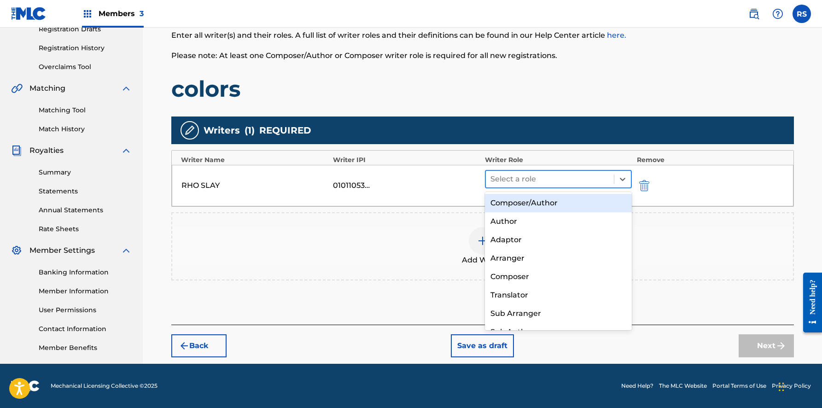
click at [553, 184] on div at bounding box center [549, 179] width 119 height 13
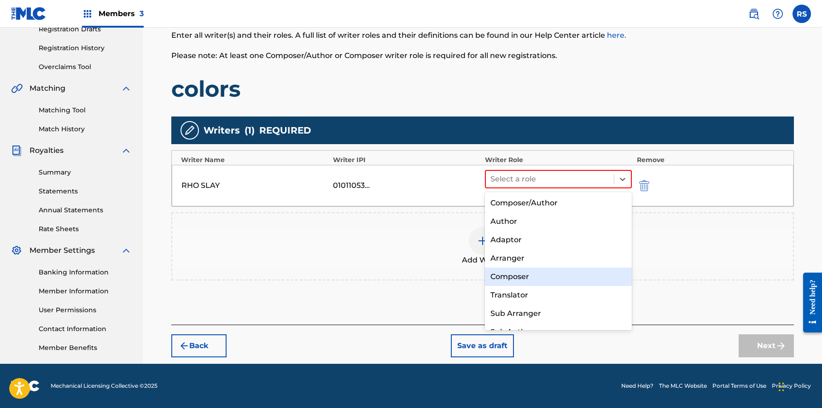
click at [521, 273] on div "Composer" at bounding box center [558, 276] width 147 height 18
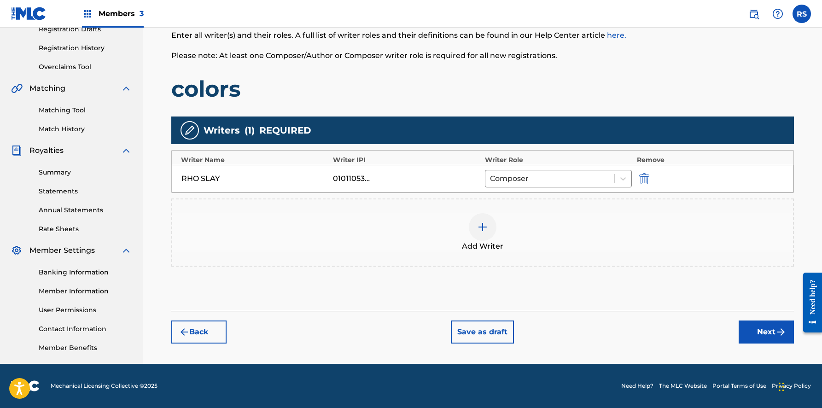
click at [755, 330] on button "Next" at bounding box center [765, 331] width 55 height 23
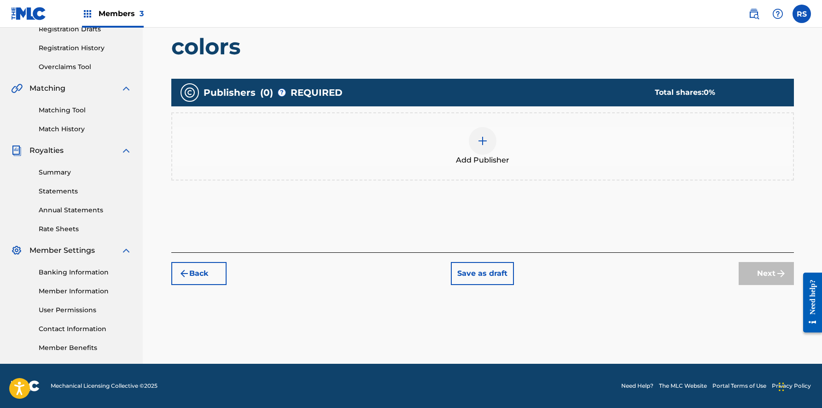
scroll to position [41, 0]
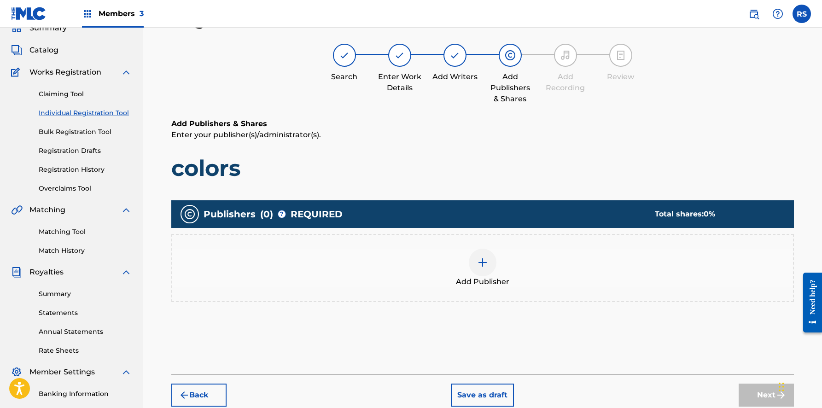
click at [493, 263] on div at bounding box center [483, 263] width 28 height 28
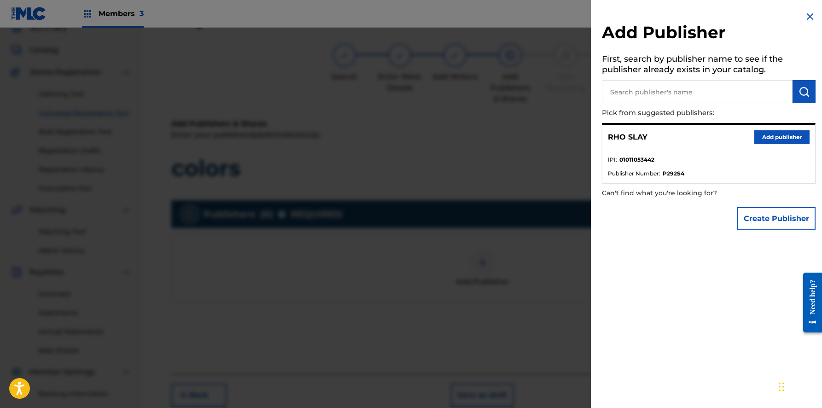
click at [783, 135] on button "Add publisher" at bounding box center [781, 137] width 55 height 14
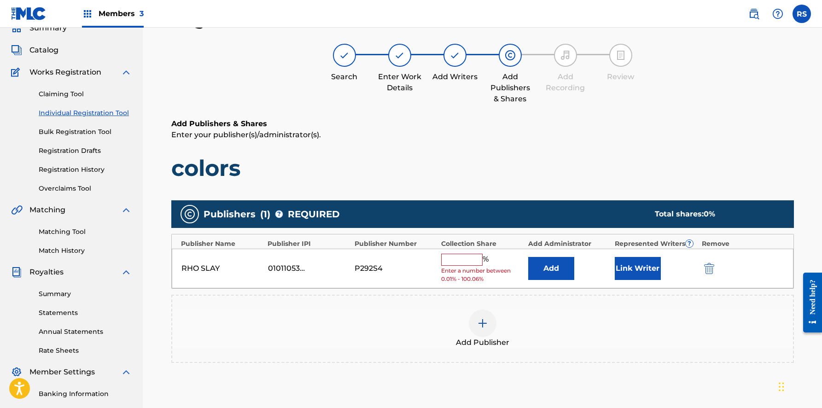
click at [470, 262] on input "text" at bounding box center [461, 260] width 41 height 12
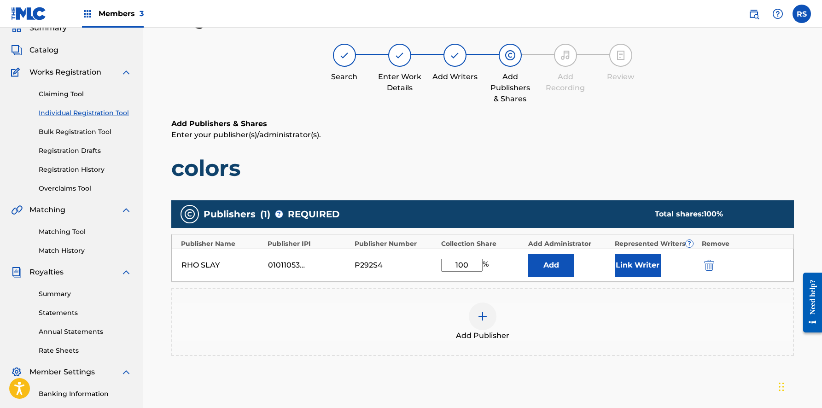
type input "100"
click at [634, 266] on button "Link Writer" at bounding box center [637, 265] width 46 height 23
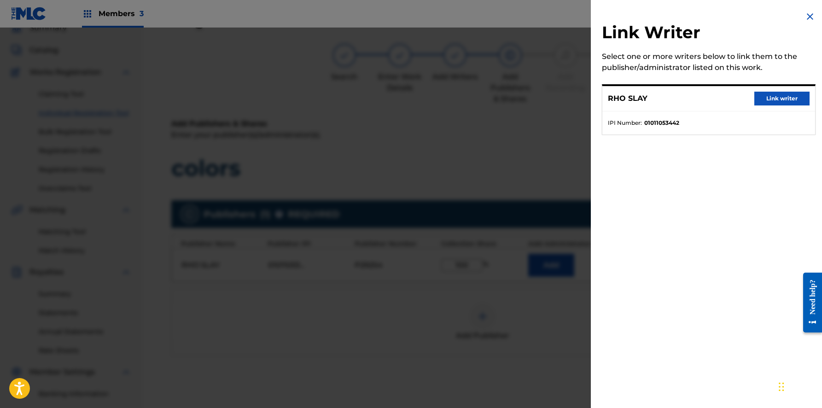
click at [785, 95] on button "Link writer" at bounding box center [781, 99] width 55 height 14
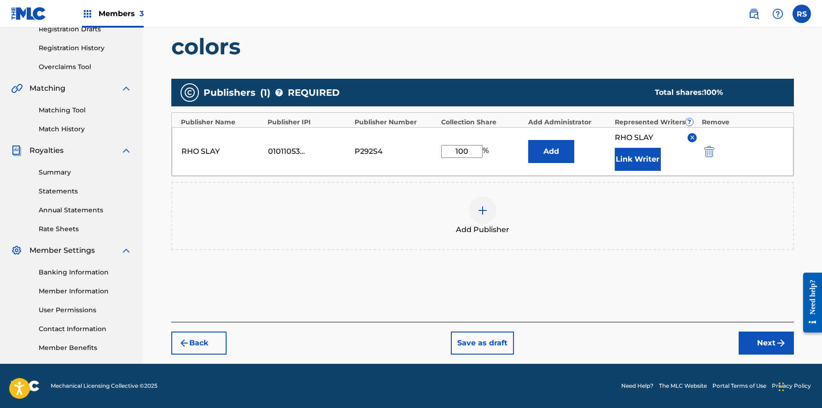
click at [753, 342] on button "Next" at bounding box center [765, 342] width 55 height 23
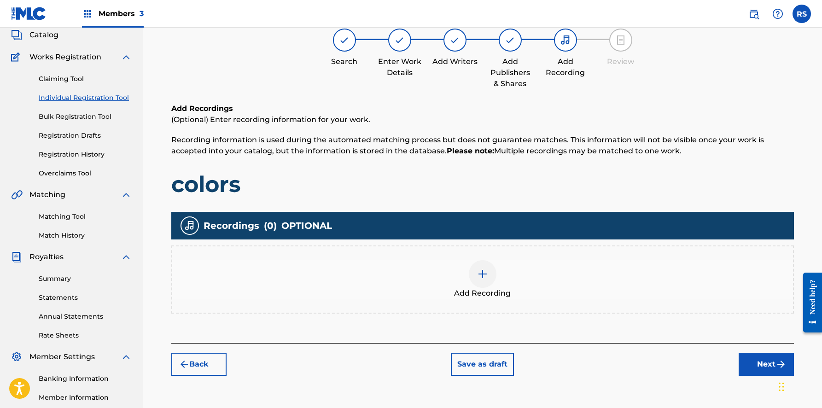
click at [765, 358] on button "Next" at bounding box center [765, 364] width 55 height 23
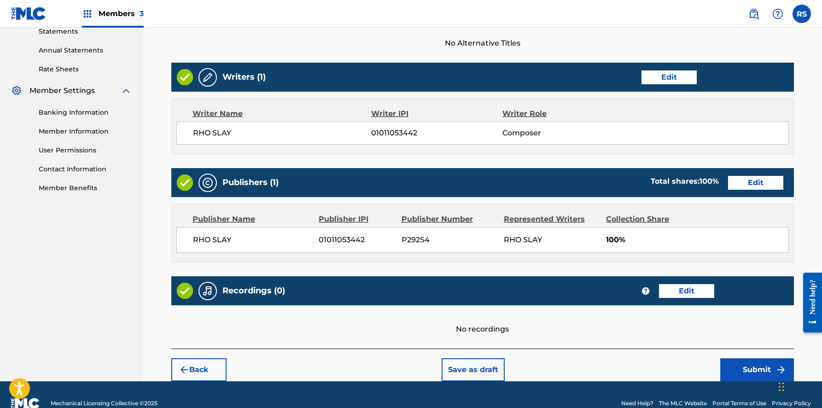
scroll to position [340, 0]
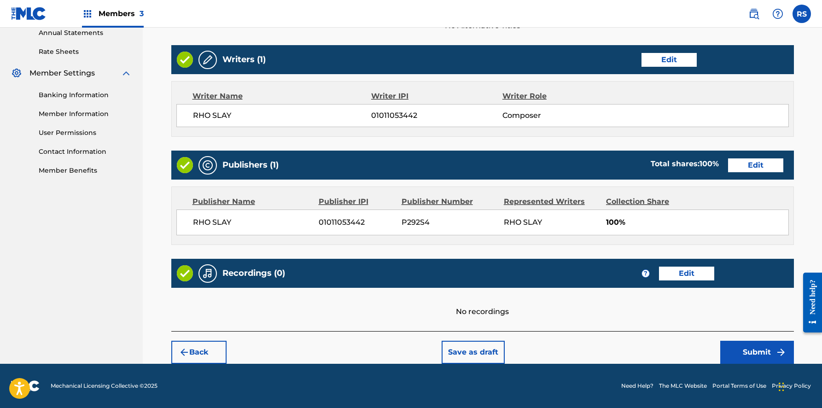
click at [749, 356] on button "Submit" at bounding box center [757, 352] width 74 height 23
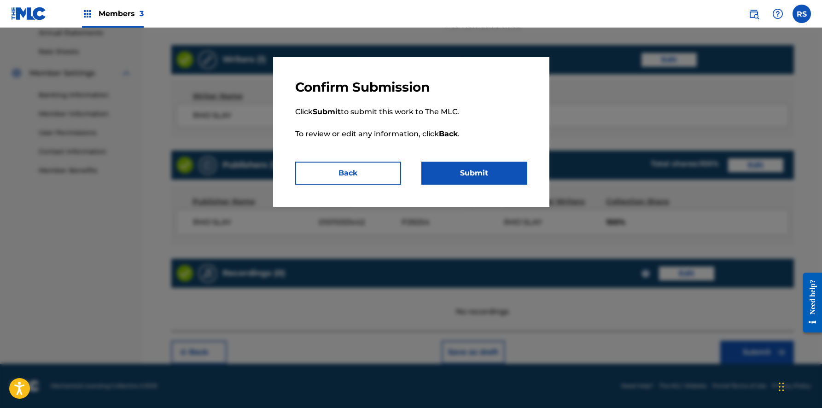
click at [460, 177] on button "Submit" at bounding box center [474, 173] width 106 height 23
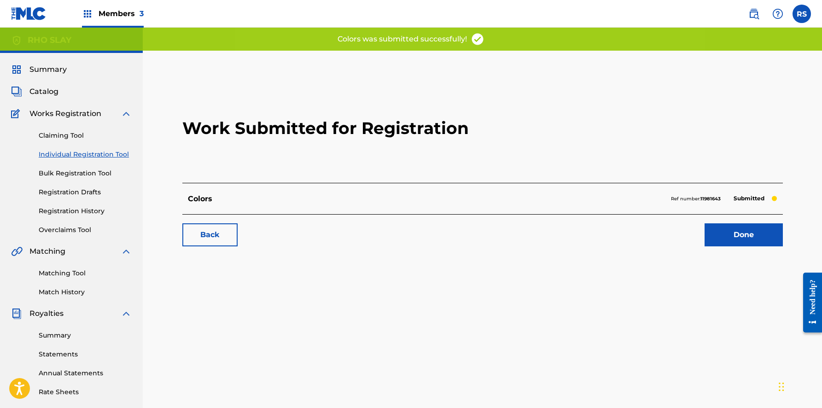
click at [722, 234] on link "Done" at bounding box center [743, 234] width 78 height 23
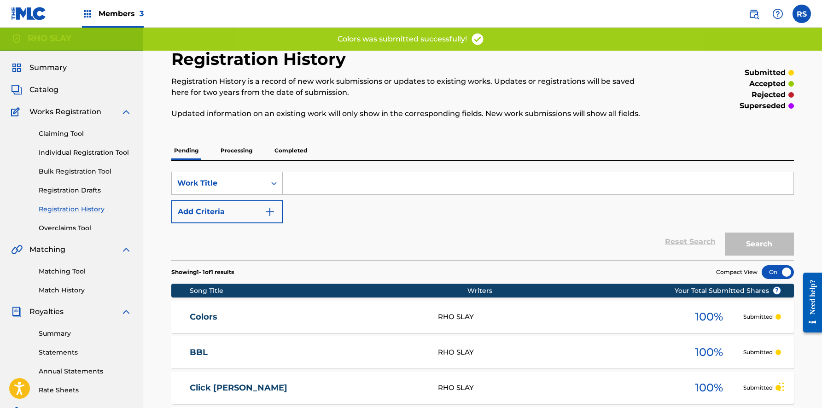
scroll to position [4, 0]
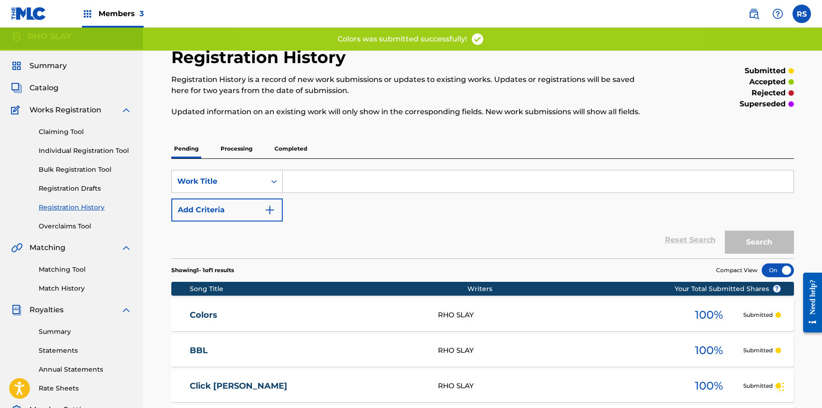
click at [68, 153] on link "Individual Registration Tool" at bounding box center [85, 151] width 93 height 10
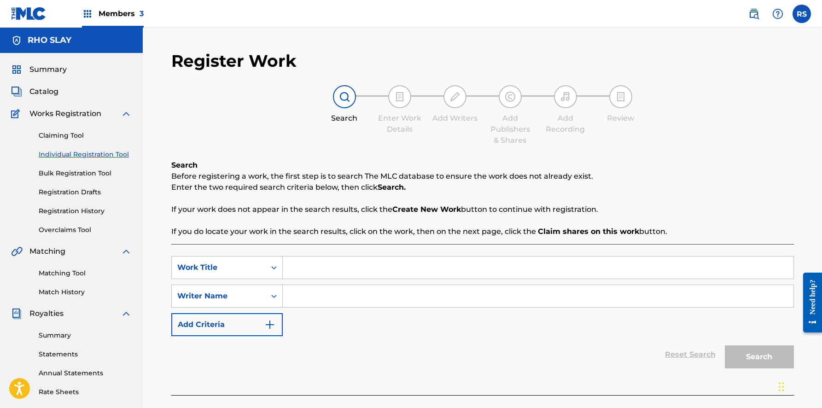
click at [325, 261] on input "Search Form" at bounding box center [538, 267] width 510 height 22
type input "Memory"
click at [339, 298] on input "Search Form" at bounding box center [538, 296] width 510 height 22
type input "E"
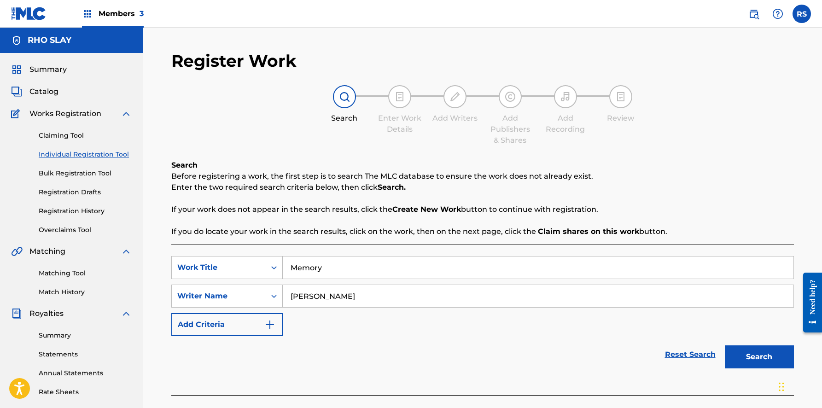
type input "[PERSON_NAME]"
click at [759, 357] on button "Search" at bounding box center [759, 356] width 69 height 23
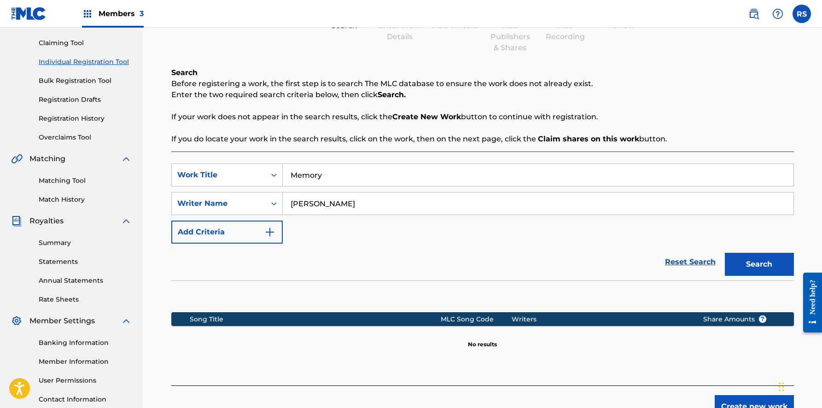
scroll to position [163, 0]
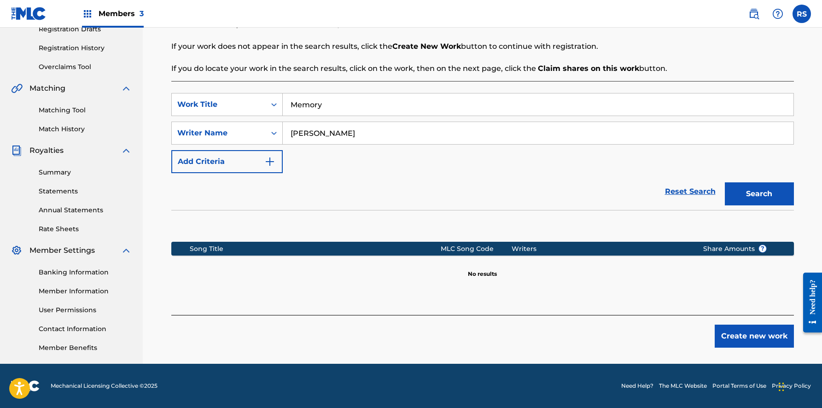
click at [741, 333] on button "Create new work" at bounding box center [753, 336] width 79 height 23
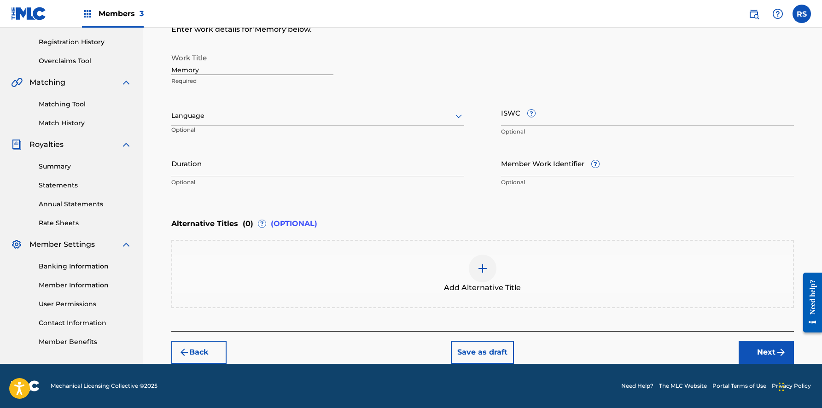
click at [757, 342] on button "Next" at bounding box center [765, 352] width 55 height 23
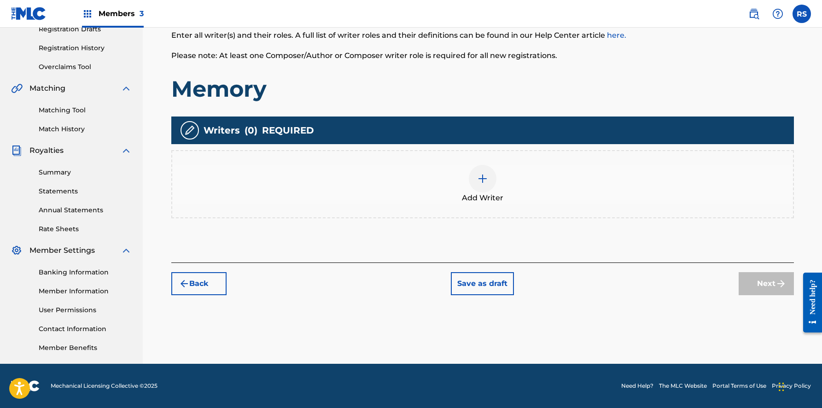
click at [493, 191] on div "Add Writer" at bounding box center [482, 184] width 620 height 39
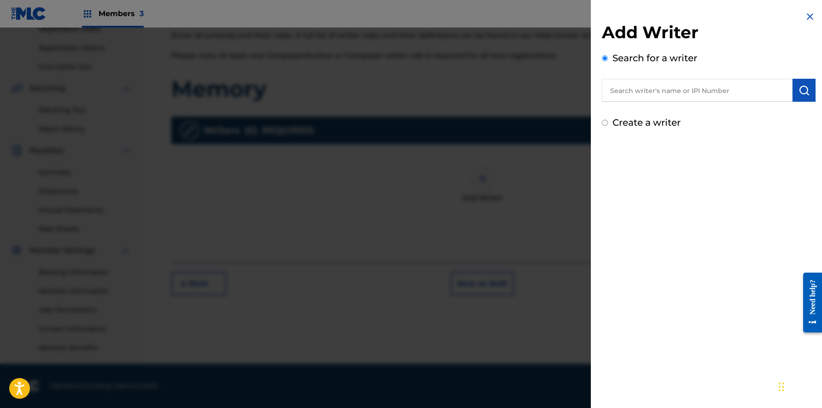
click at [738, 96] on input "text" at bounding box center [697, 90] width 191 height 23
type input "z"
type input "[PERSON_NAME]"
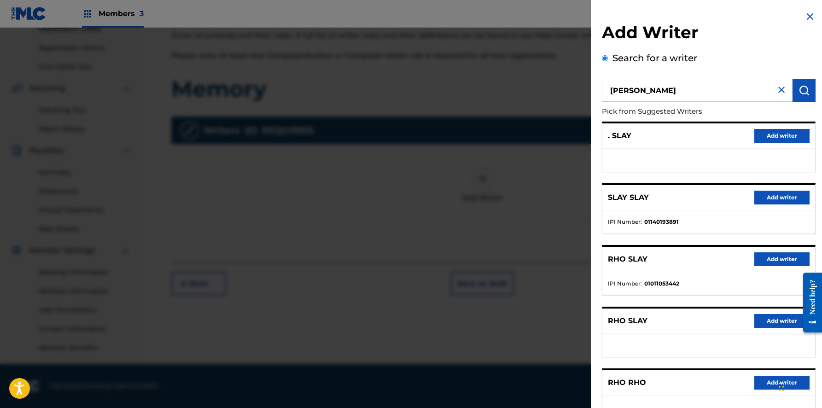
drag, startPoint x: 665, startPoint y: 93, endPoint x: 605, endPoint y: 92, distance: 59.4
click at [605, 92] on input "[PERSON_NAME]" at bounding box center [697, 90] width 191 height 23
click at [773, 257] on button "Add writer" at bounding box center [781, 259] width 55 height 14
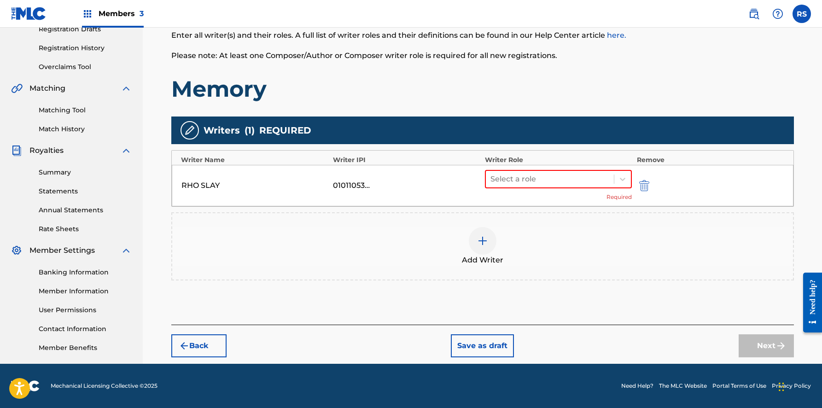
click at [585, 196] on div "Select a role Required" at bounding box center [558, 185] width 147 height 31
click at [580, 186] on div "Select a role" at bounding box center [550, 179] width 128 height 17
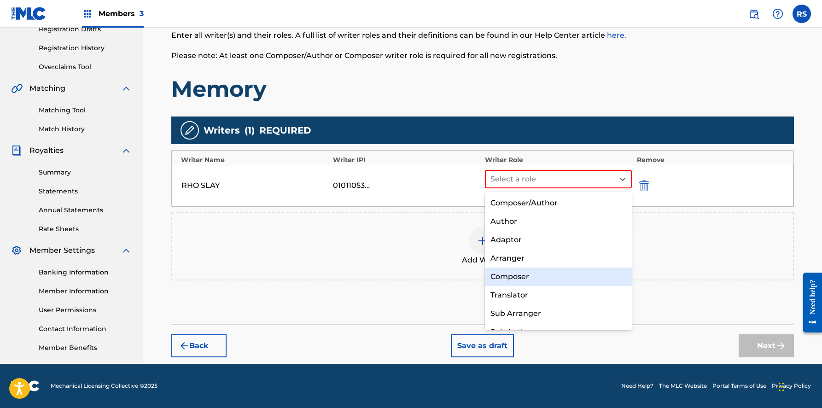
click at [569, 269] on div "Composer" at bounding box center [558, 276] width 147 height 18
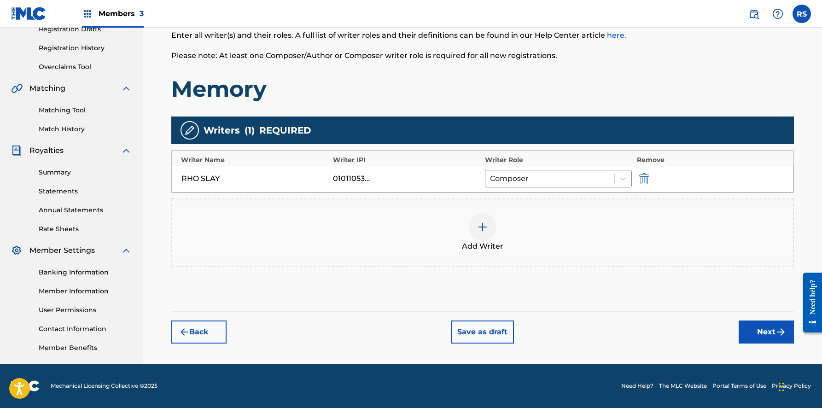
click at [744, 330] on button "Next" at bounding box center [765, 331] width 55 height 23
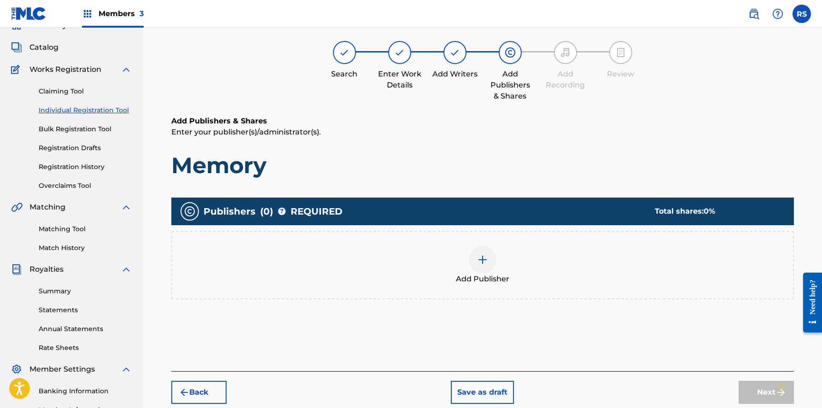
scroll to position [41, 0]
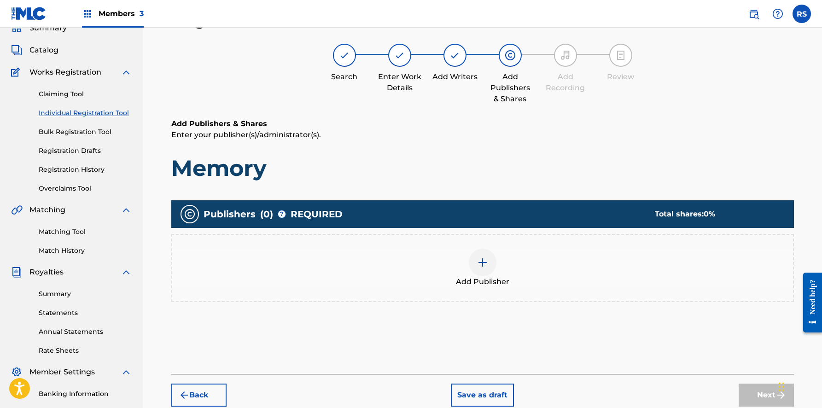
click at [480, 265] on img at bounding box center [482, 262] width 11 height 11
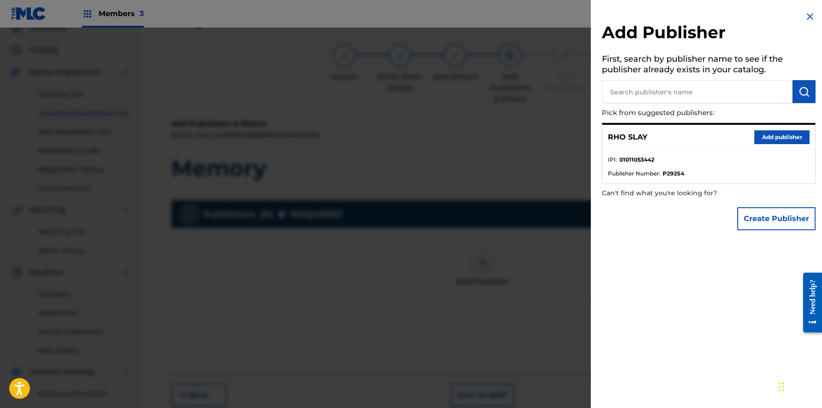
click at [777, 138] on button "Add publisher" at bounding box center [781, 137] width 55 height 14
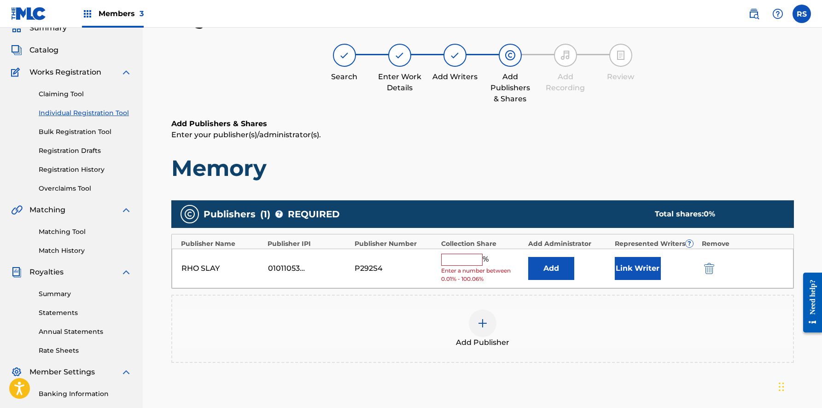
click at [482, 259] on div "%" at bounding box center [466, 260] width 50 height 12
click at [482, 259] on span "%" at bounding box center [486, 260] width 8 height 12
click at [465, 261] on input "text" at bounding box center [461, 260] width 41 height 12
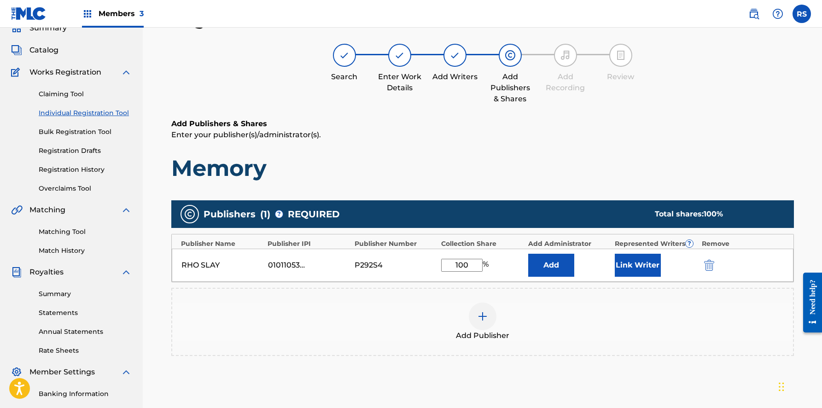
type input "100"
click at [661, 262] on div "Link Writer" at bounding box center [655, 265] width 82 height 23
click at [646, 261] on button "Link Writer" at bounding box center [637, 265] width 46 height 23
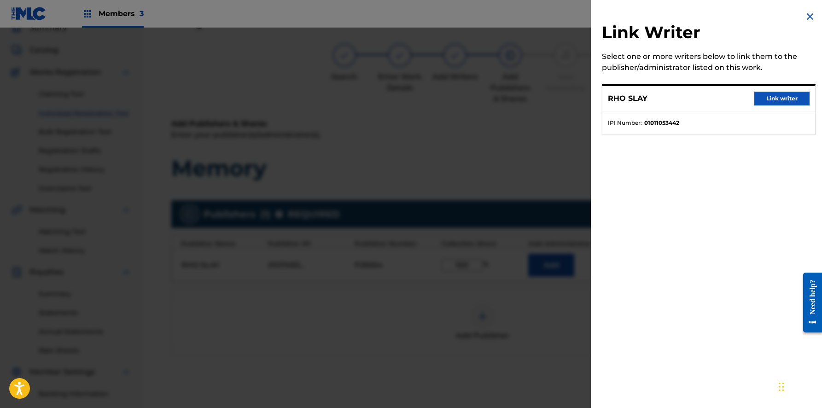
click at [793, 102] on button "Link writer" at bounding box center [781, 99] width 55 height 14
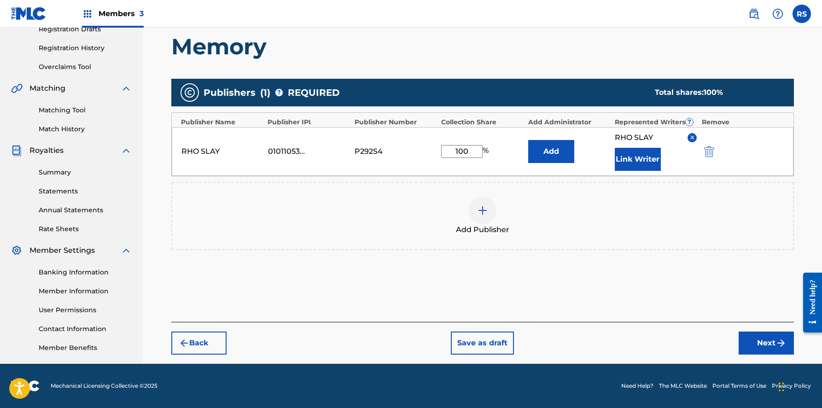
click at [762, 343] on button "Next" at bounding box center [765, 342] width 55 height 23
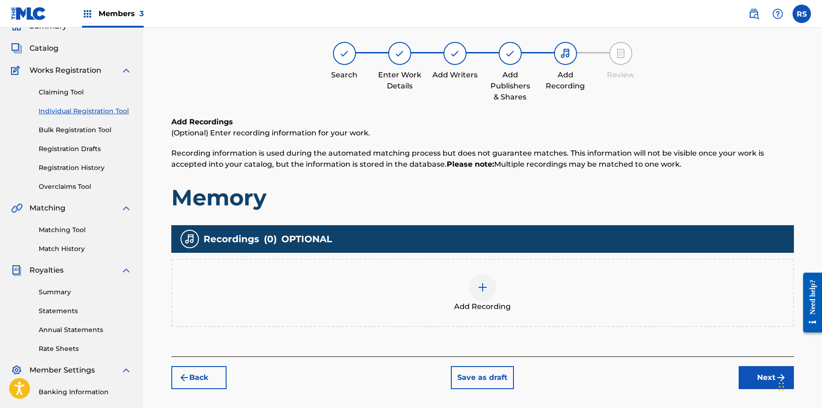
click at [766, 380] on button "Next" at bounding box center [765, 377] width 55 height 23
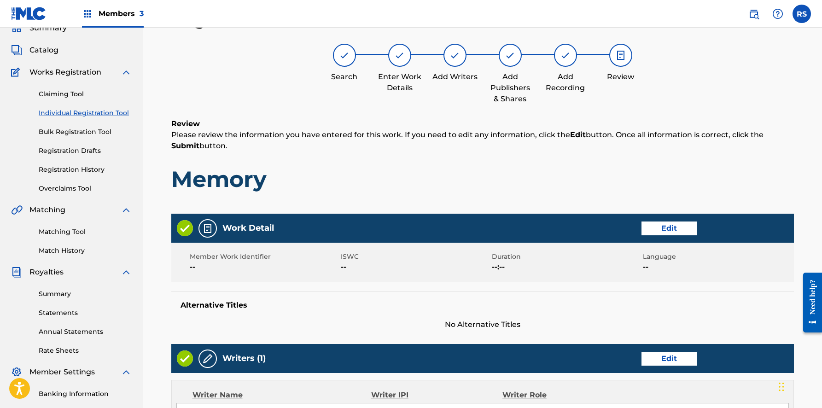
scroll to position [329, 0]
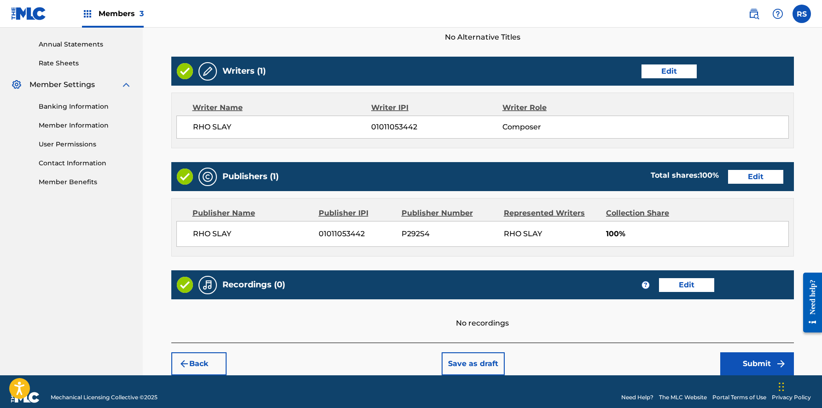
click at [746, 359] on button "Submit" at bounding box center [757, 363] width 74 height 23
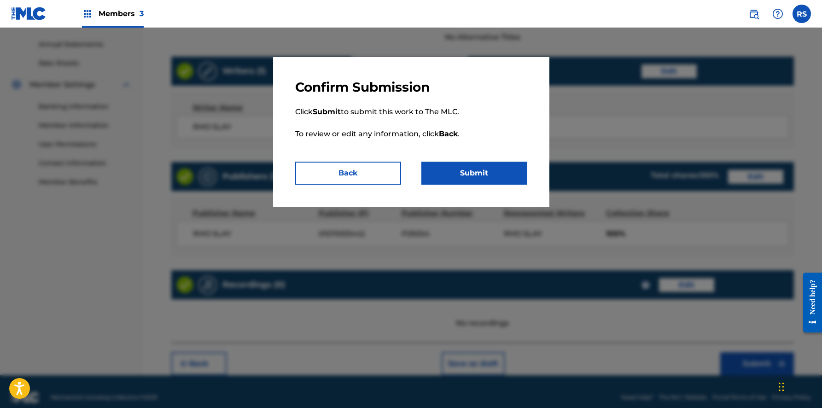
click at [463, 178] on button "Submit" at bounding box center [474, 173] width 106 height 23
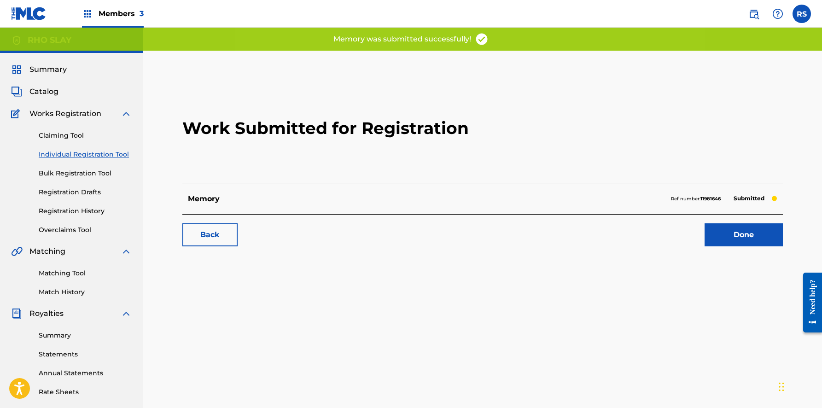
click at [718, 233] on link "Done" at bounding box center [743, 234] width 78 height 23
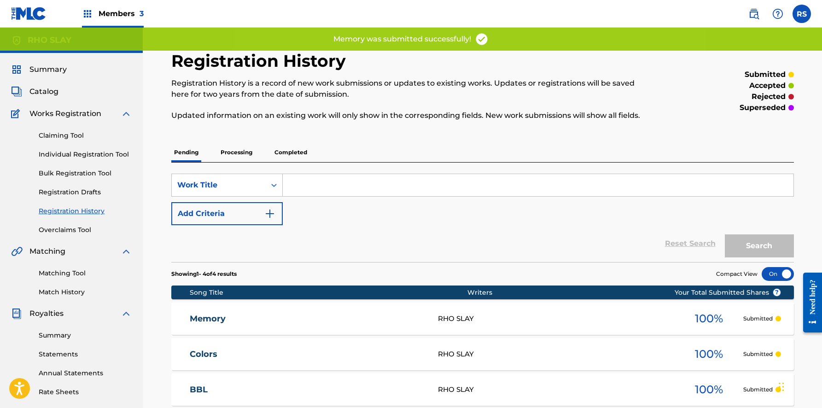
click at [61, 156] on link "Individual Registration Tool" at bounding box center [85, 155] width 93 height 10
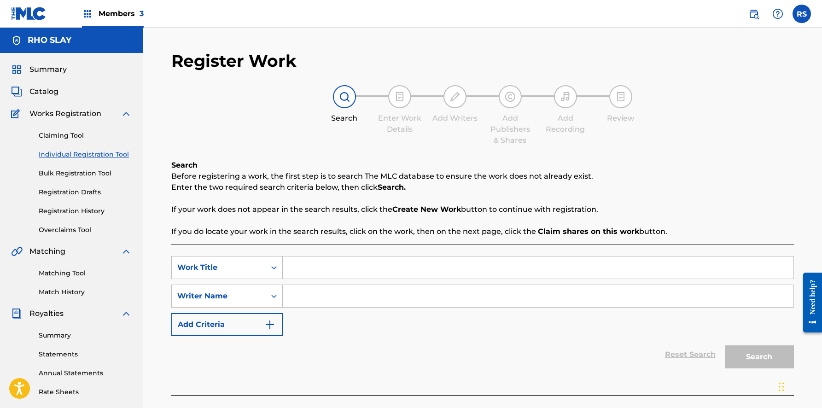
click at [342, 270] on input "Search Form" at bounding box center [538, 267] width 510 height 22
type input "/"
type input "Beast"
click at [345, 301] on input "Search Form" at bounding box center [538, 296] width 510 height 22
paste input "[PERSON_NAME]"
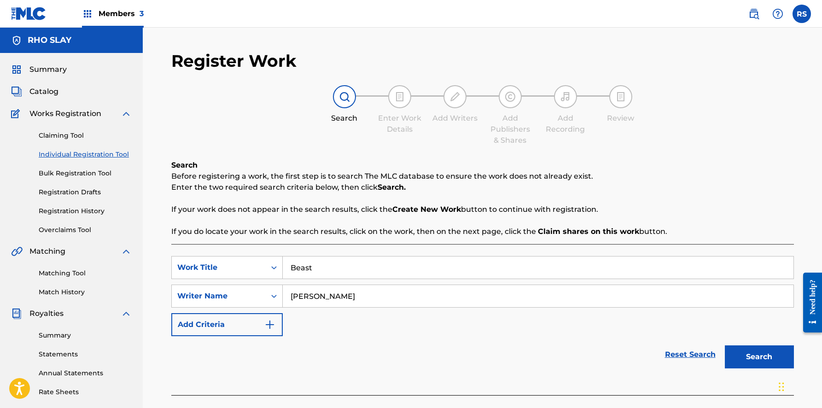
type input "[PERSON_NAME]"
click at [778, 350] on button "Search" at bounding box center [759, 356] width 69 height 23
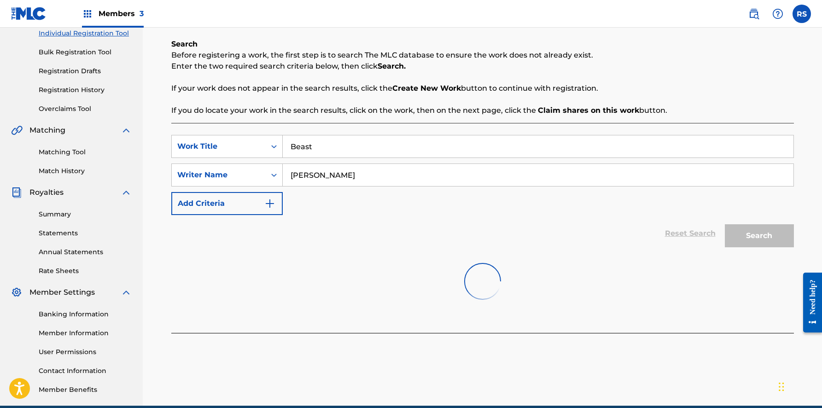
scroll to position [123, 0]
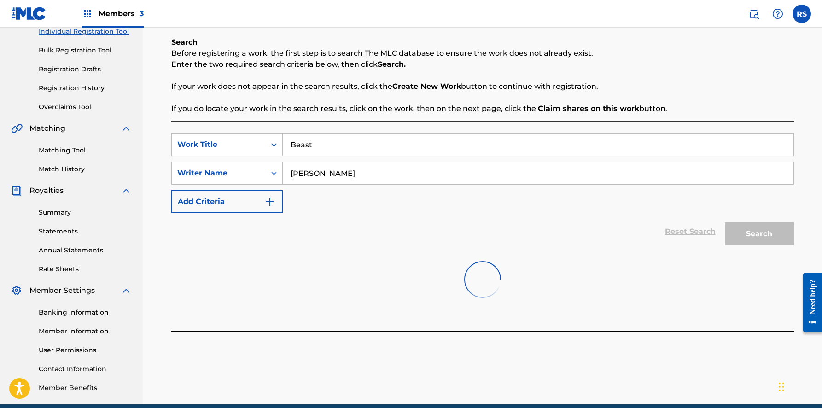
click at [581, 254] on div at bounding box center [482, 279] width 622 height 59
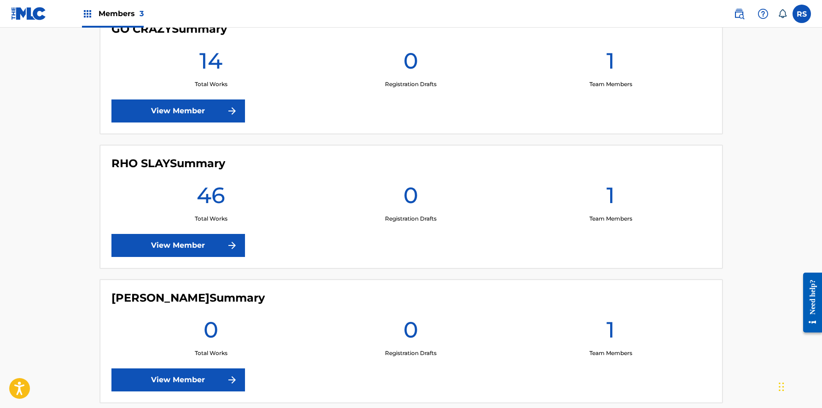
scroll to position [332, 0]
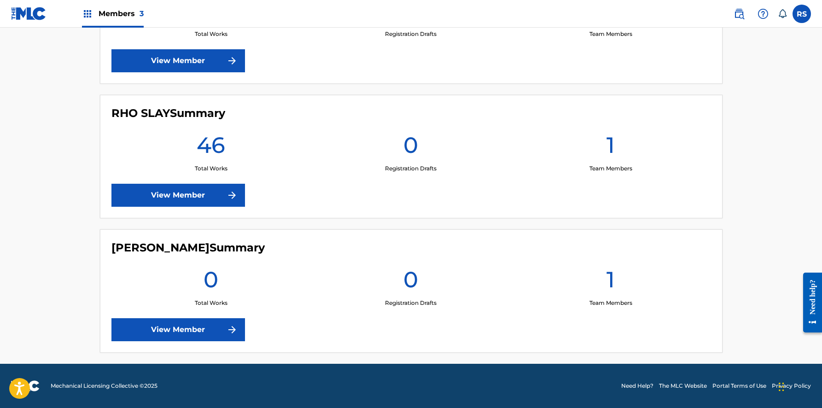
click at [181, 198] on link "View Member" at bounding box center [177, 195] width 133 height 23
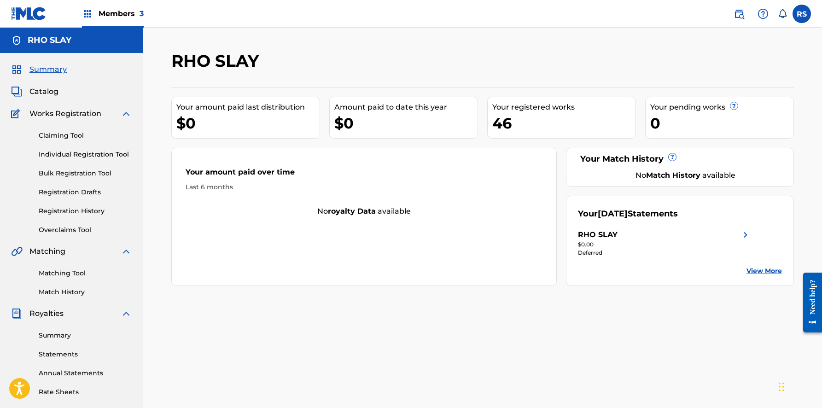
click at [74, 154] on link "Individual Registration Tool" at bounding box center [85, 155] width 93 height 10
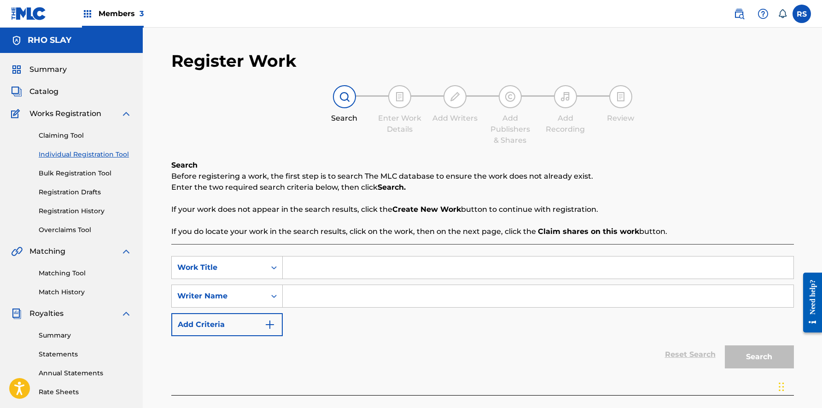
click at [400, 265] on input "Search Form" at bounding box center [538, 267] width 510 height 22
type input "Beast"
click at [384, 298] on input "Search Form" at bounding box center [538, 296] width 510 height 22
paste input "[PERSON_NAME]"
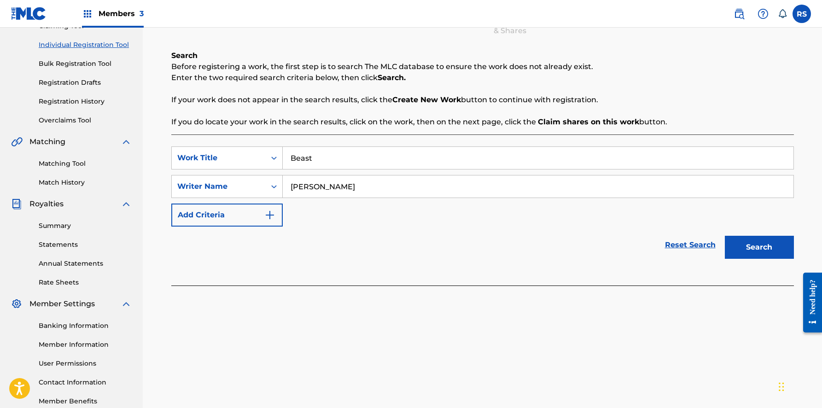
scroll to position [130, 0]
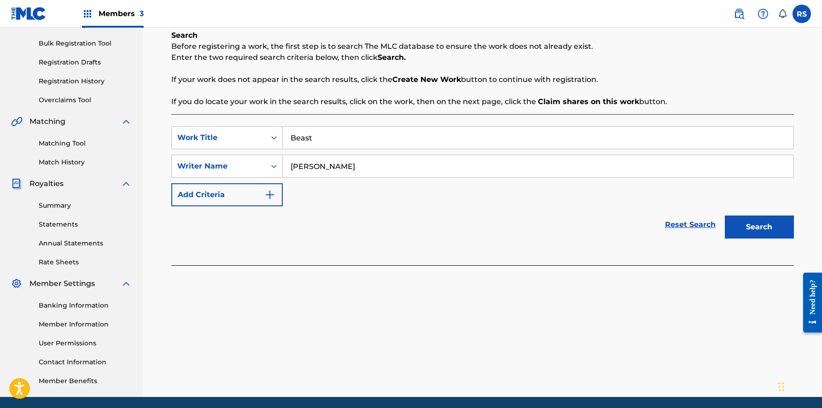
type input "[PERSON_NAME]"
click at [762, 222] on button "Search" at bounding box center [759, 226] width 69 height 23
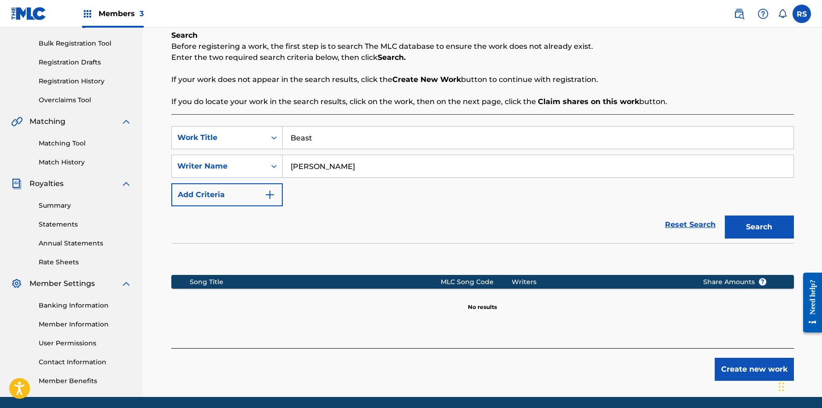
click at [758, 373] on button "Create new work" at bounding box center [753, 369] width 79 height 23
